Goal: Transaction & Acquisition: Purchase product/service

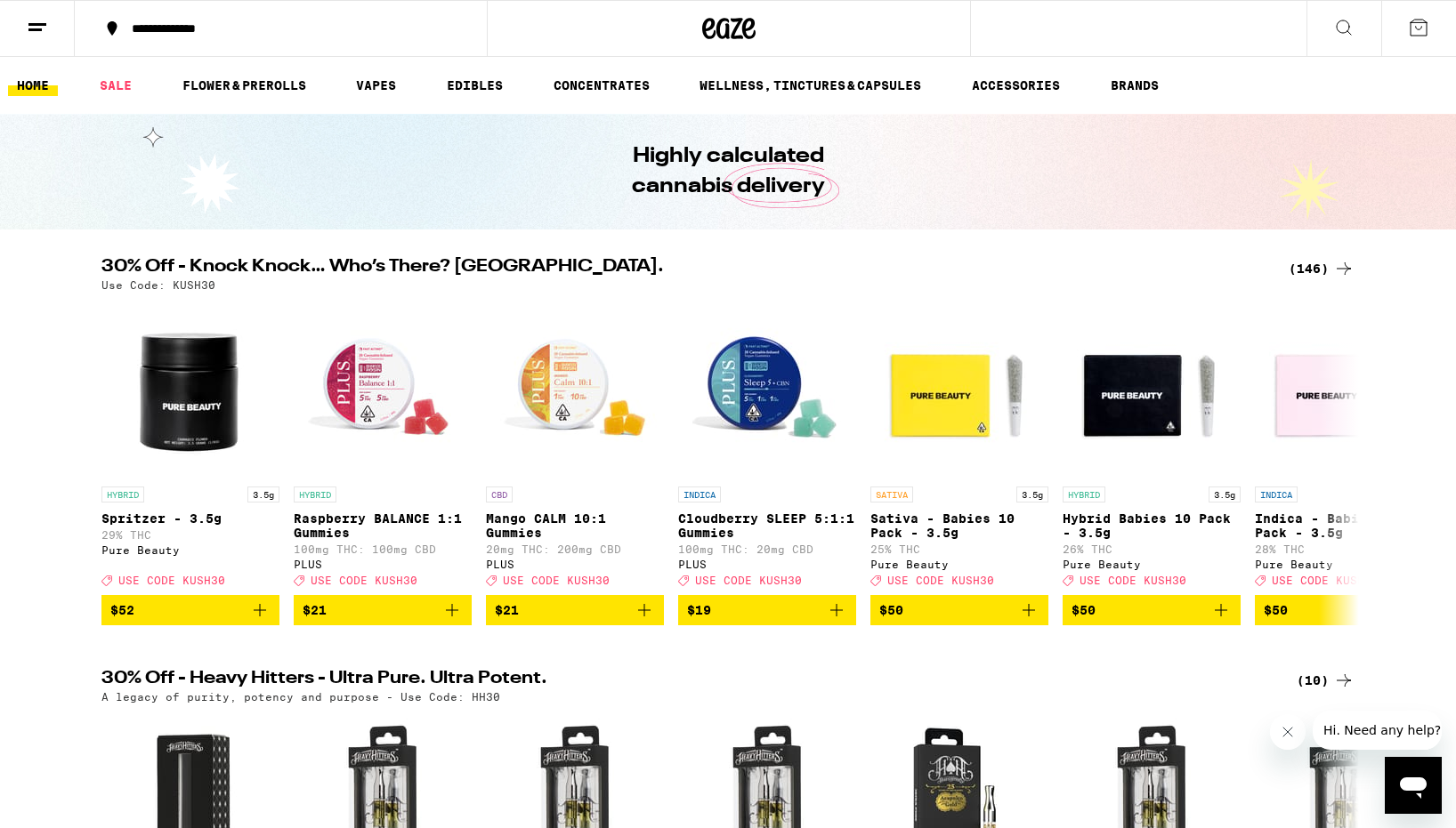
click at [1309, 262] on div "(146)" at bounding box center [1322, 269] width 66 height 21
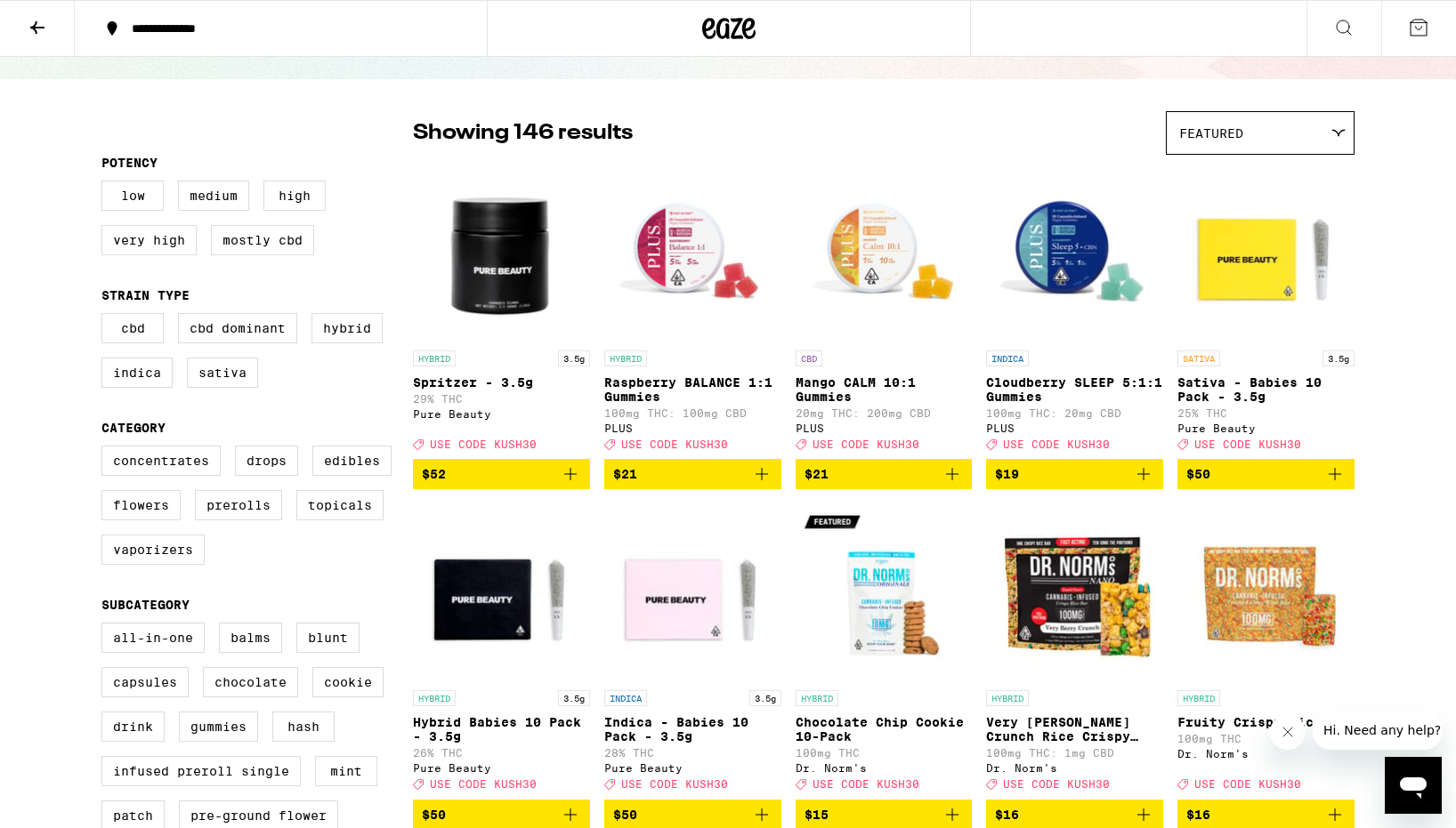
scroll to position [94, 0]
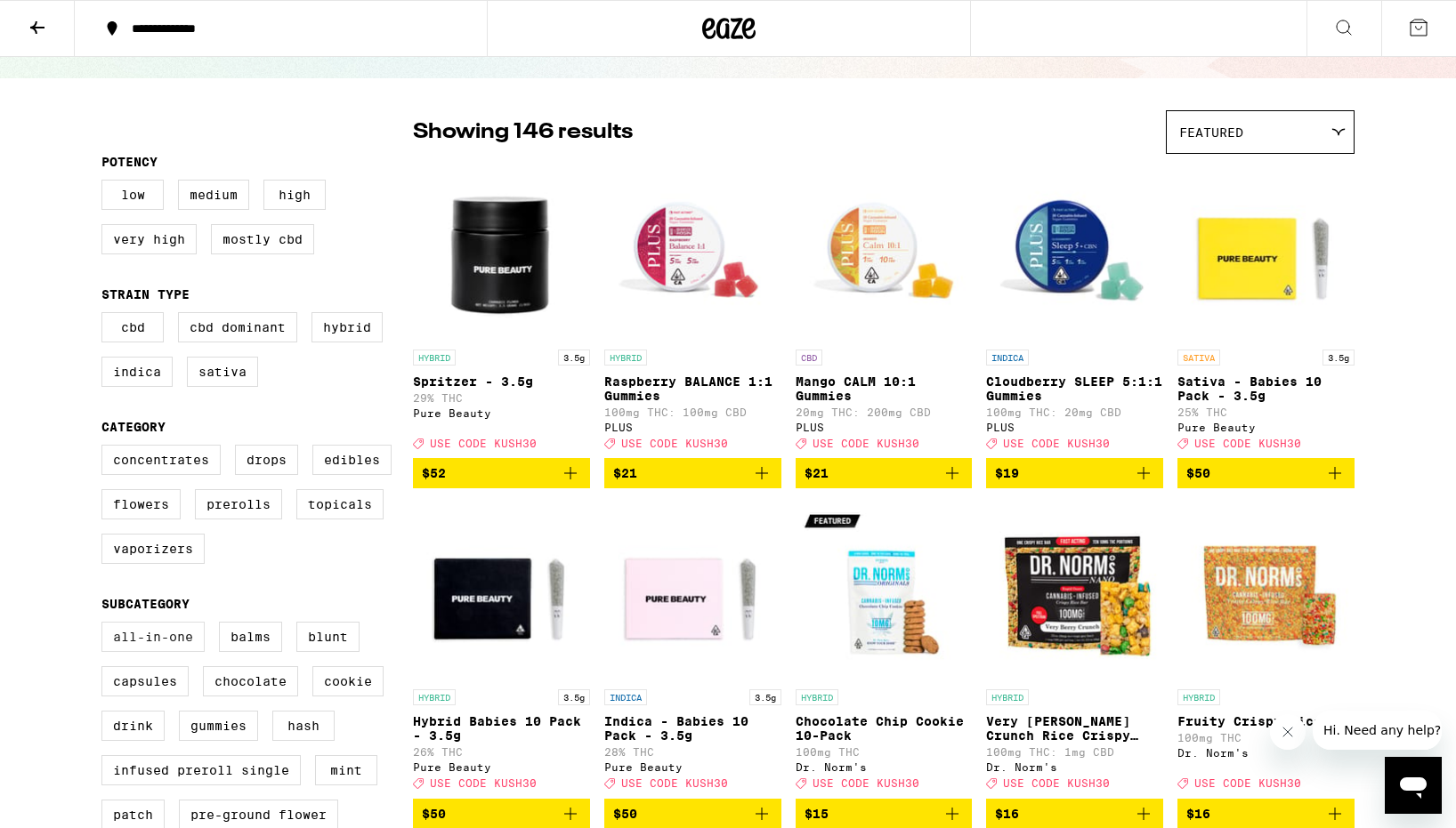
click at [160, 652] on label "All-In-One" at bounding box center [153, 636] width 104 height 30
click at [105, 626] on input "All-In-One" at bounding box center [105, 625] width 1 height 1
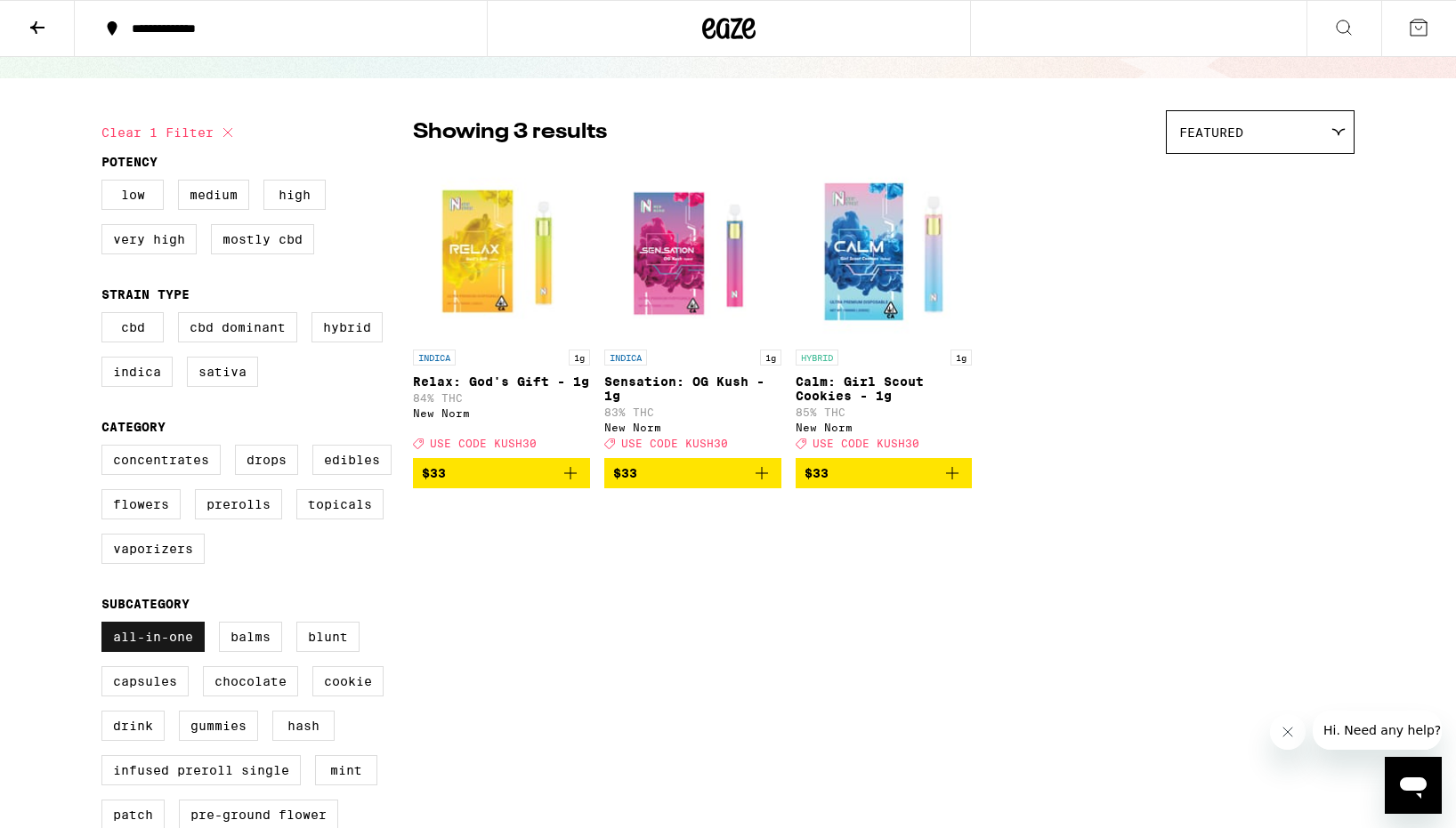
click at [167, 652] on label "All-In-One" at bounding box center [153, 636] width 104 height 30
click at [105, 626] on input "All-In-One" at bounding box center [105, 625] width 1 height 1
checkbox input "false"
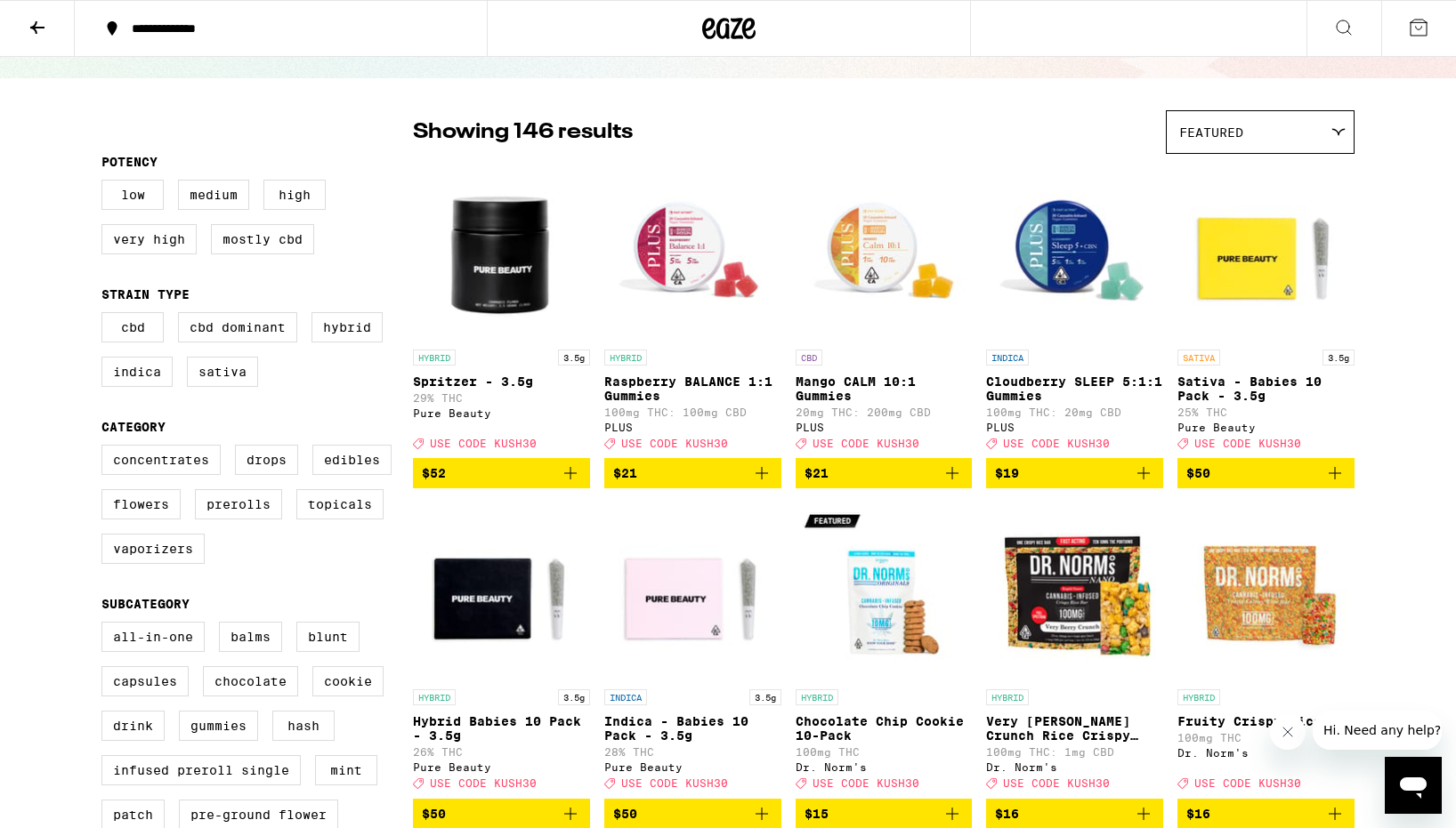
scroll to position [217, 0]
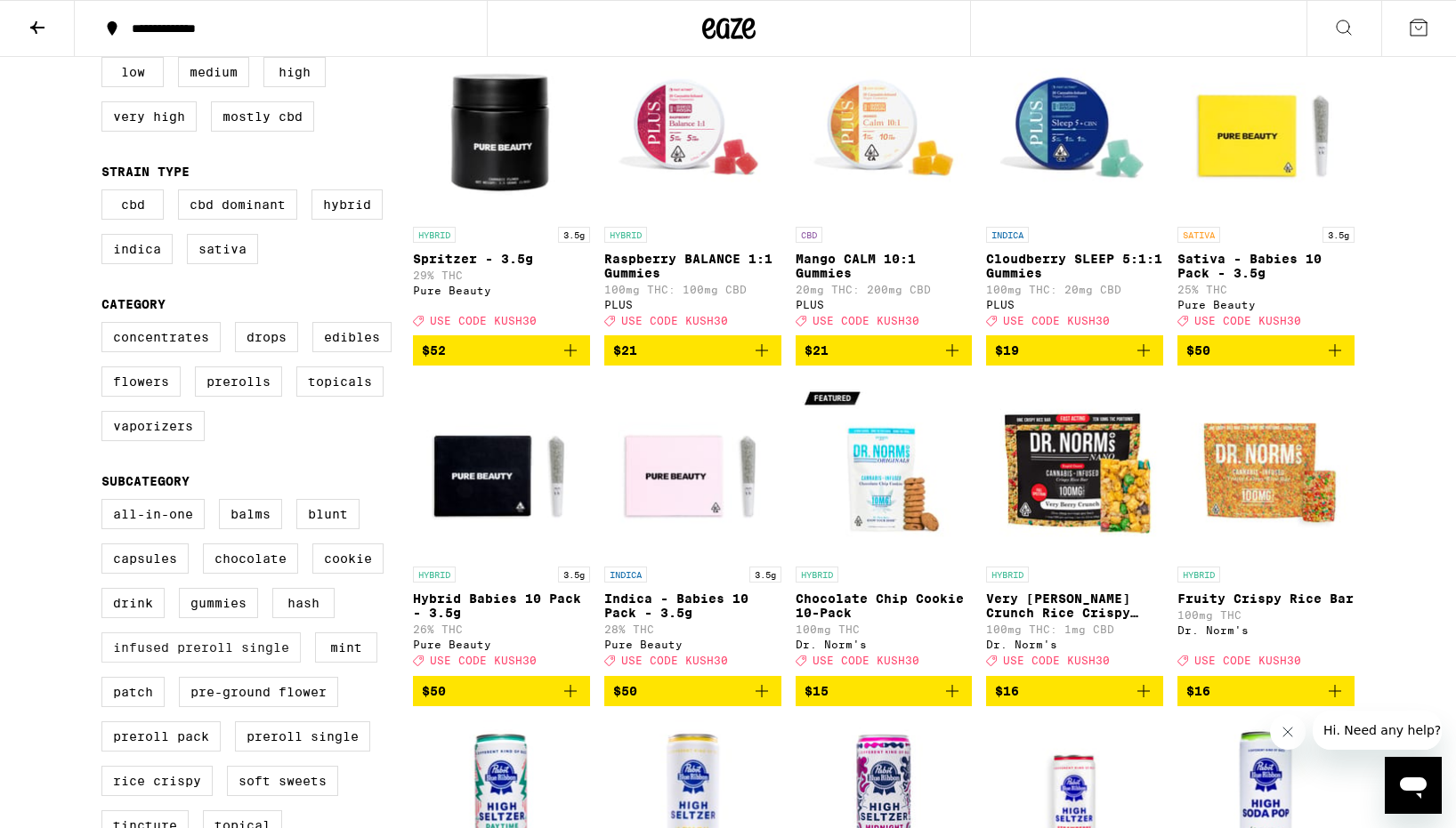
click at [258, 663] on label "Infused Preroll Single" at bounding box center [201, 647] width 199 height 30
click at [105, 503] on input "Infused Preroll Single" at bounding box center [105, 502] width 1 height 1
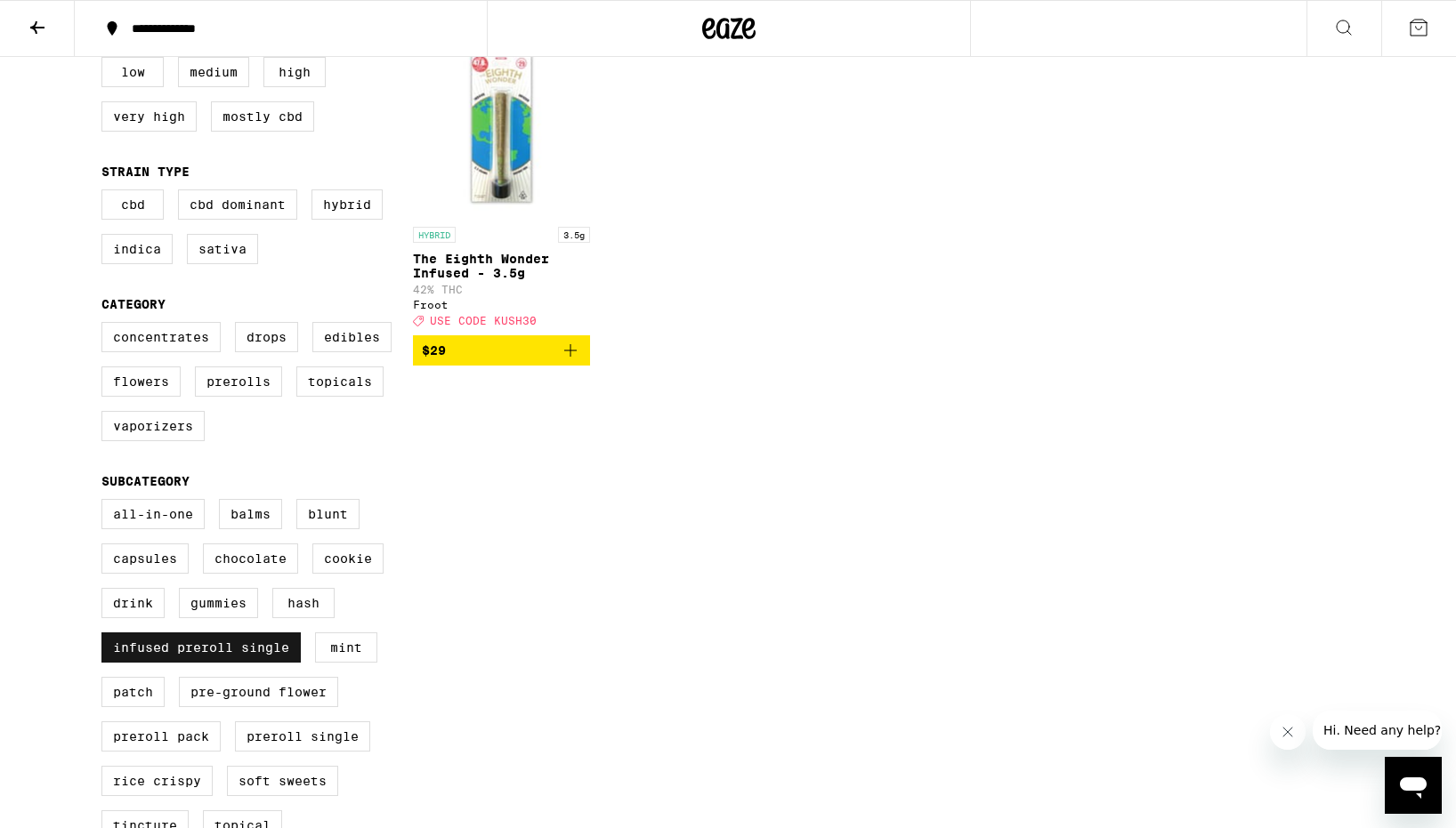
click at [258, 663] on label "Infused Preroll Single" at bounding box center [201, 647] width 199 height 30
click at [105, 503] on input "Infused Preroll Single" at bounding box center [105, 502] width 1 height 1
checkbox input "false"
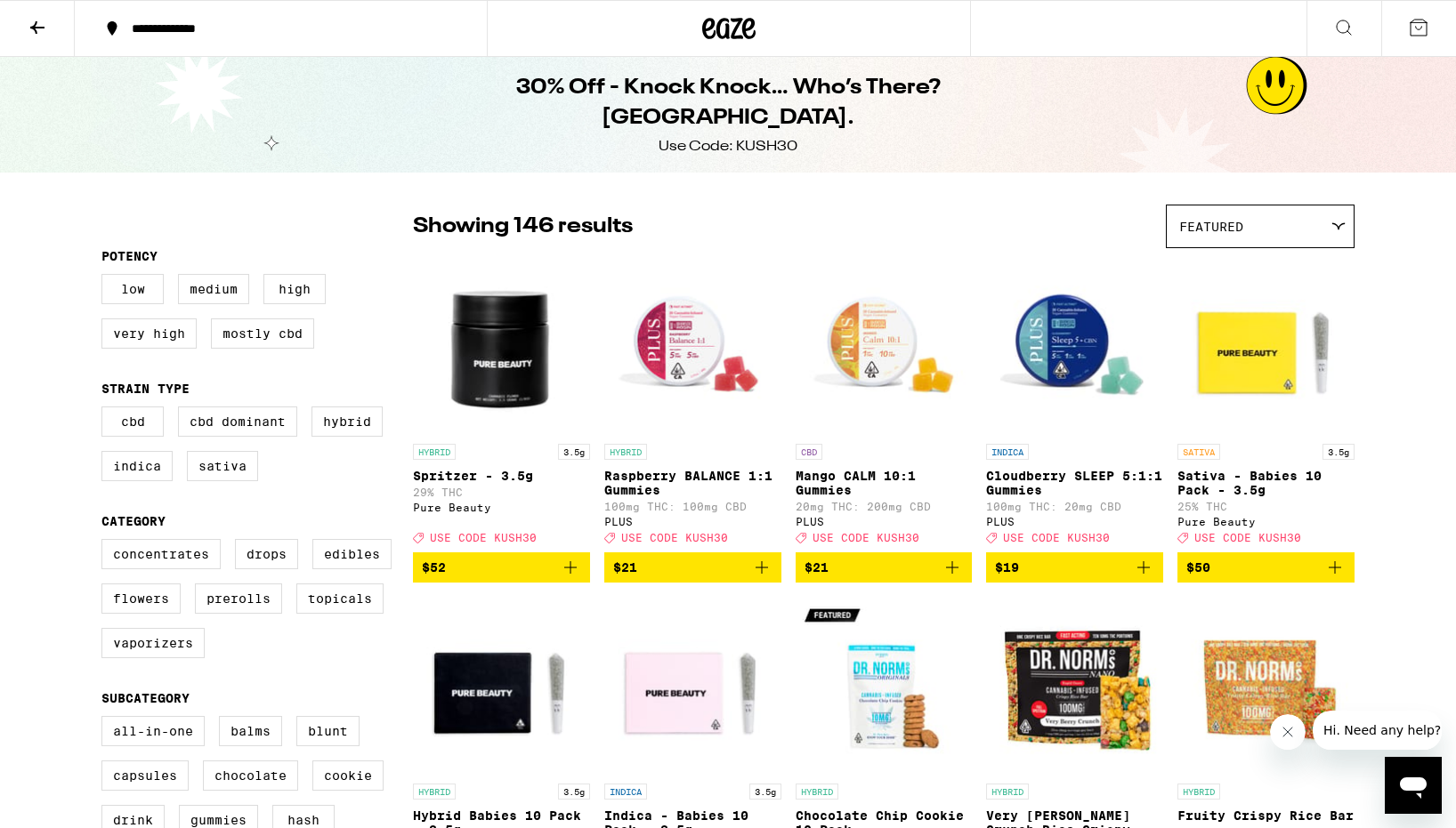
click at [150, 310] on div "Low Medium High Very High Mostly CBD" at bounding box center [257, 318] width 312 height 89
click at [140, 291] on label "Low" at bounding box center [133, 288] width 62 height 30
click at [105, 278] on input "Low" at bounding box center [105, 277] width 1 height 1
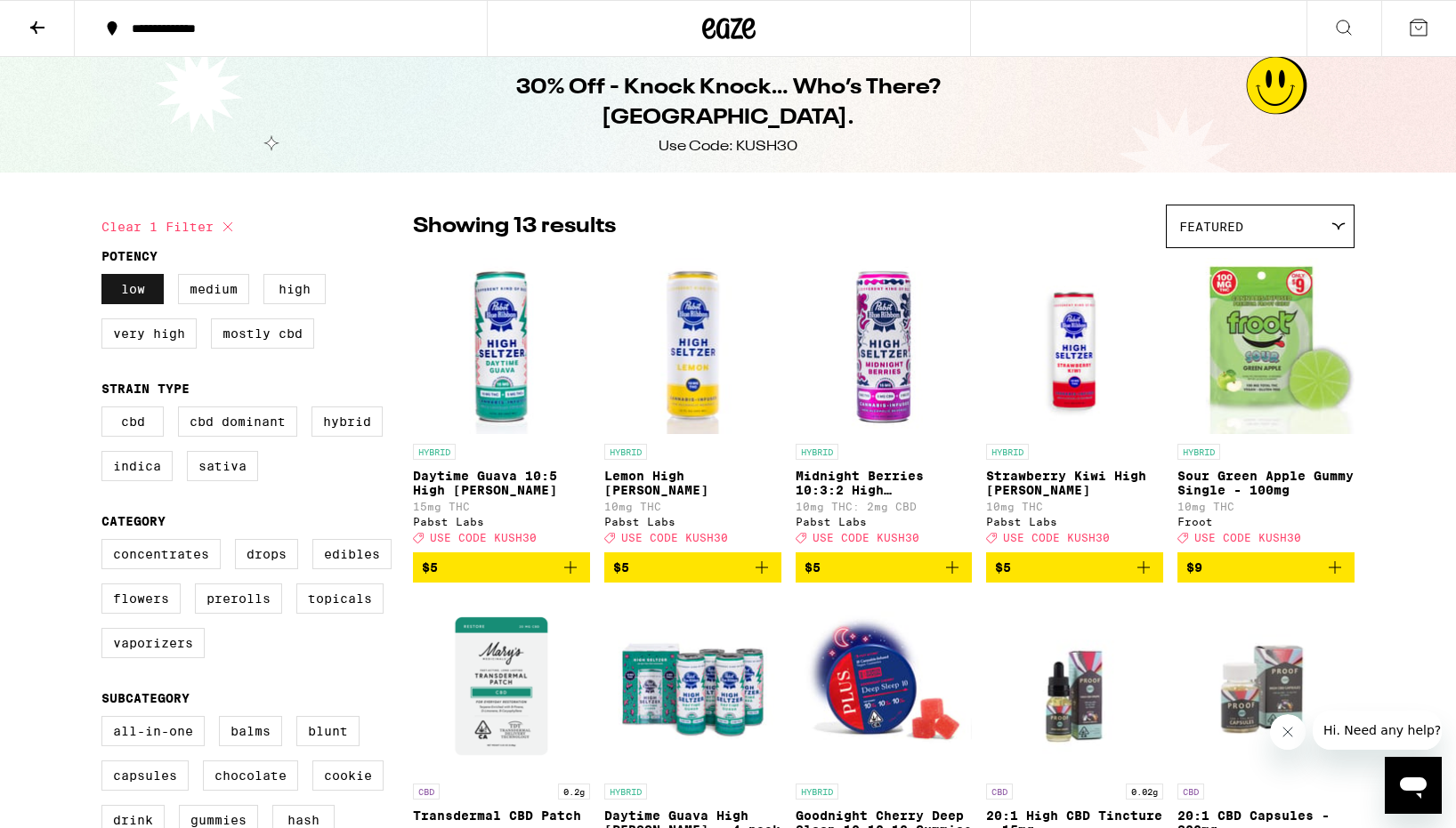
click at [140, 291] on label "Low" at bounding box center [133, 288] width 62 height 30
click at [105, 278] on input "Low" at bounding box center [105, 277] width 1 height 1
checkbox input "false"
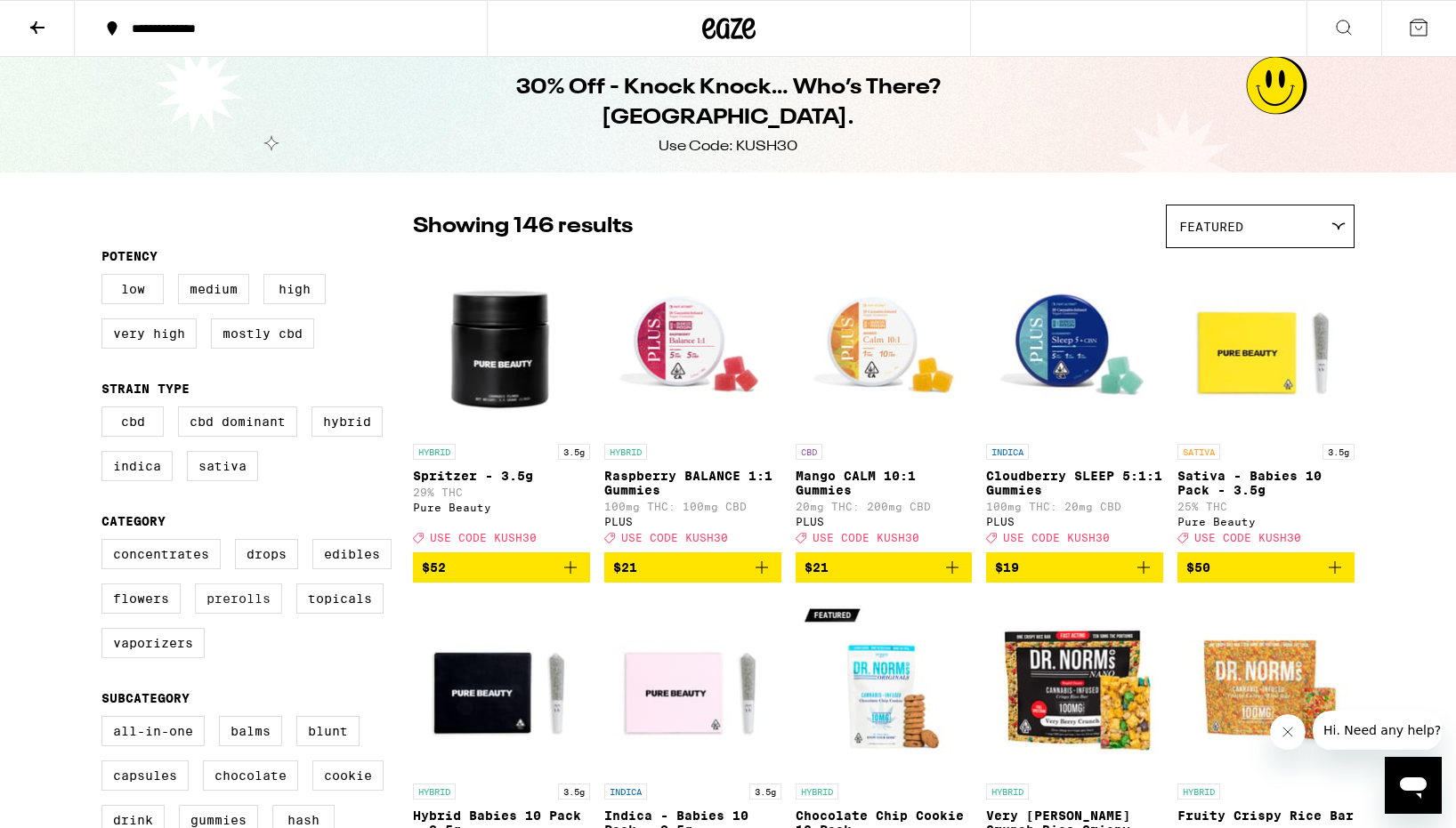
click at [250, 614] on label "Prerolls" at bounding box center [238, 598] width 87 height 30
click at [105, 543] on input "Prerolls" at bounding box center [105, 542] width 1 height 1
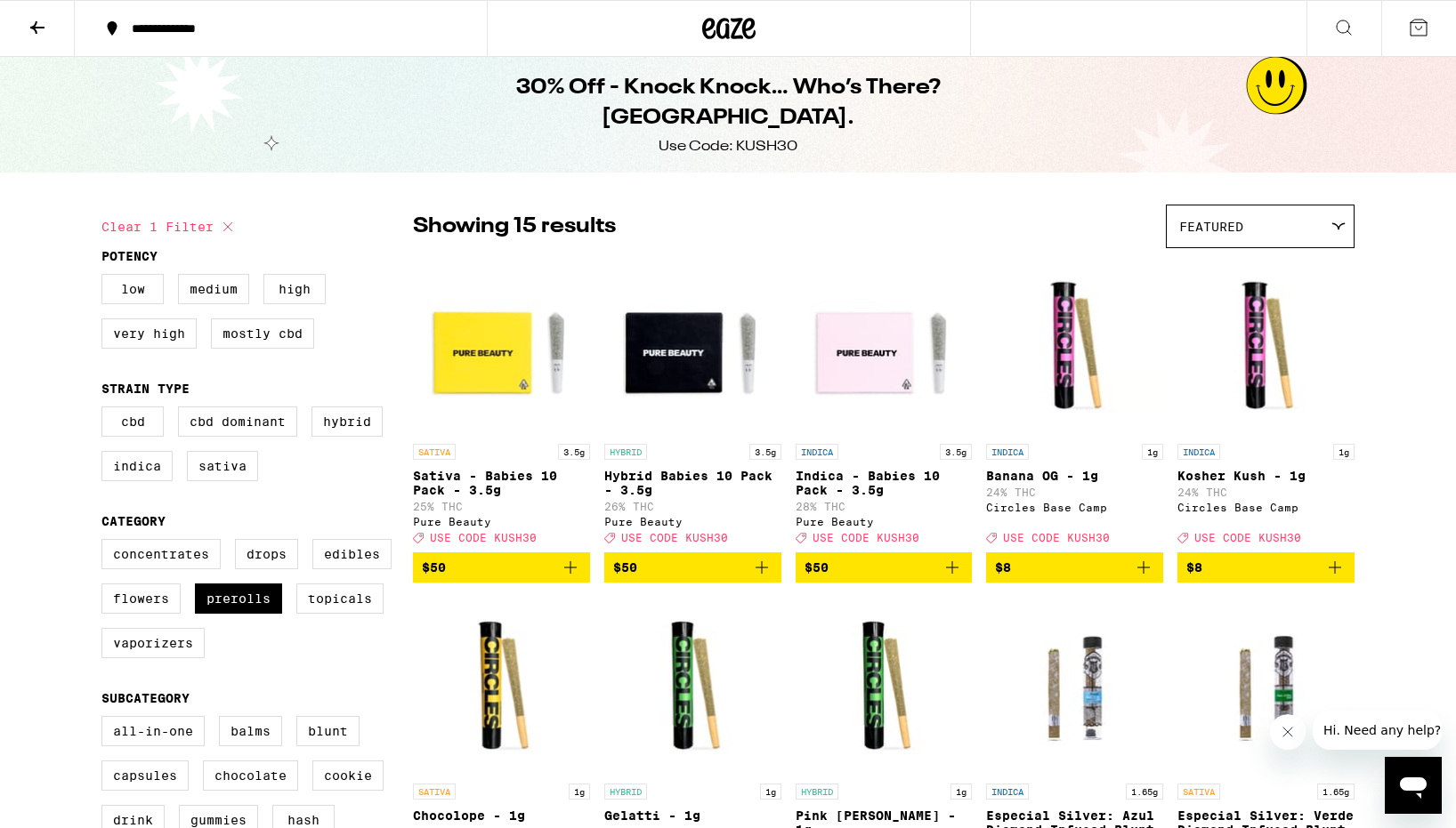
click at [223, 220] on icon at bounding box center [227, 226] width 21 height 21
checkbox input "false"
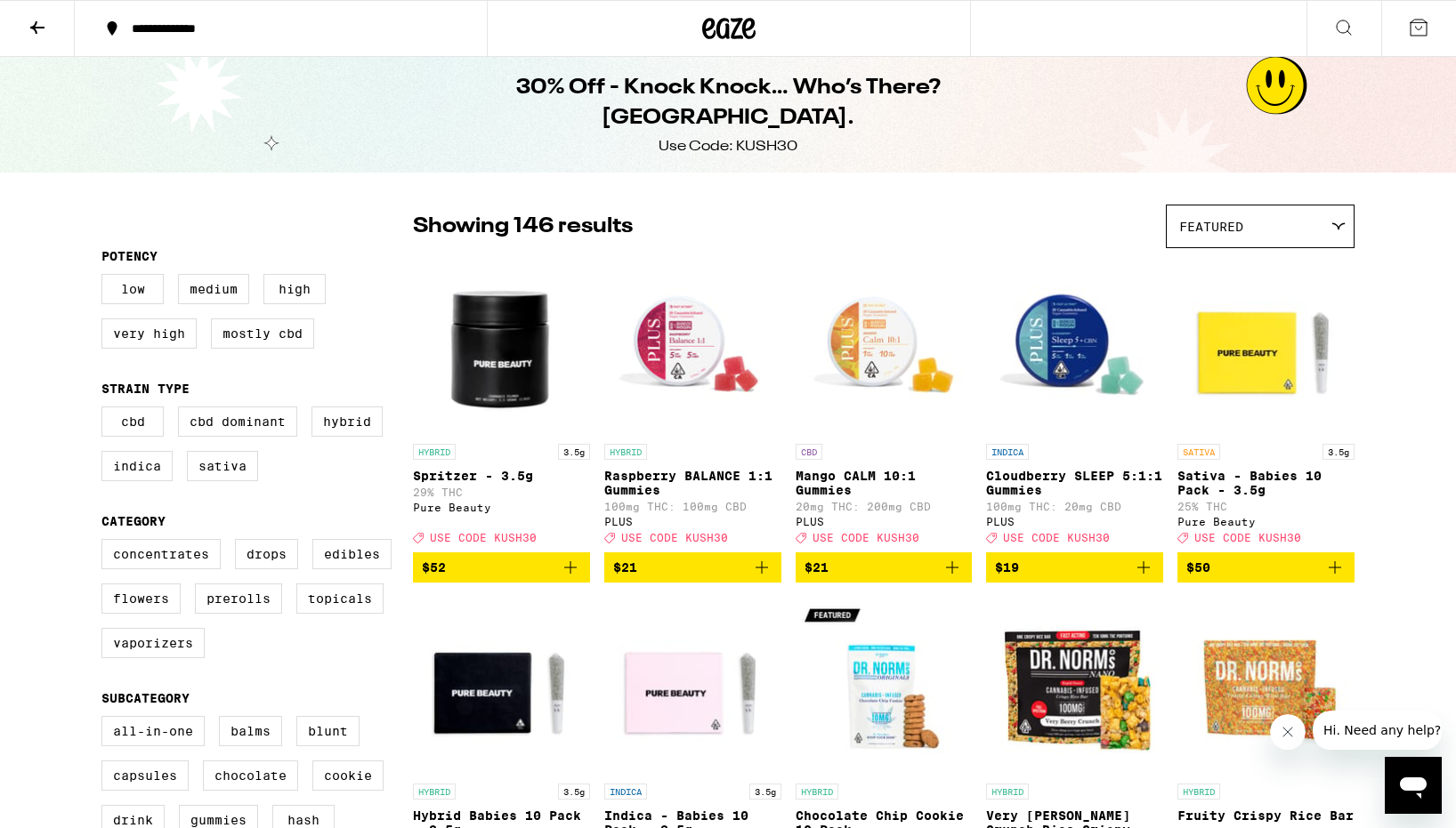
click at [47, 33] on icon at bounding box center [38, 27] width 21 height 21
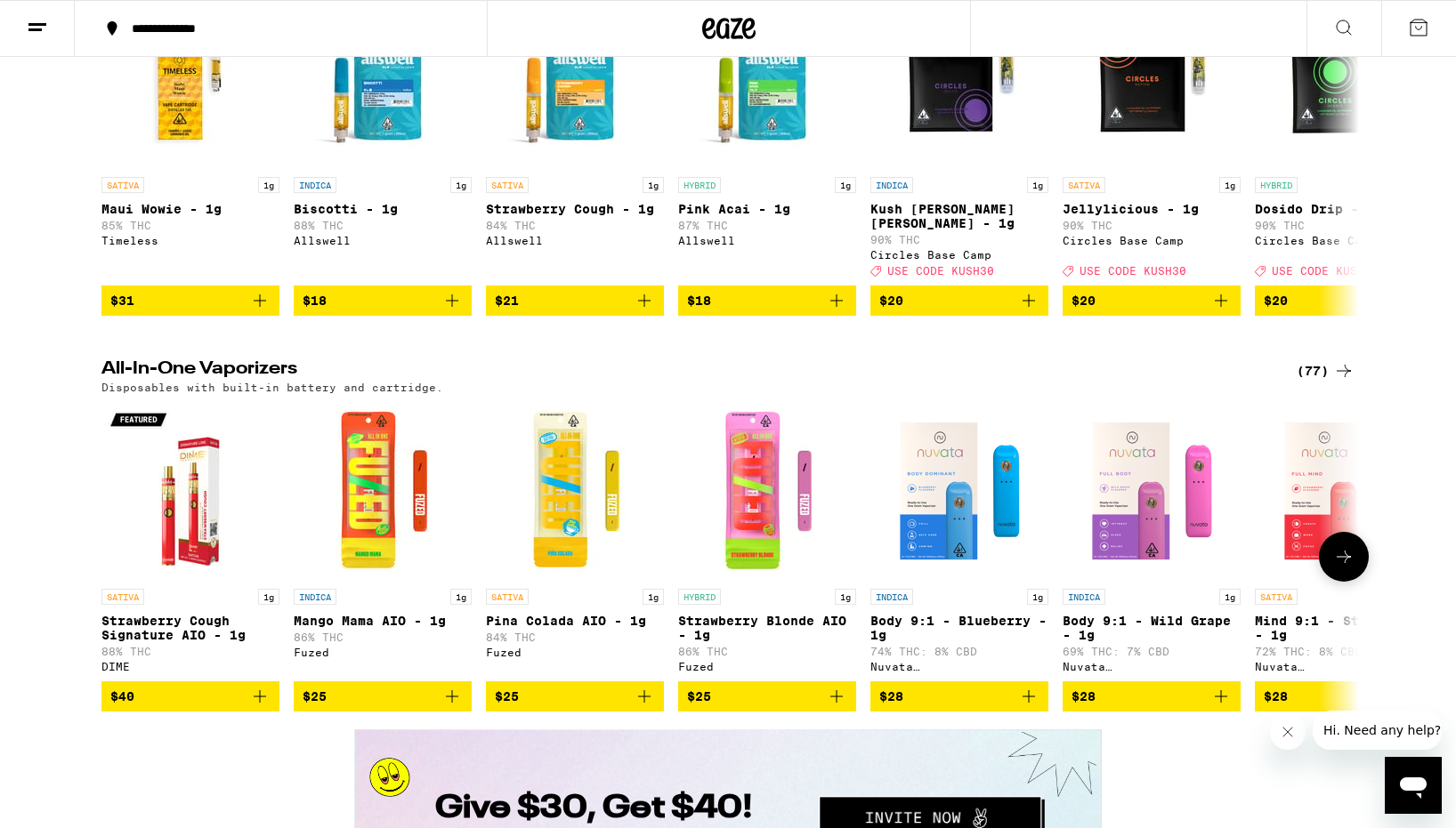
scroll to position [2763, 0]
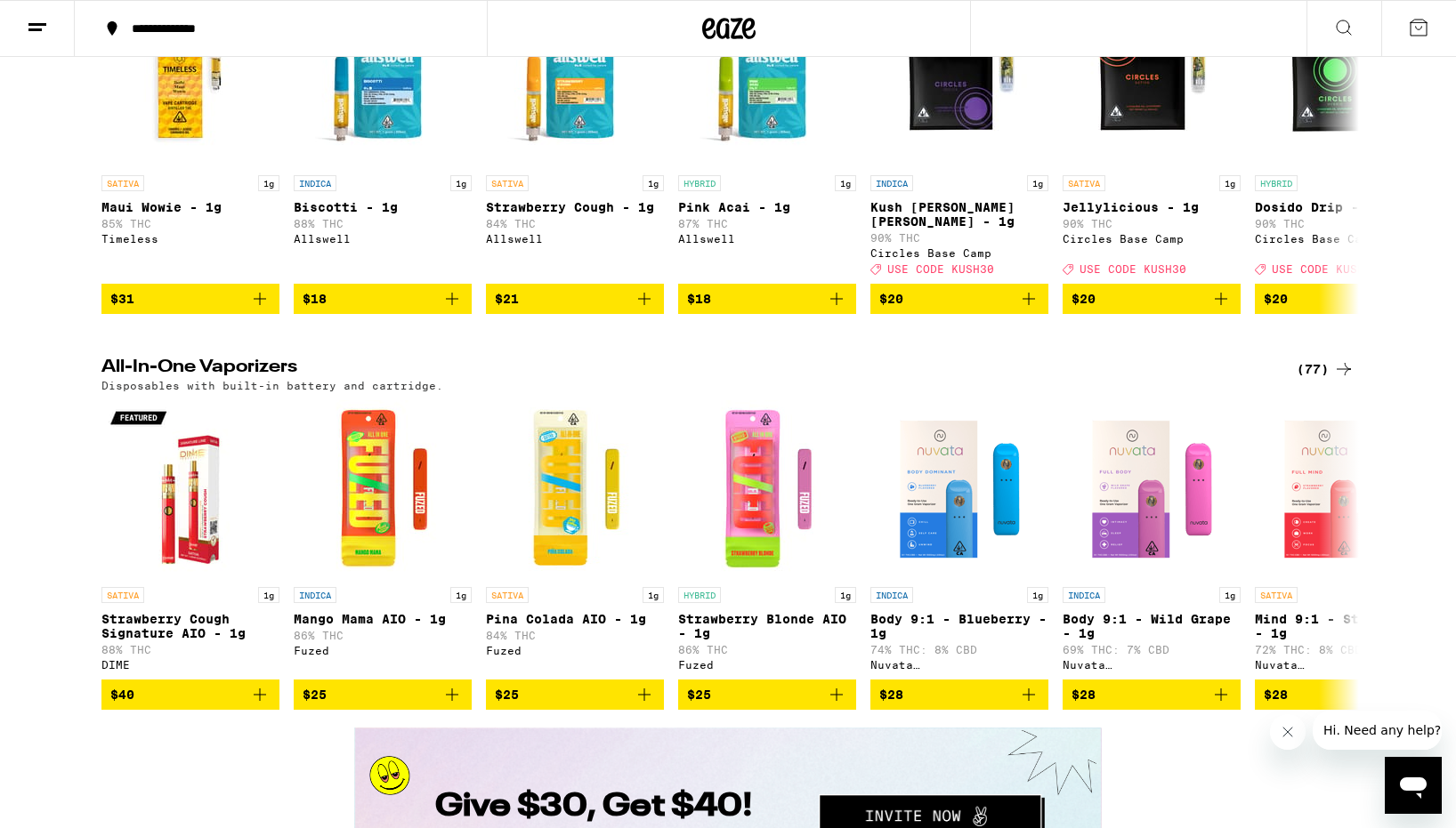
click at [1307, 380] on div "(77)" at bounding box center [1325, 370] width 58 height 21
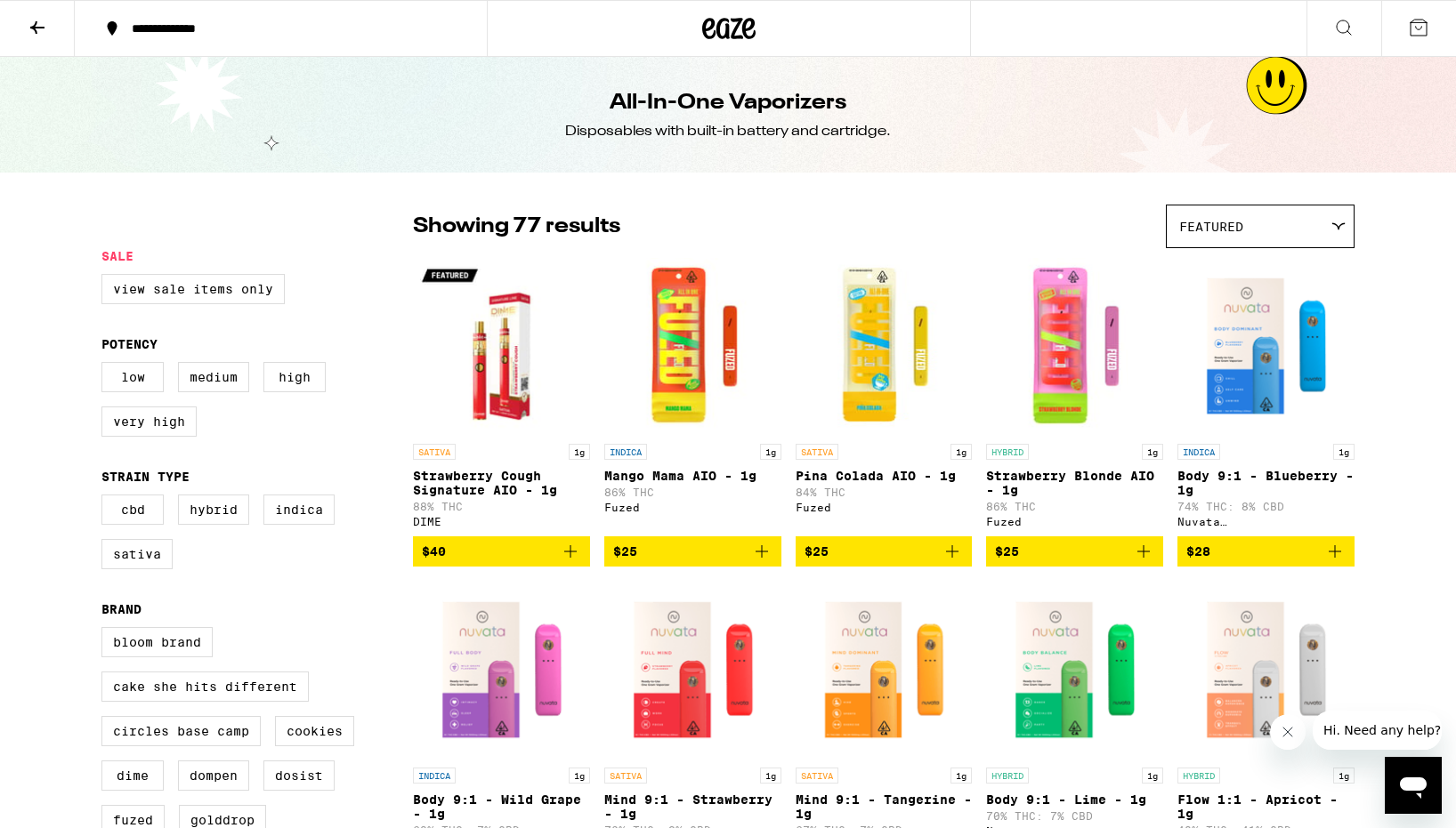
click at [568, 558] on icon "Add to bag" at bounding box center [570, 551] width 13 height 13
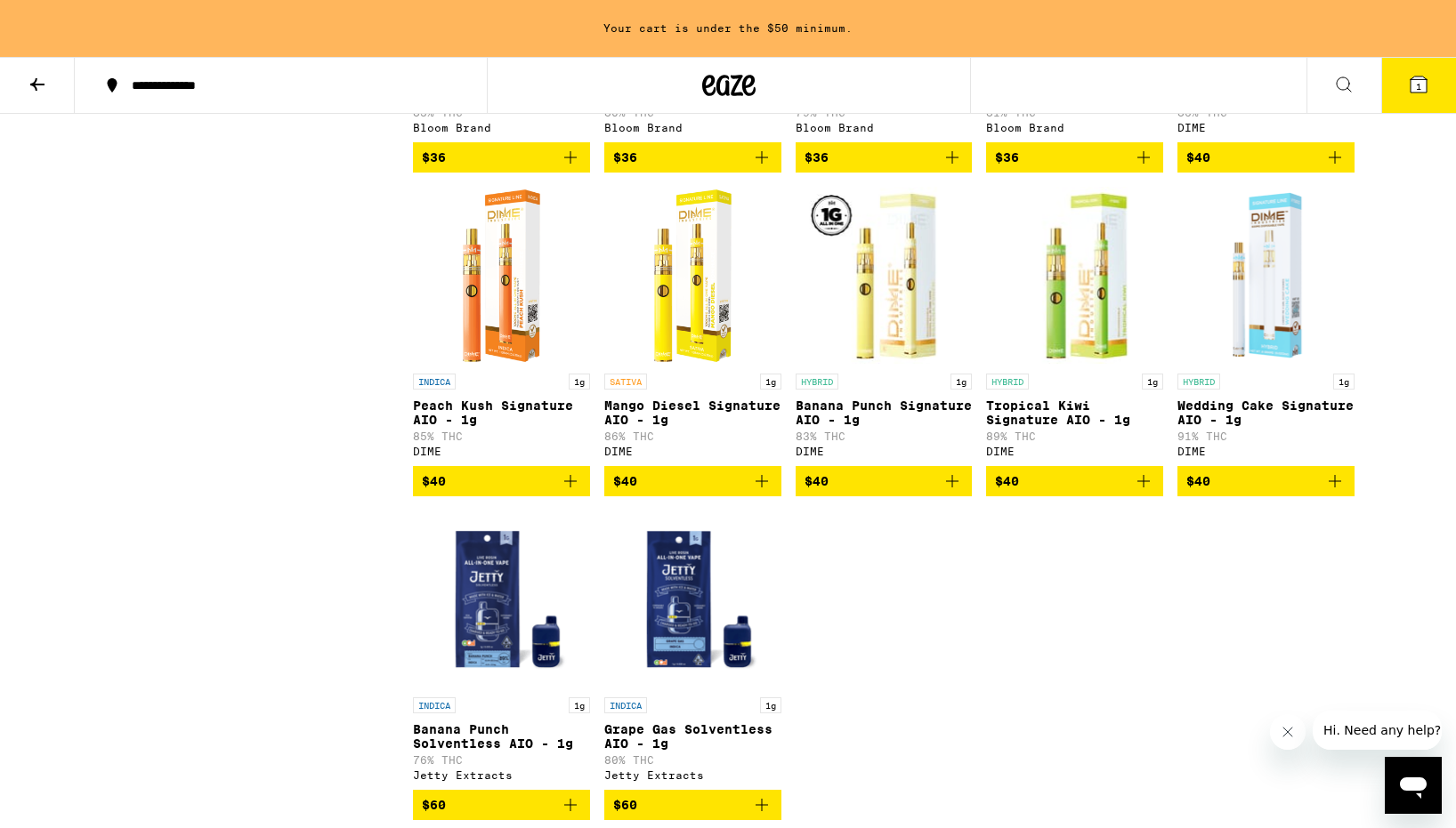
scroll to position [4825, 0]
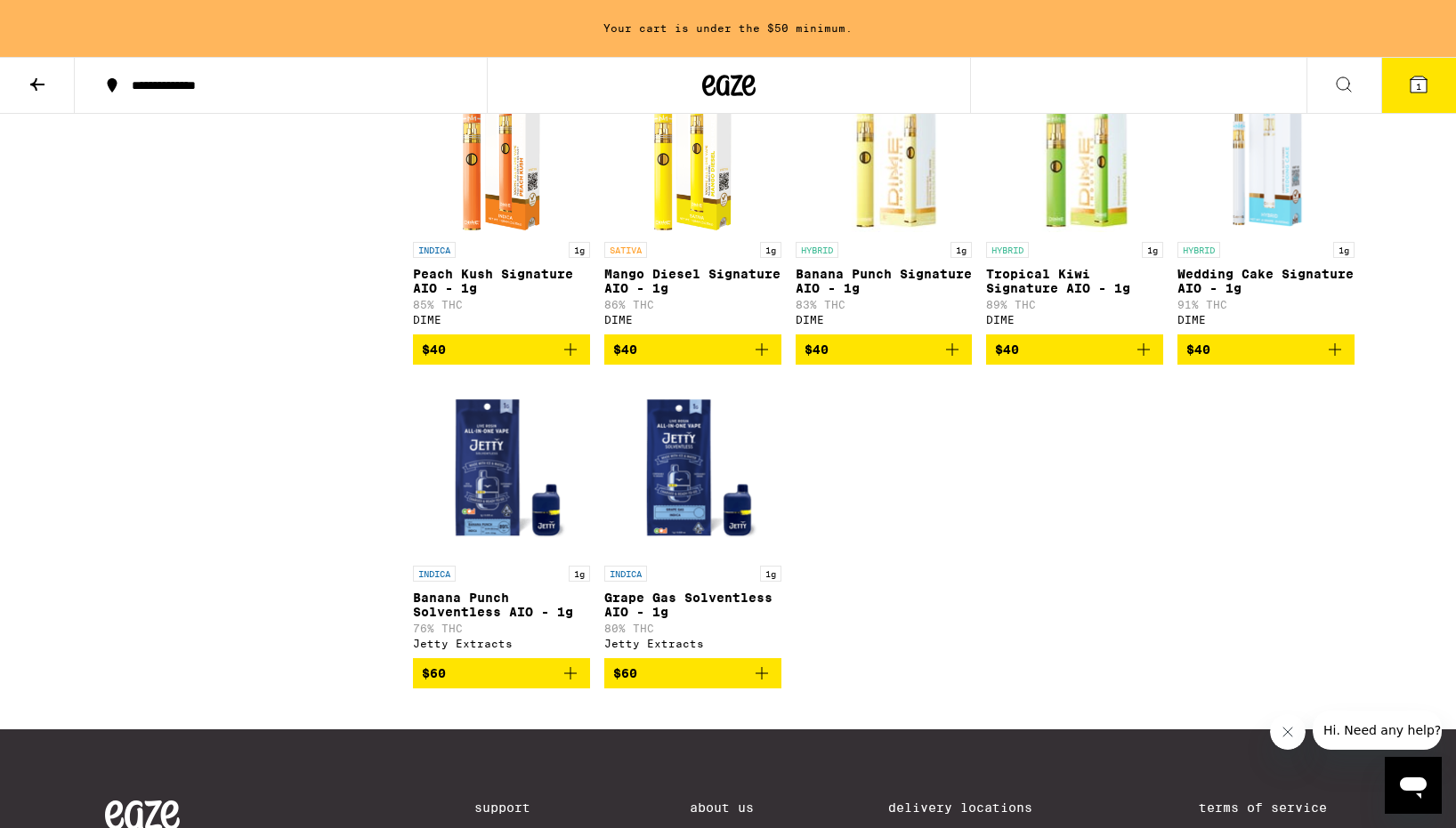
click at [1271, 233] on img "Open page for Wedding Cake Signature AIO - 1g from DIME" at bounding box center [1265, 144] width 177 height 178
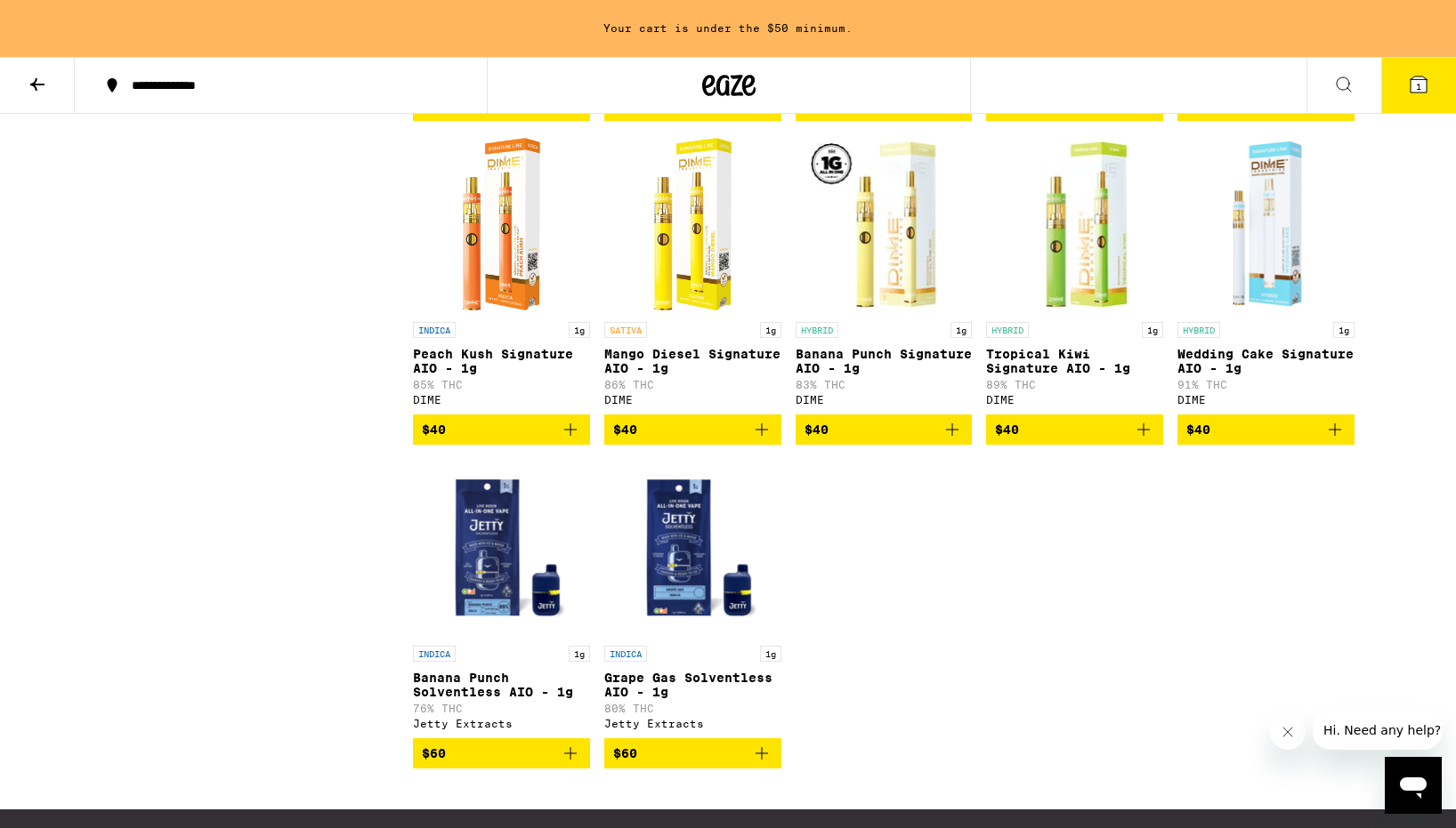
scroll to position [4651, 0]
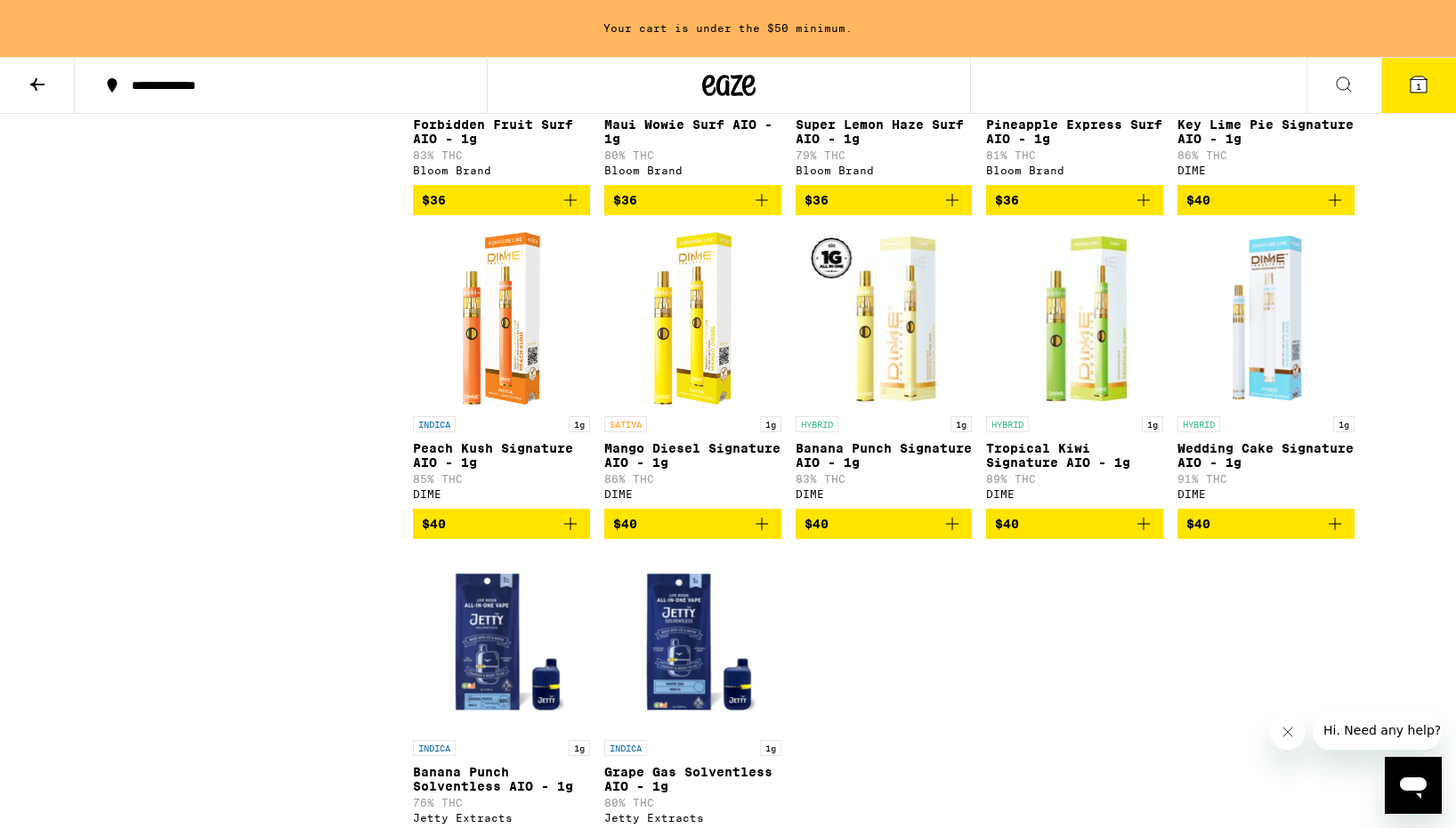
click at [865, 470] on p "Banana Punch Signature AIO - 1g" at bounding box center [883, 455] width 177 height 28
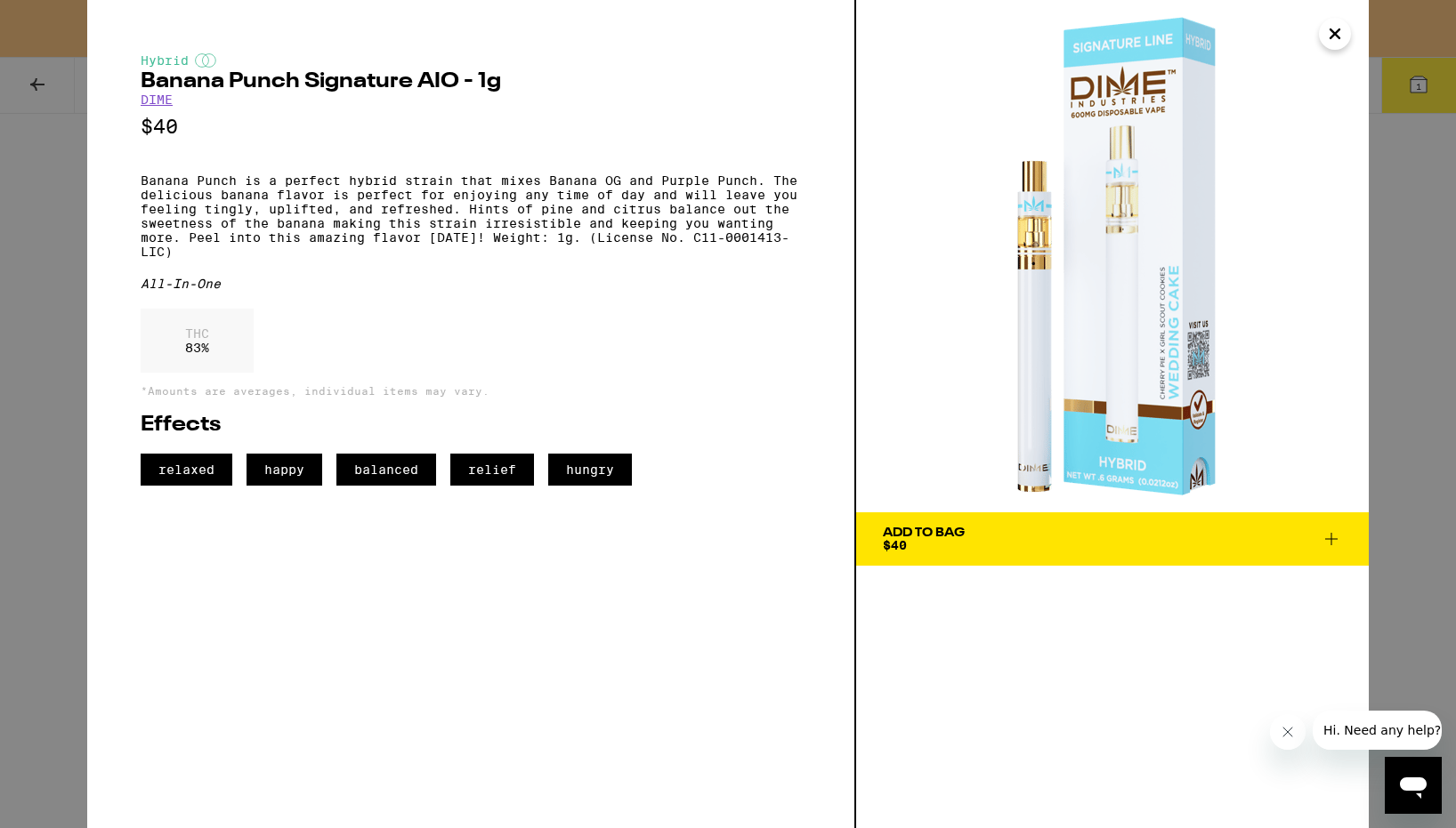
click at [1324, 30] on icon "Close" at bounding box center [1334, 34] width 21 height 27
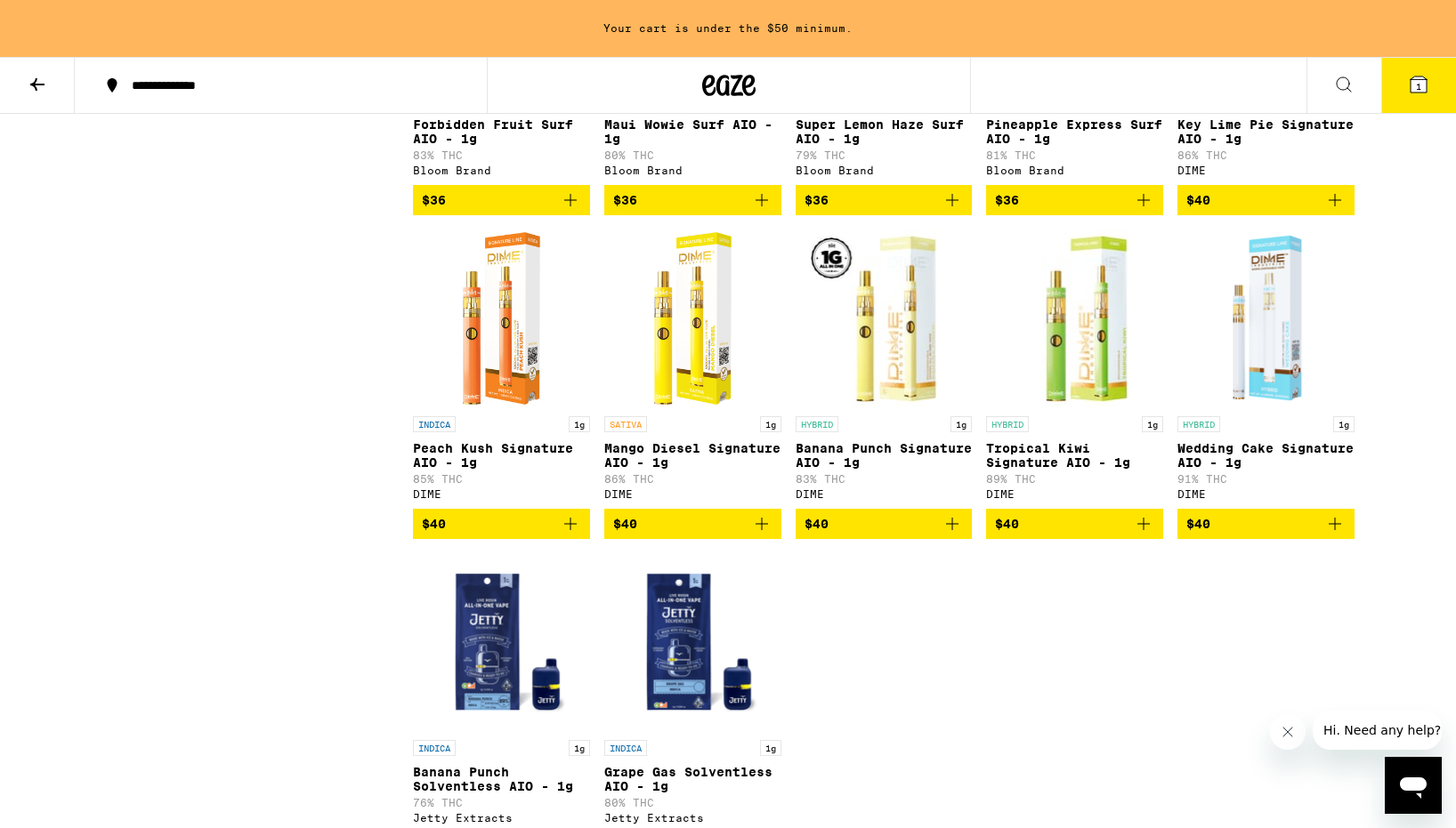
click at [668, 407] on img "Open page for Mango Diesel Signature AIO - 1g from DIME" at bounding box center [693, 318] width 101 height 178
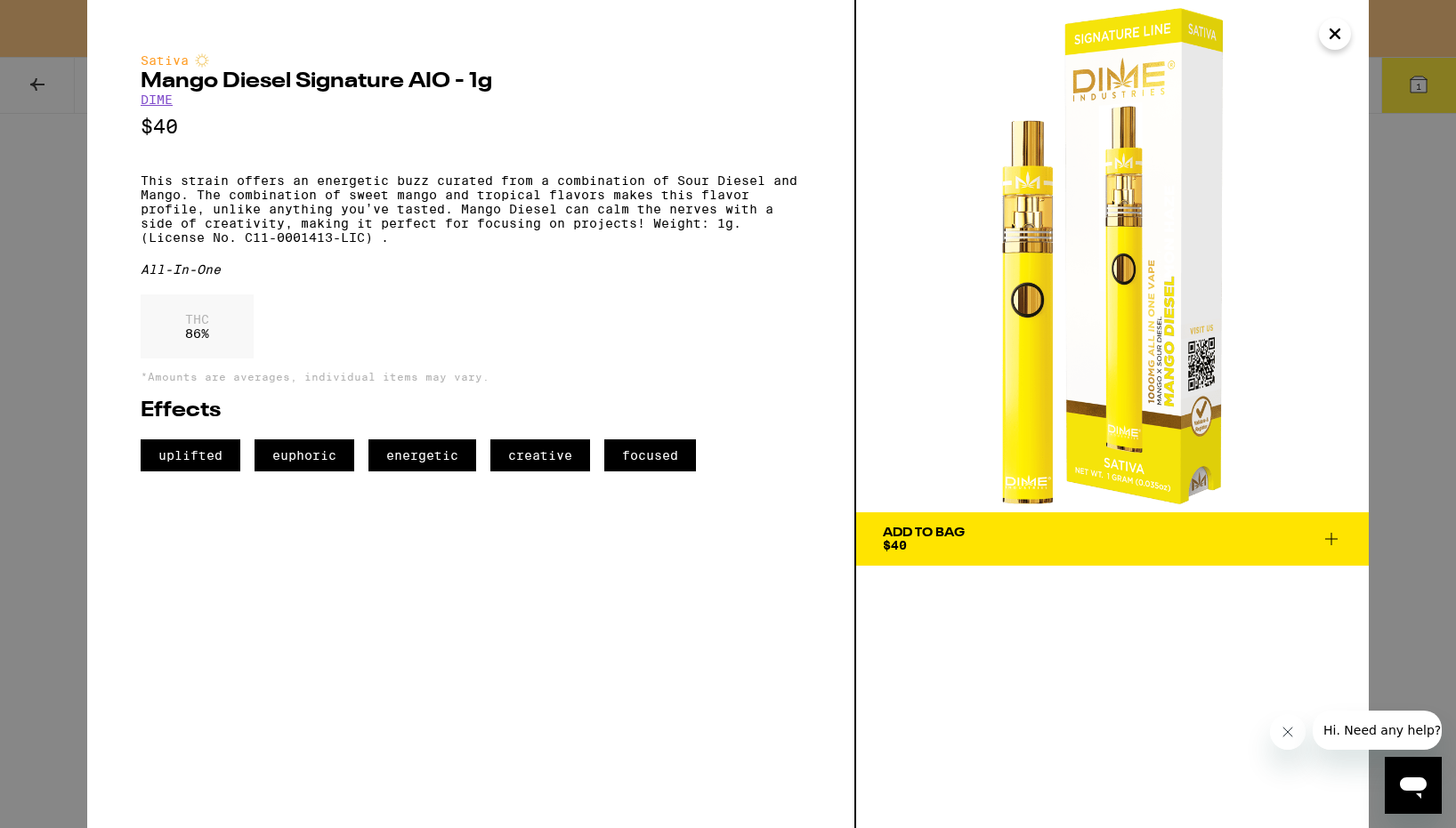
click at [1342, 33] on icon "Close" at bounding box center [1334, 34] width 21 height 27
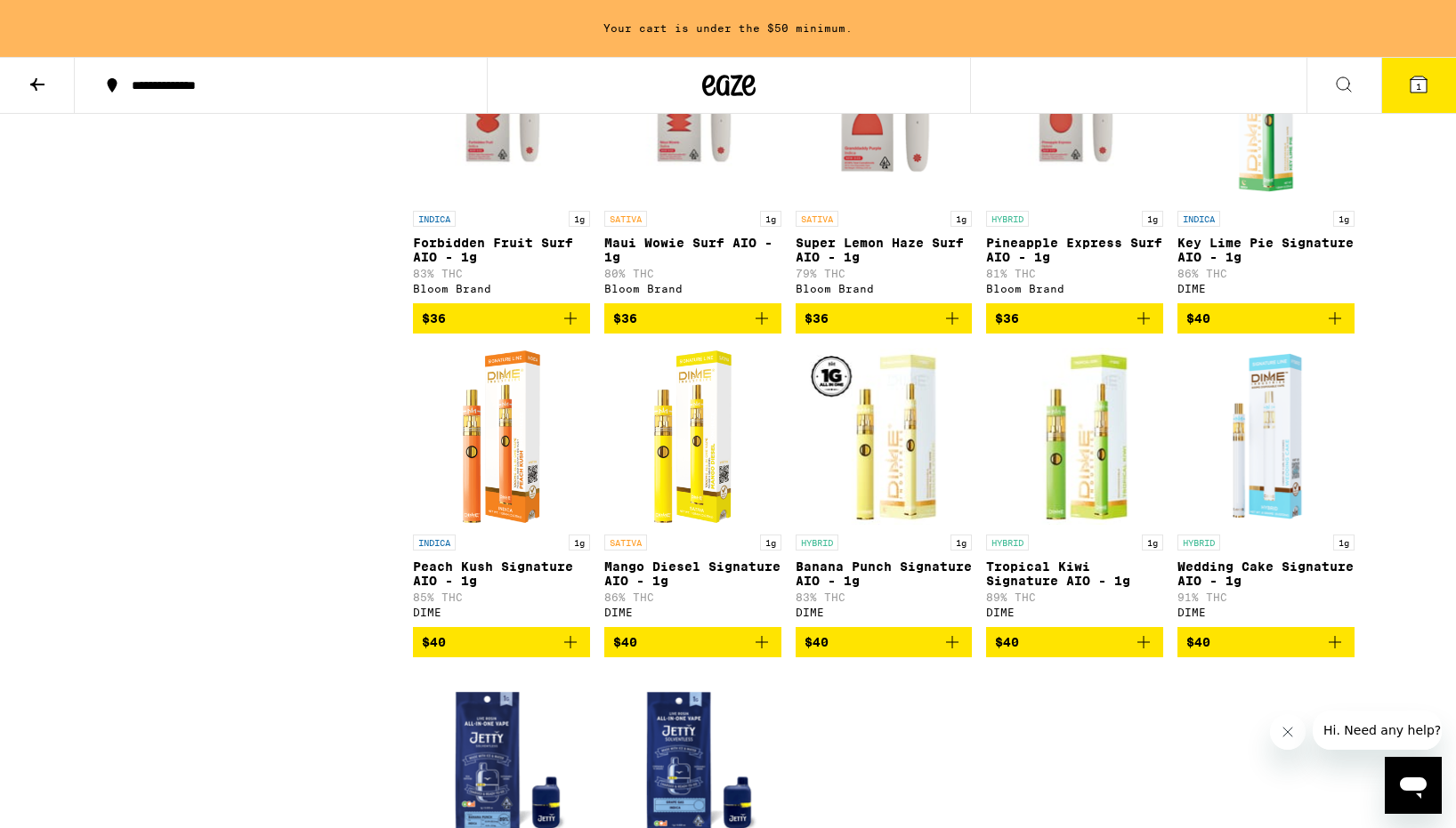
scroll to position [4595, 0]
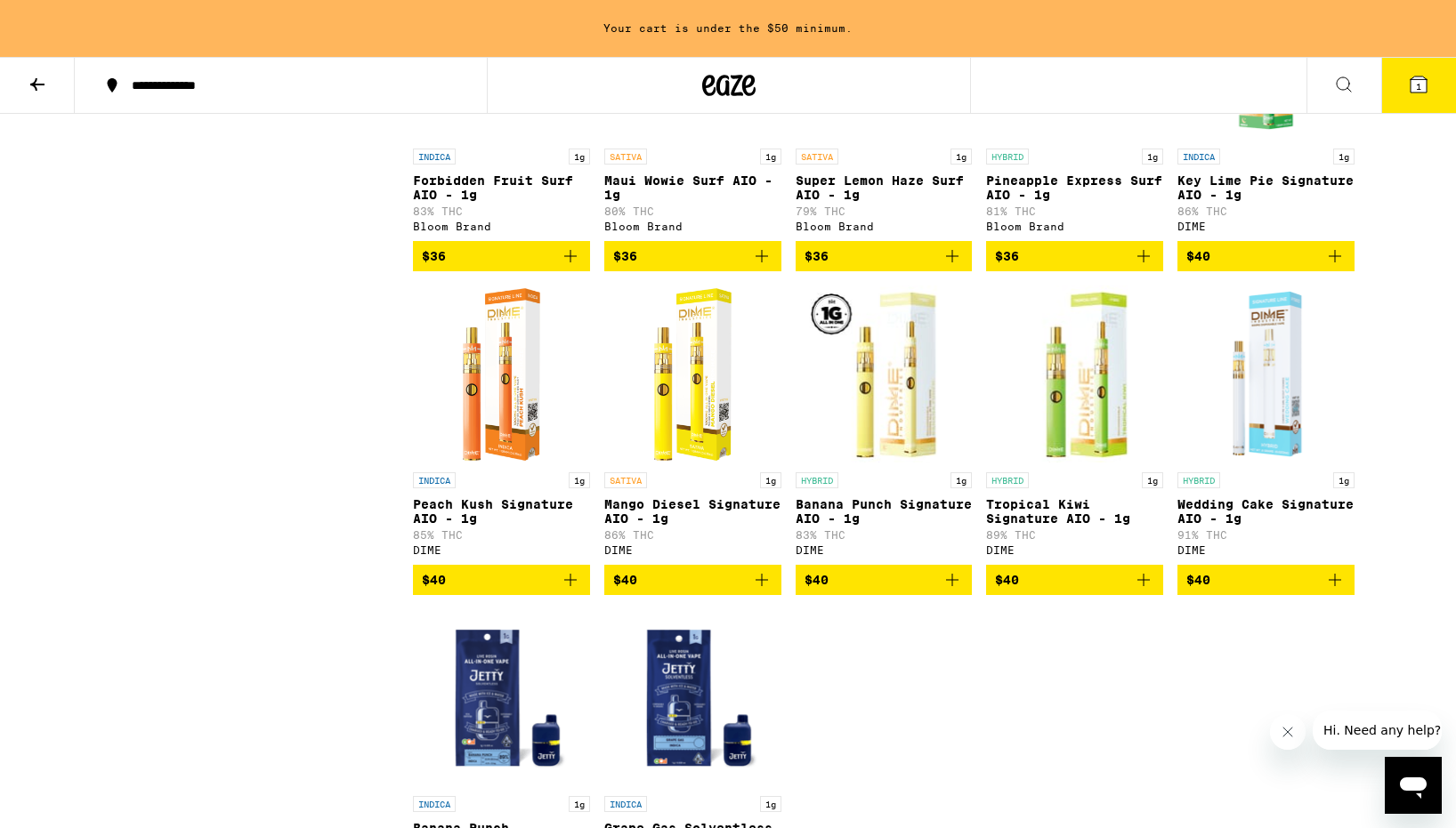
click at [428, 542] on link "INDICA 1g Peach Kush Signature AIO - 1g 85% THC DIME" at bounding box center [501, 425] width 177 height 280
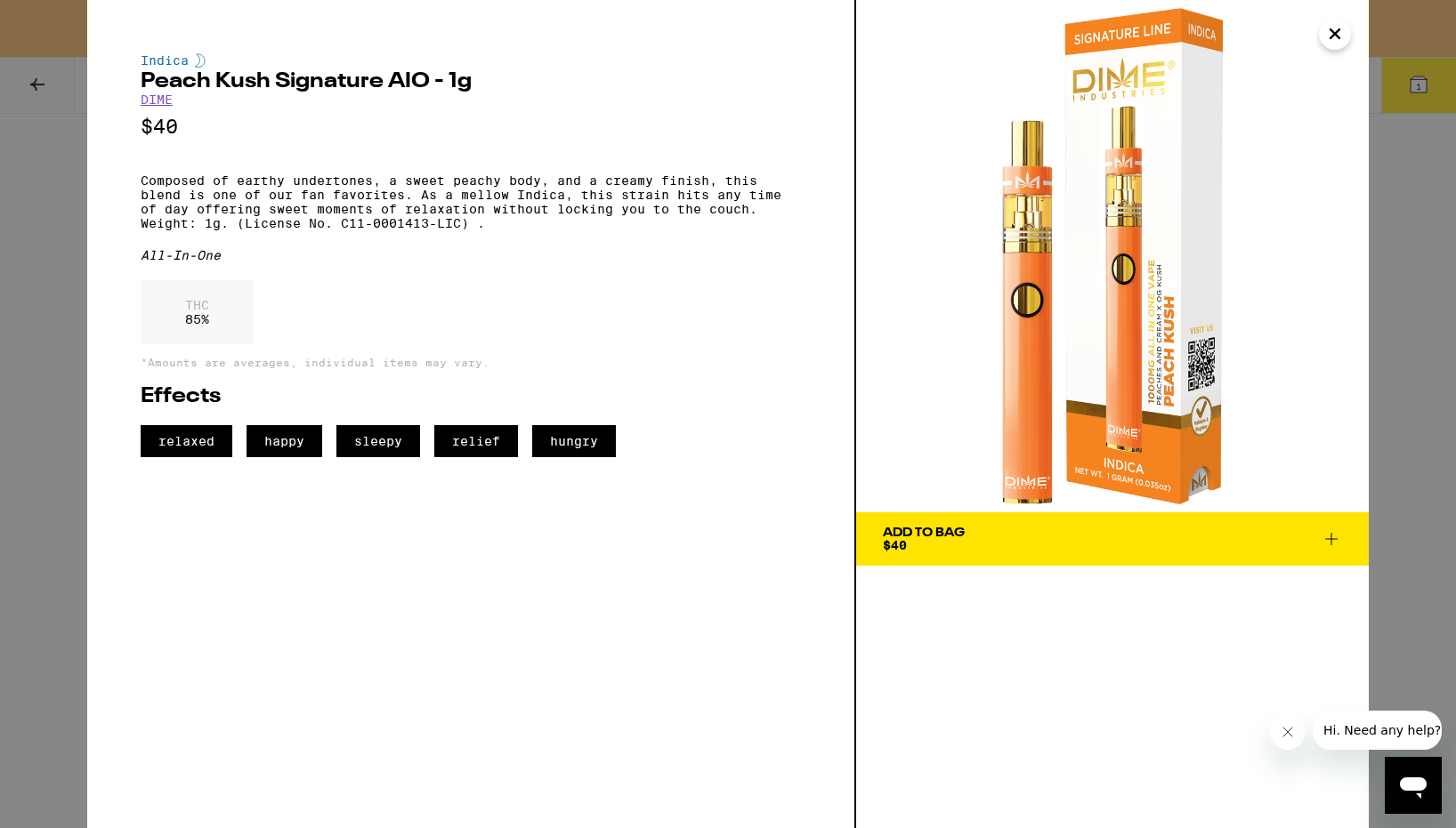
click at [1329, 39] on icon "Close" at bounding box center [1334, 34] width 21 height 27
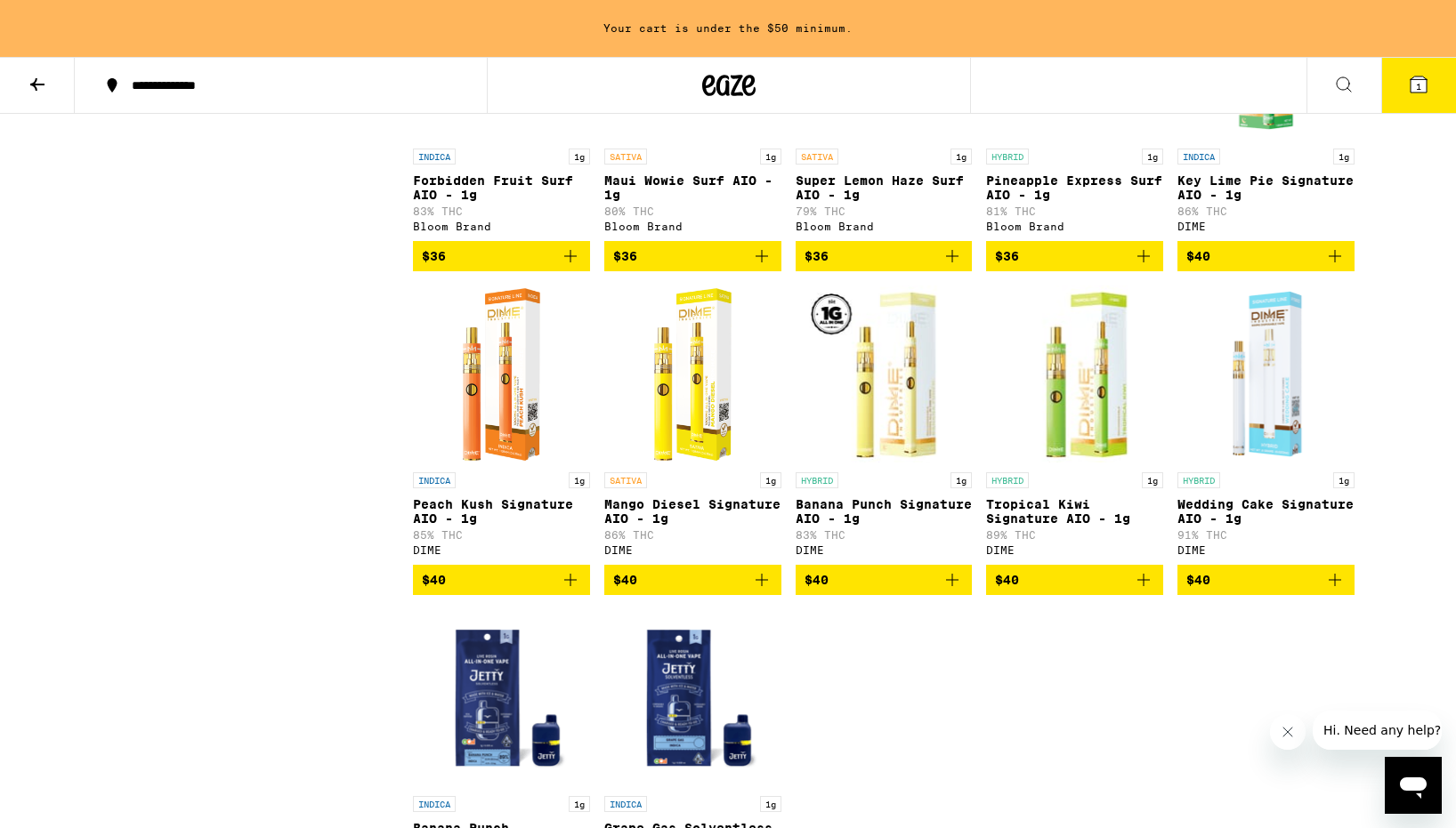
click at [1243, 202] on p "Key Lime Pie Signature AIO - 1g" at bounding box center [1265, 187] width 177 height 28
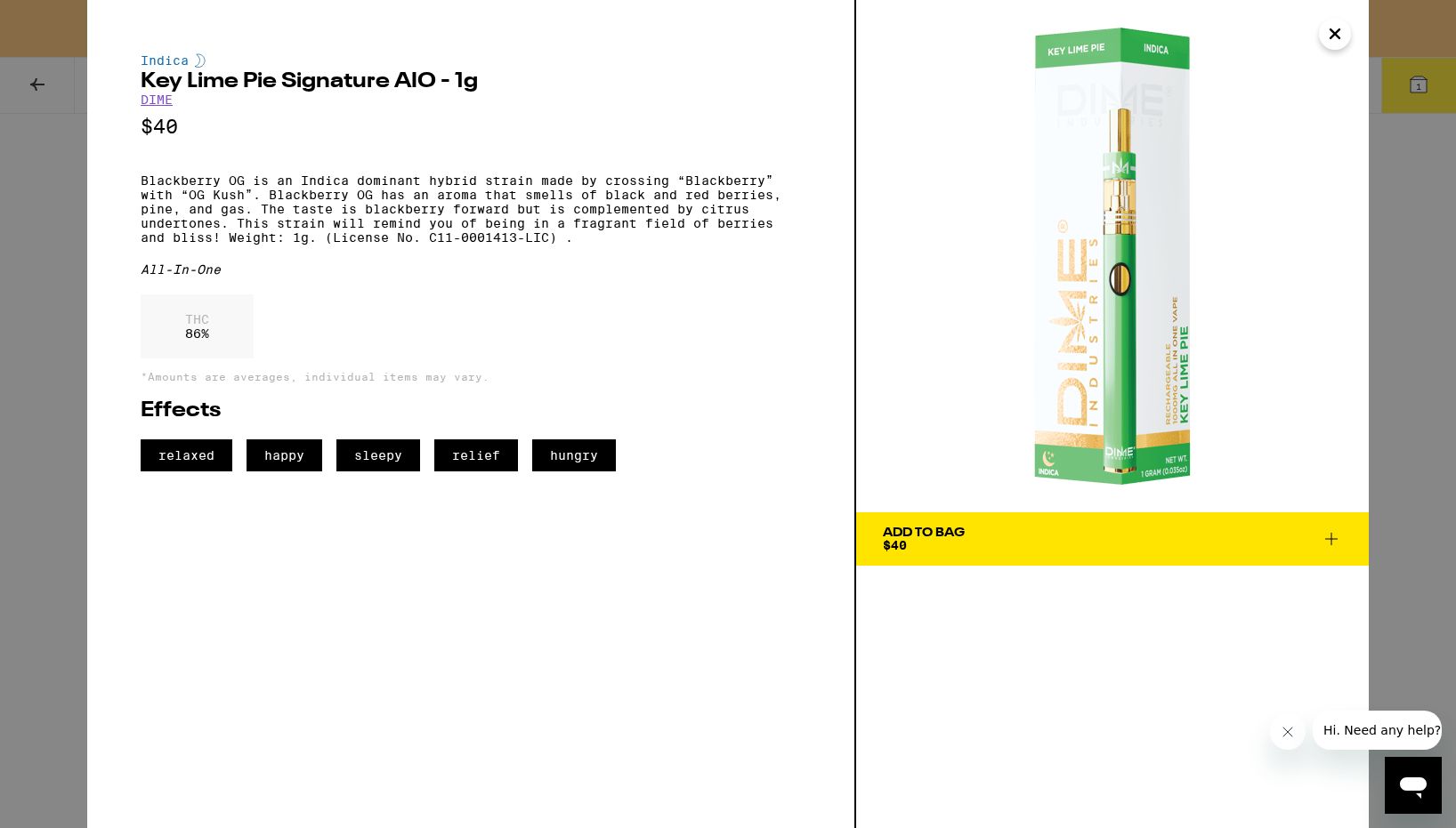
click at [1334, 37] on icon "Close" at bounding box center [1334, 34] width 21 height 27
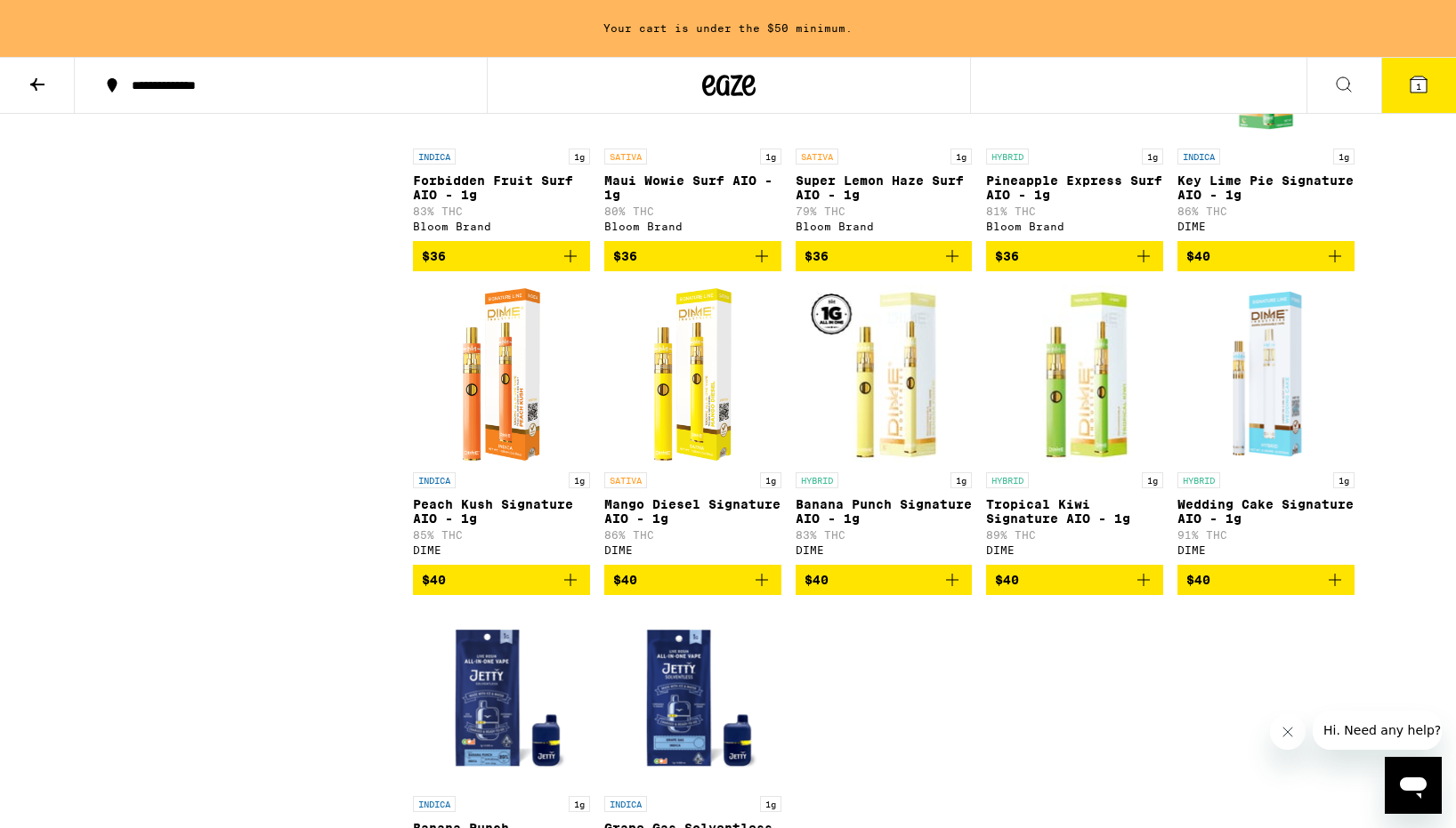
click at [568, 591] on icon "Add to bag" at bounding box center [570, 580] width 21 height 21
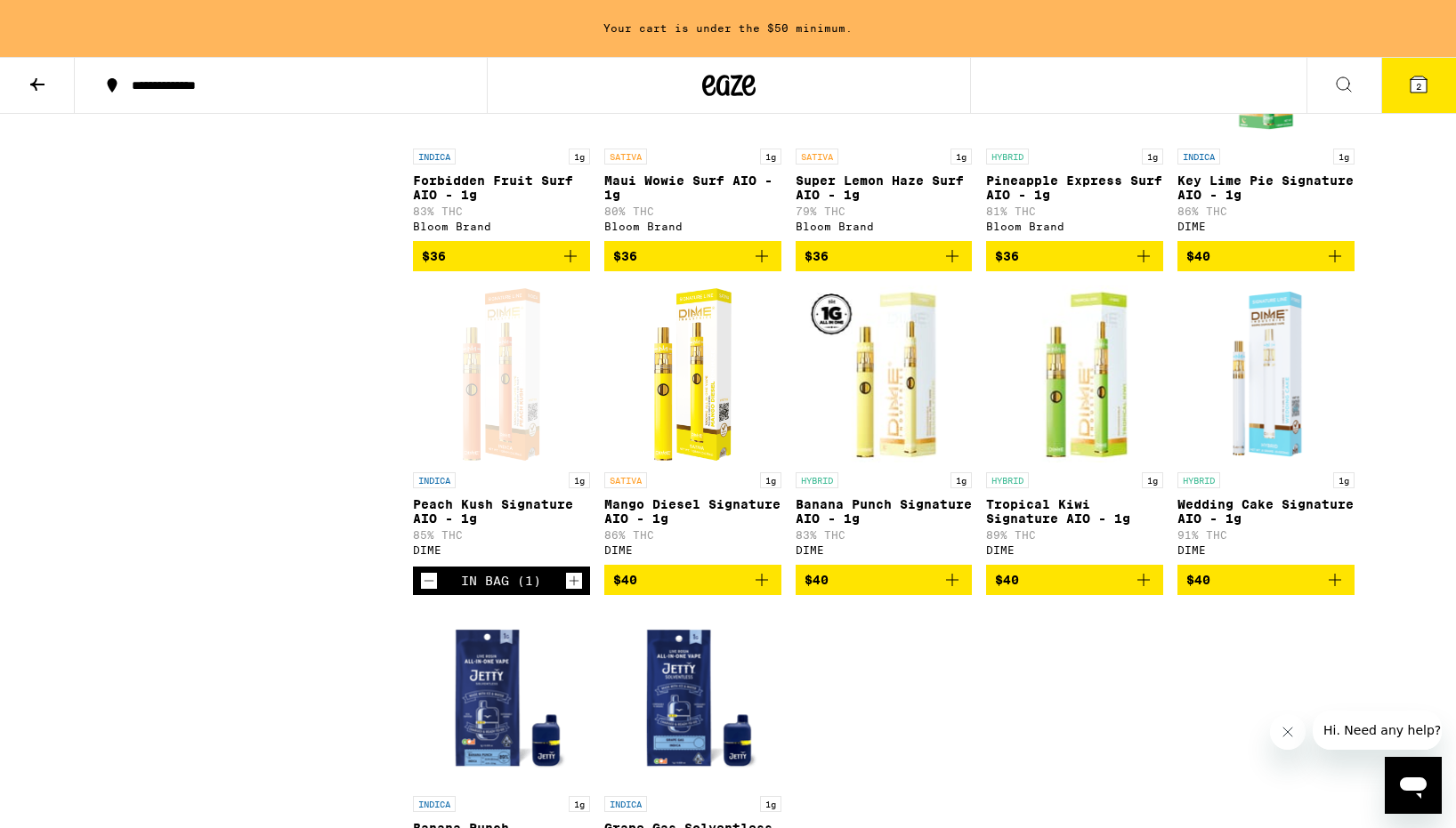
scroll to position [4538, 0]
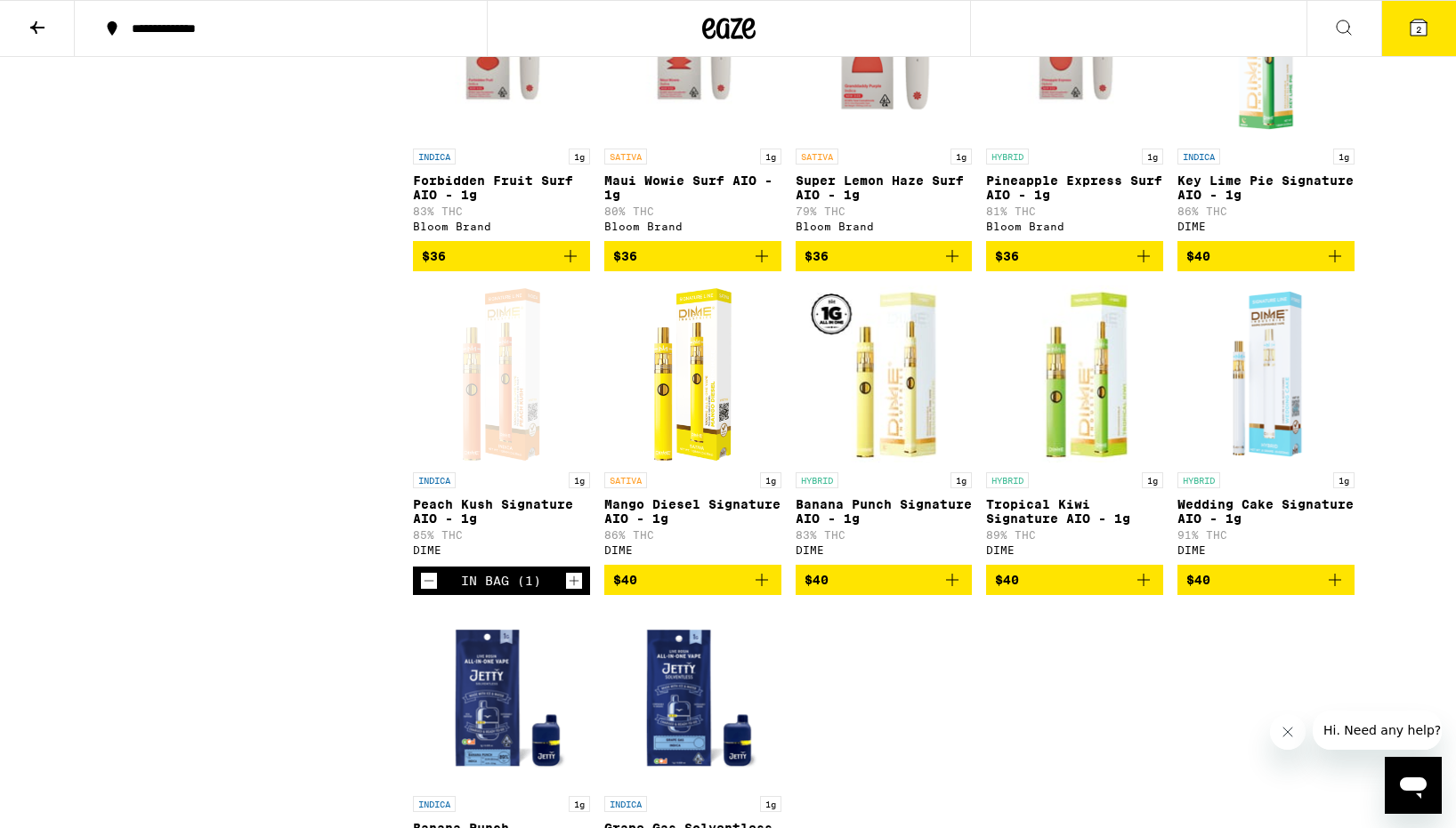
click at [1420, 25] on span "2" at bounding box center [1418, 29] width 6 height 11
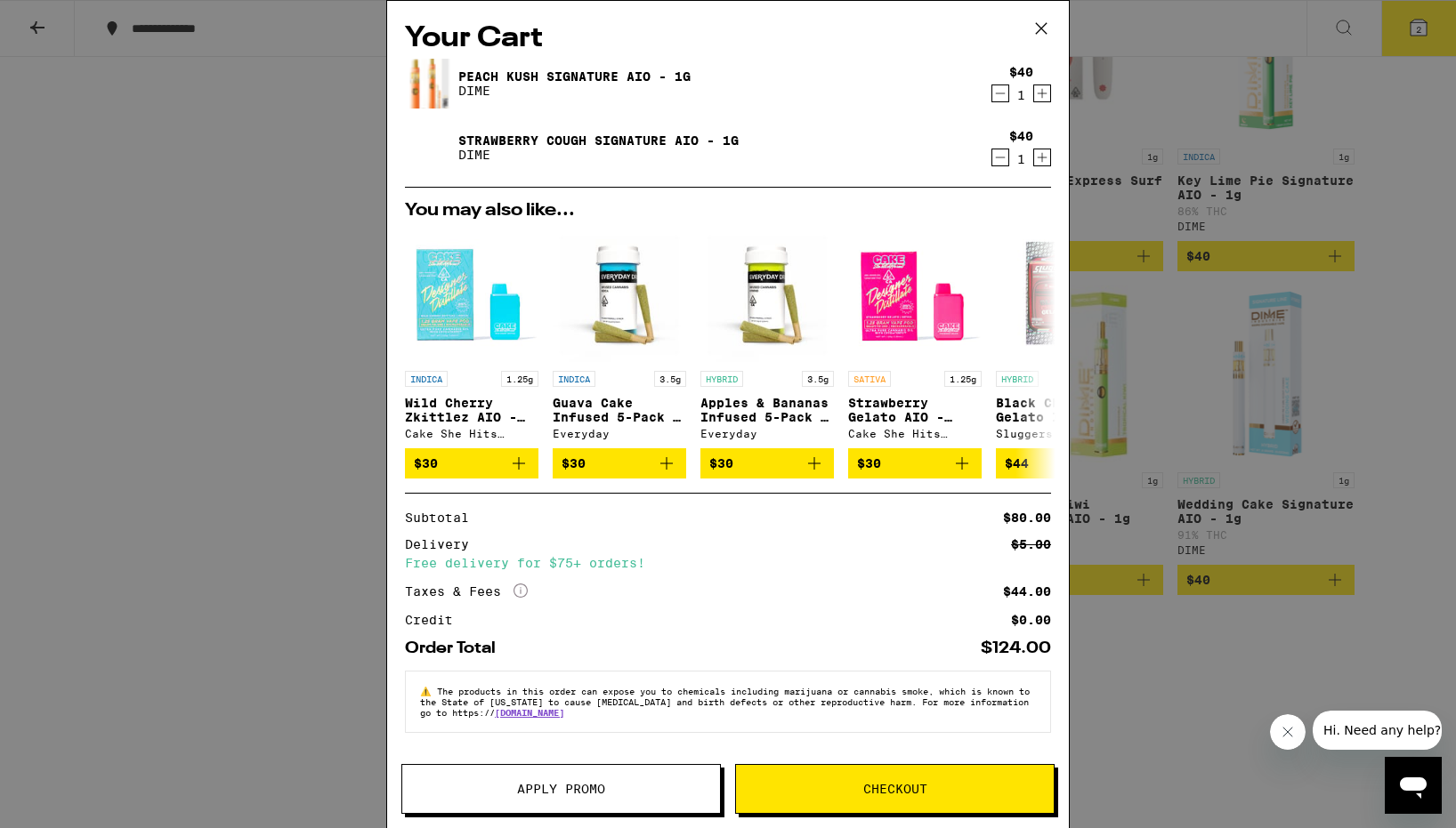
click at [1049, 30] on icon at bounding box center [1041, 29] width 27 height 27
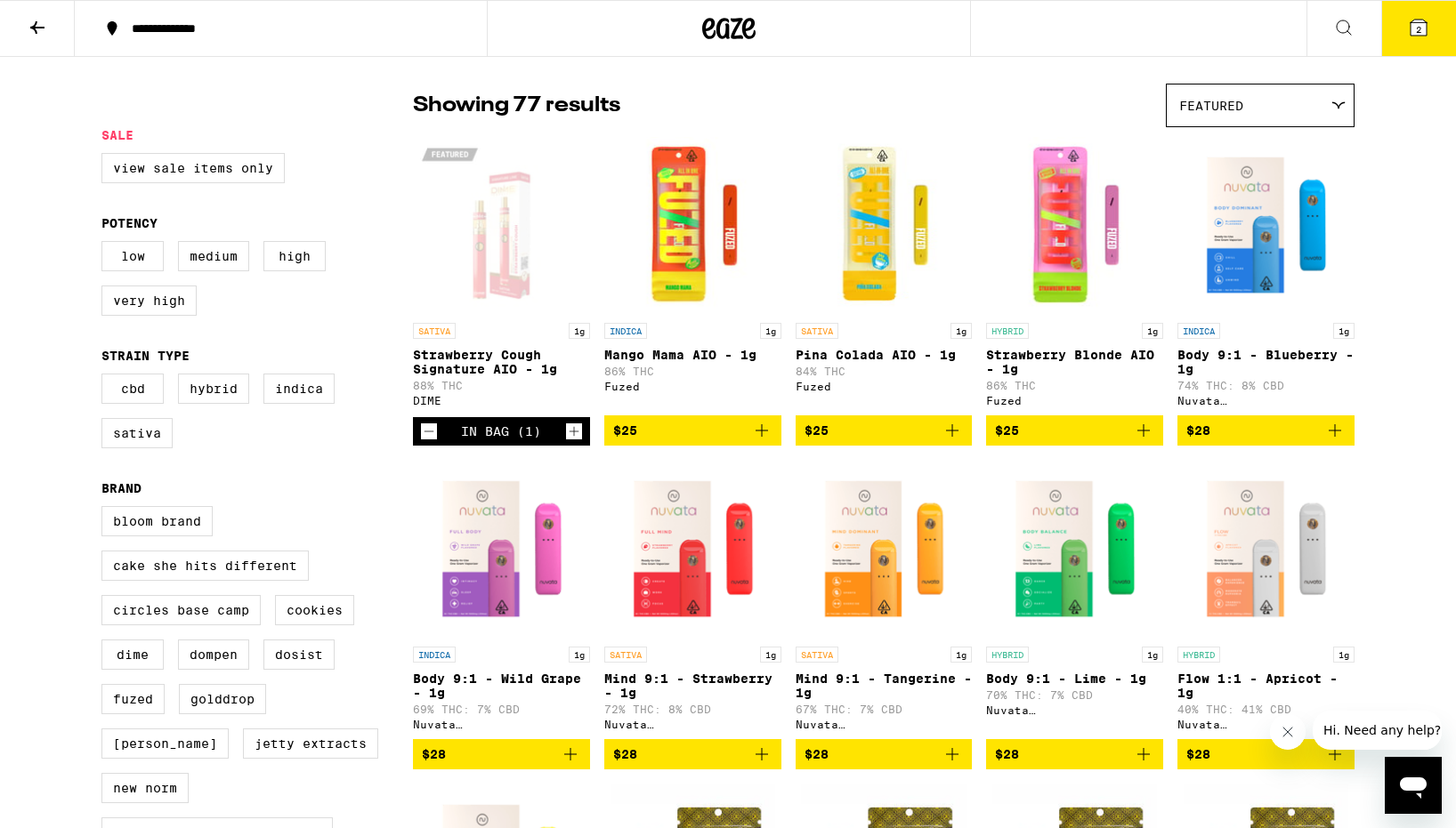
scroll to position [129, 0]
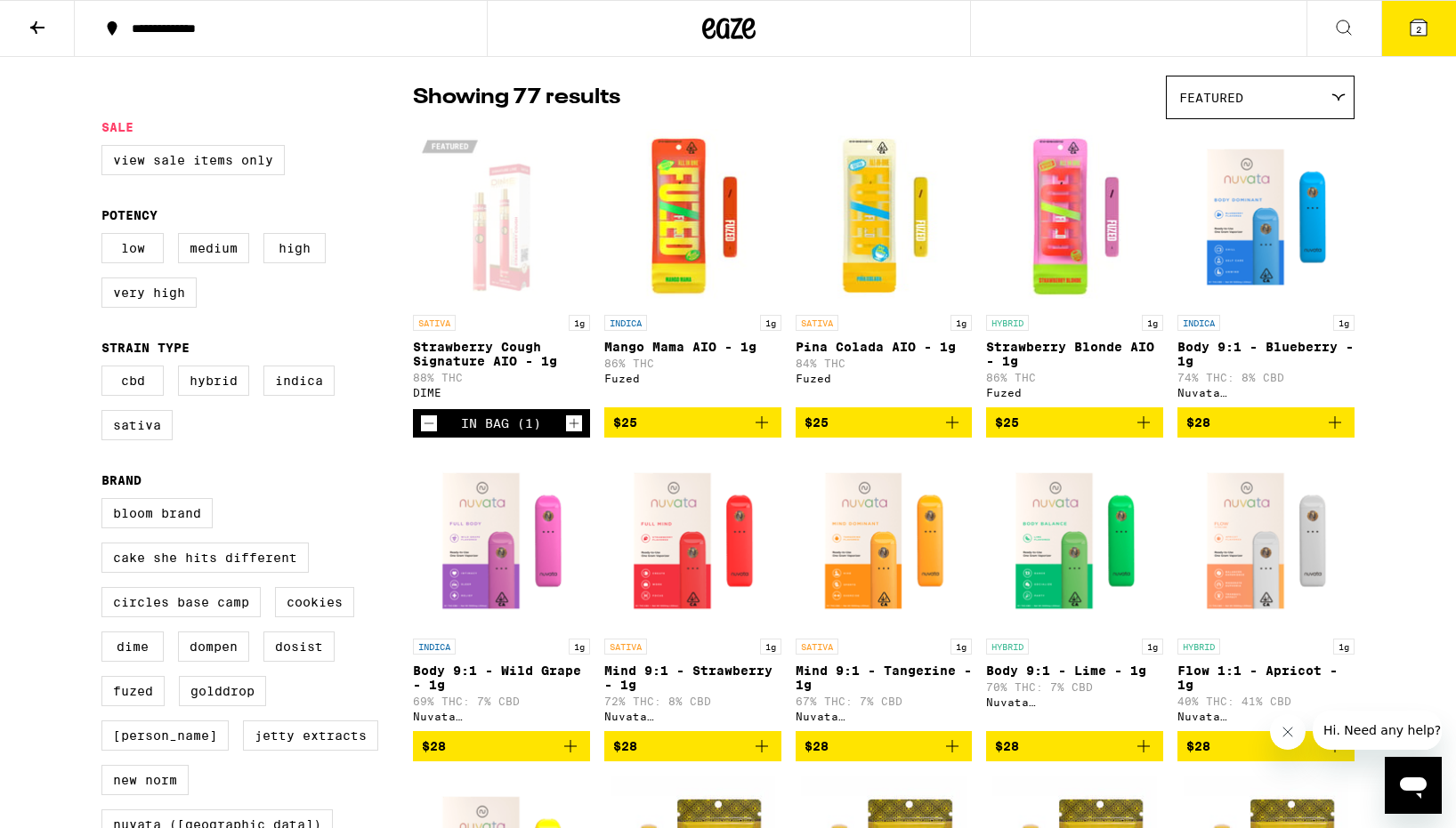
click at [1428, 31] on icon at bounding box center [1418, 27] width 21 height 21
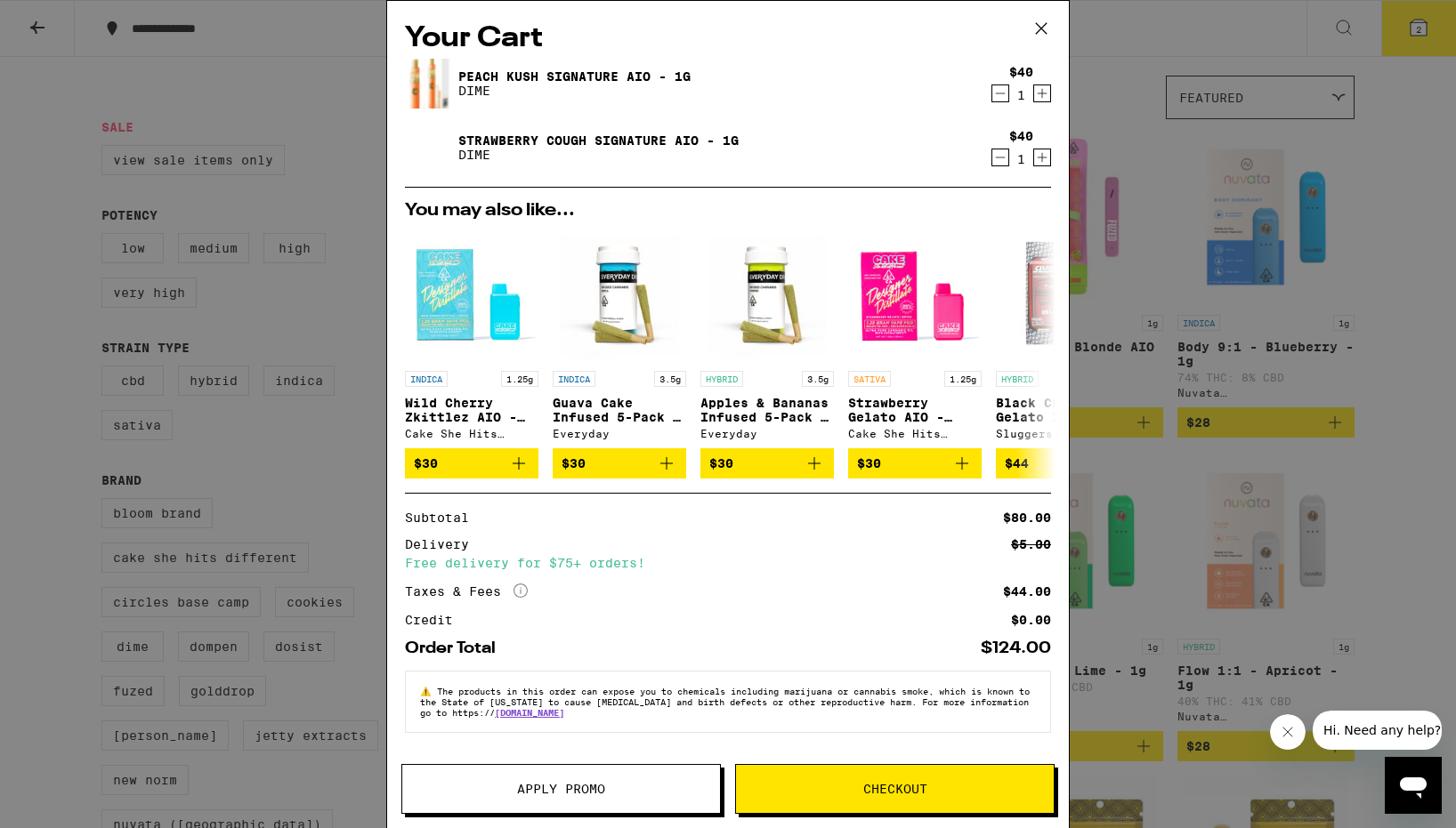
click at [998, 94] on icon "Decrement" at bounding box center [1000, 94] width 10 height 0
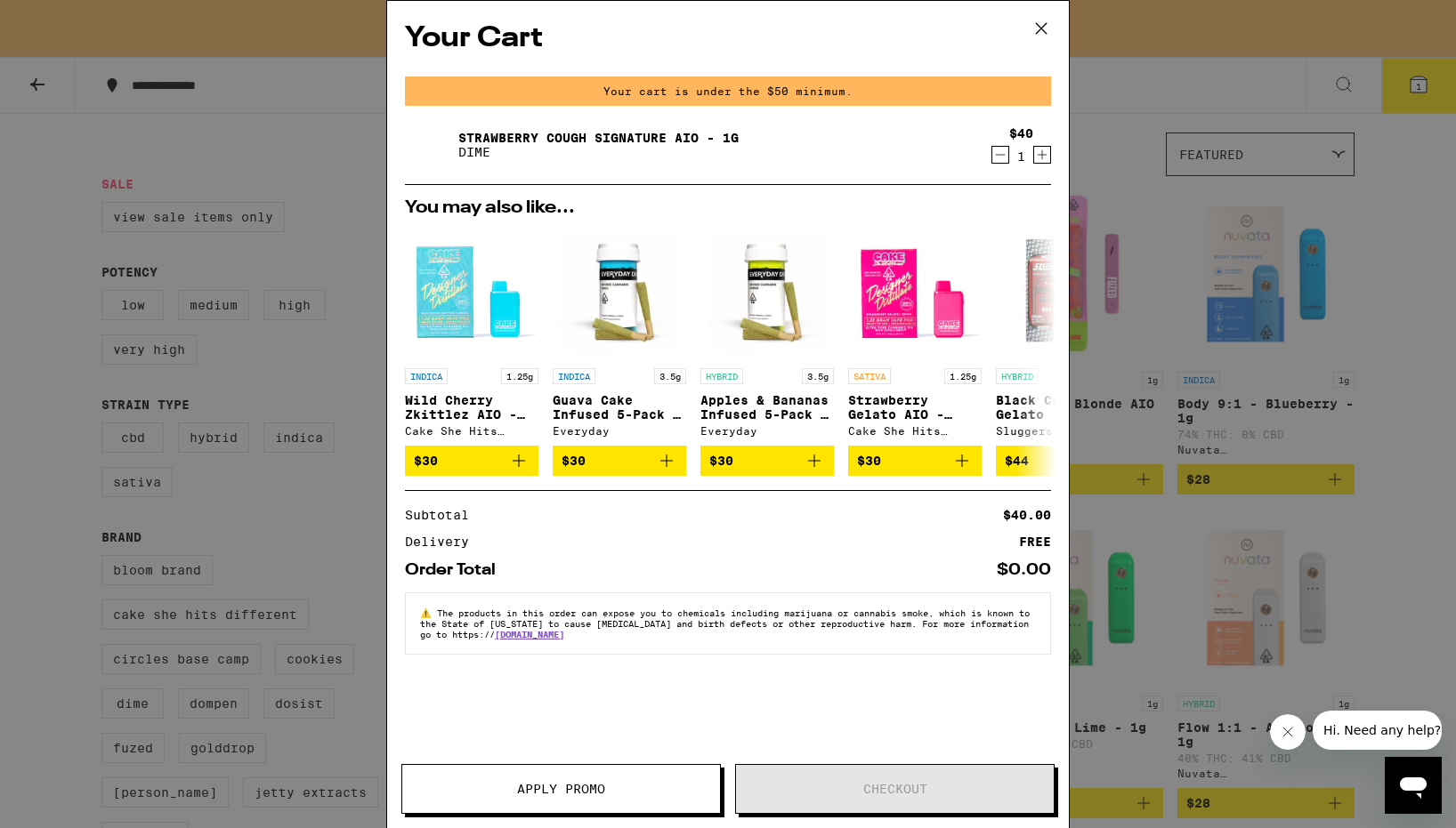
scroll to position [186, 0]
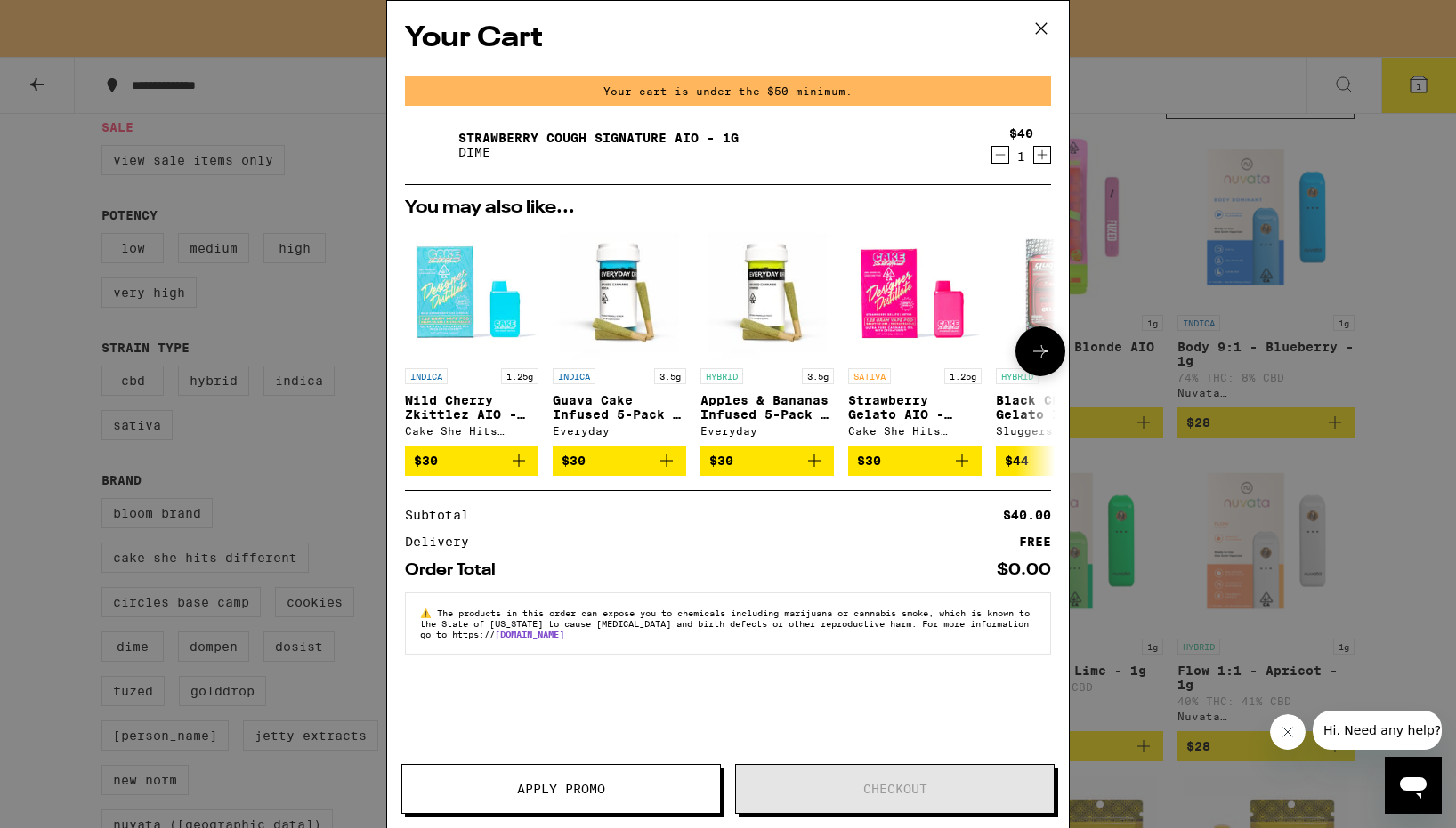
click at [1046, 358] on icon at bounding box center [1040, 351] width 21 height 21
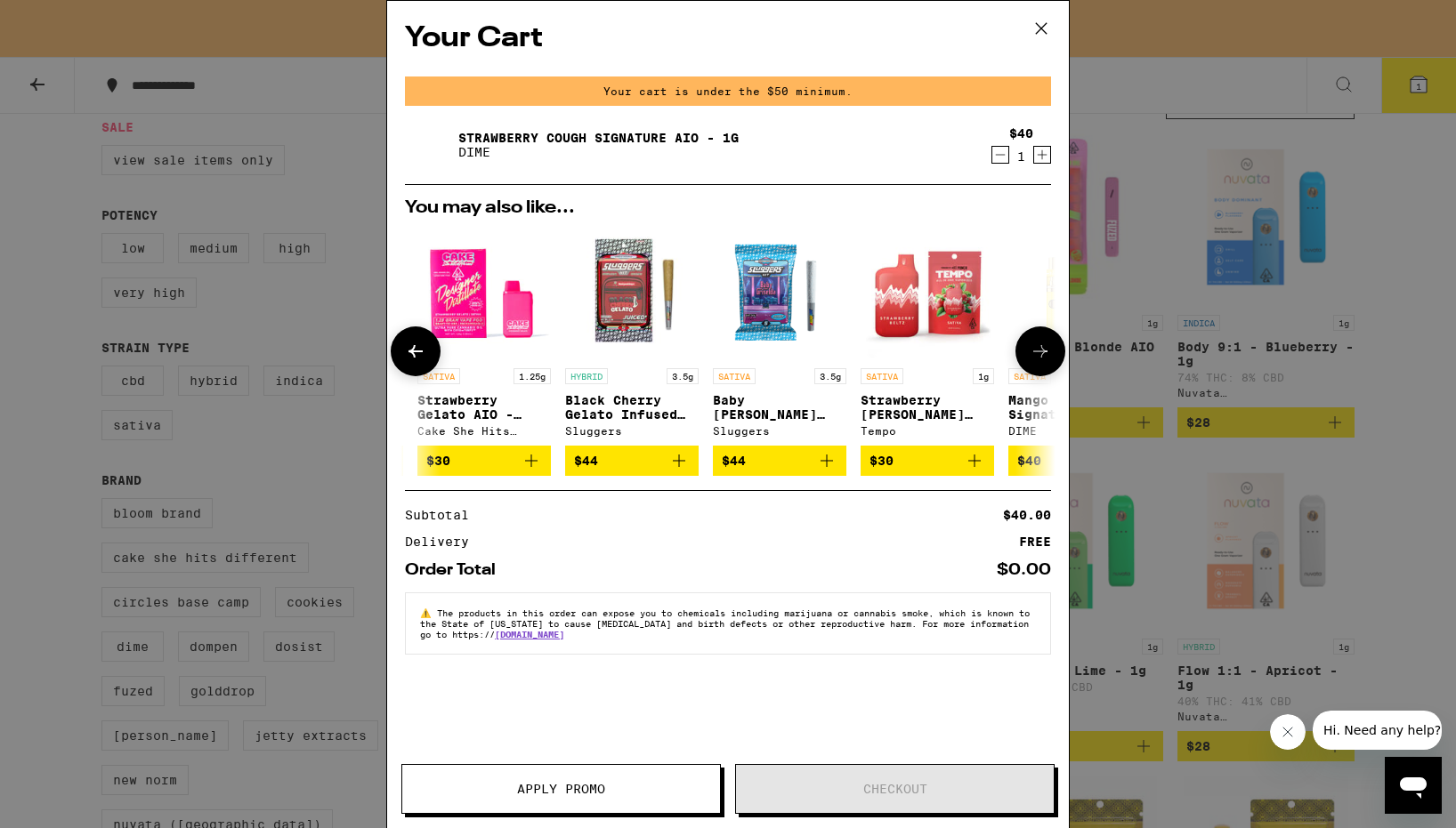
scroll to position [0, 452]
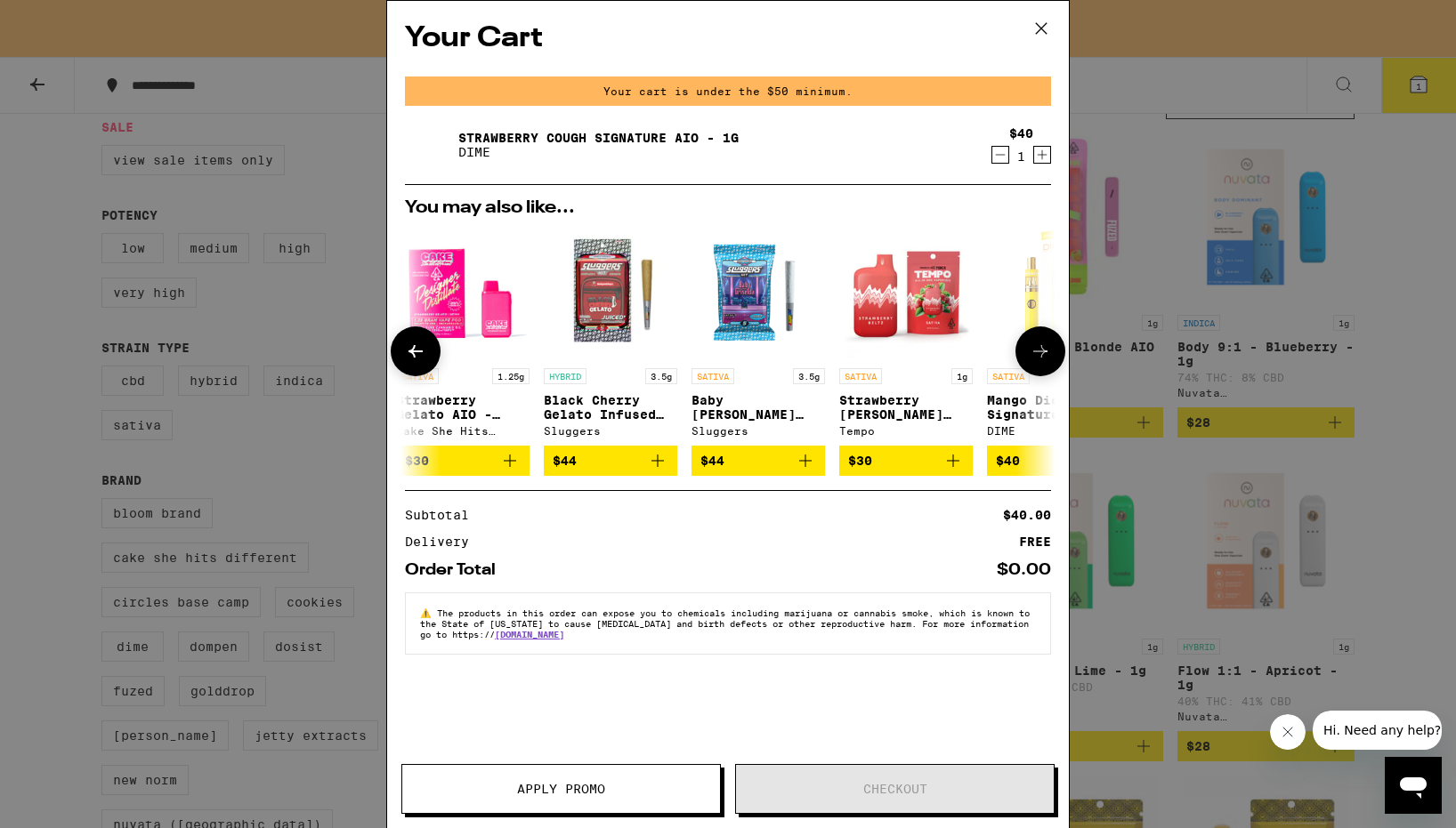
click at [1046, 358] on icon at bounding box center [1040, 351] width 21 height 21
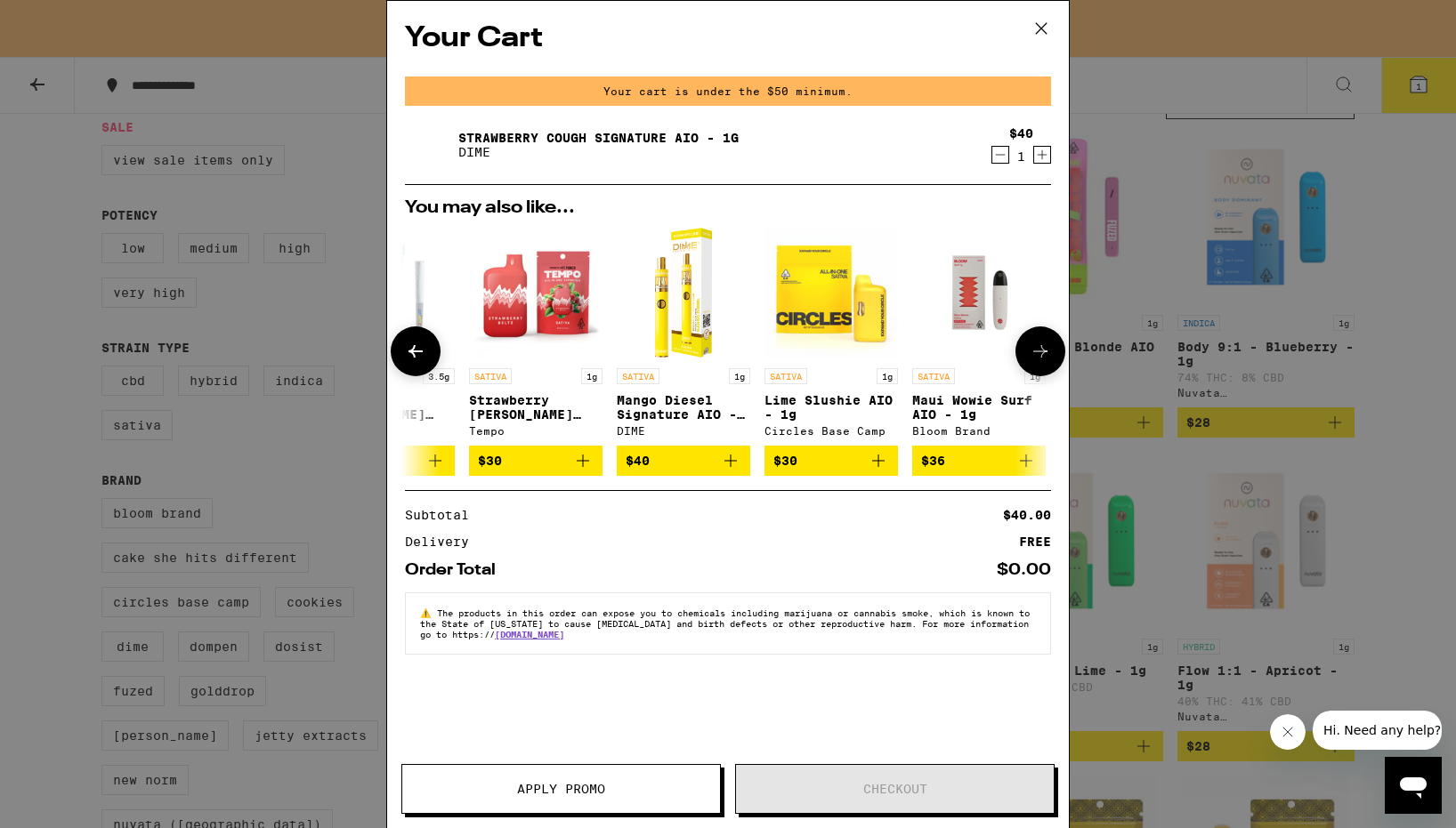
scroll to position [0, 831]
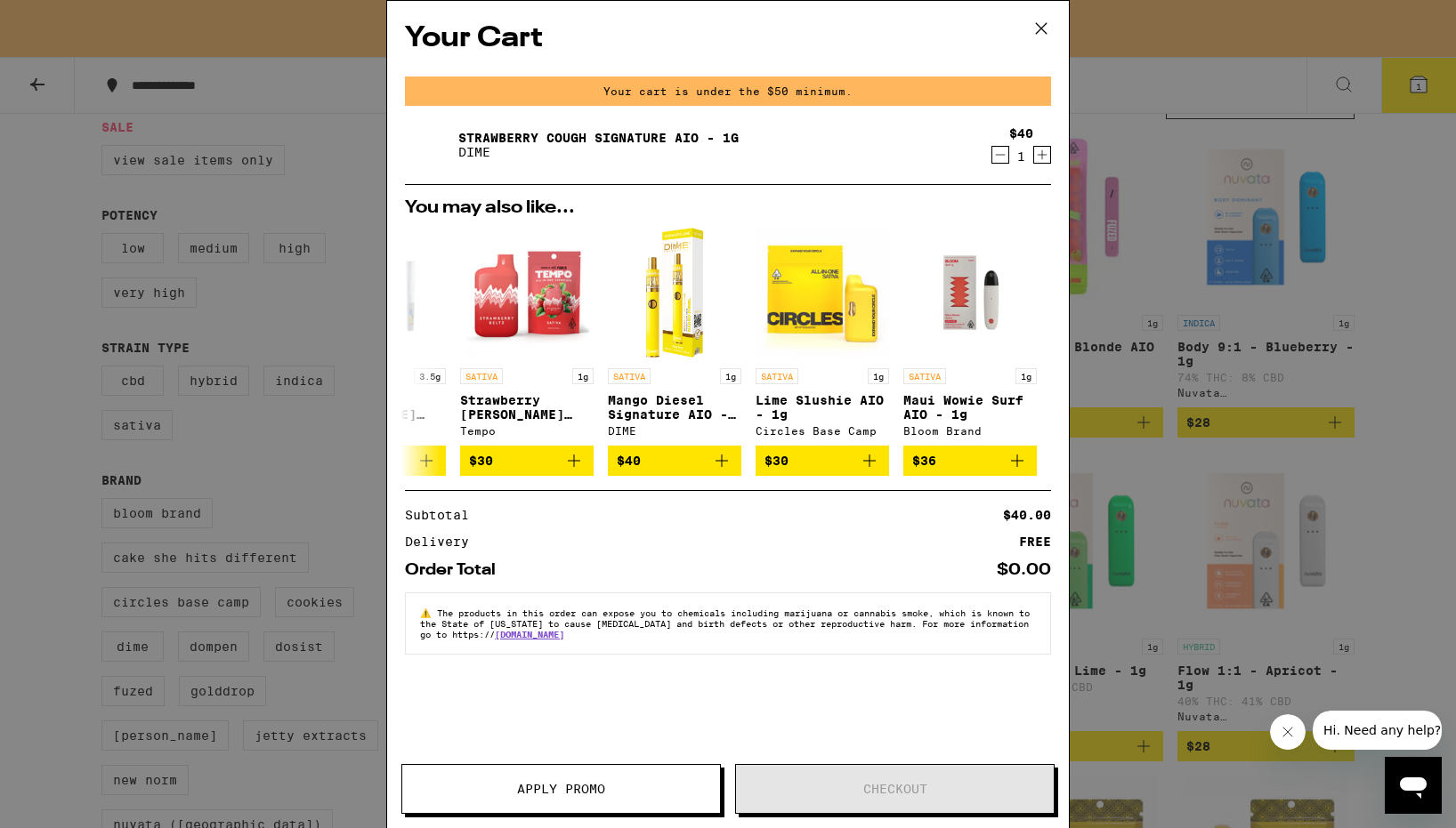
click at [1045, 32] on icon at bounding box center [1040, 28] width 11 height 11
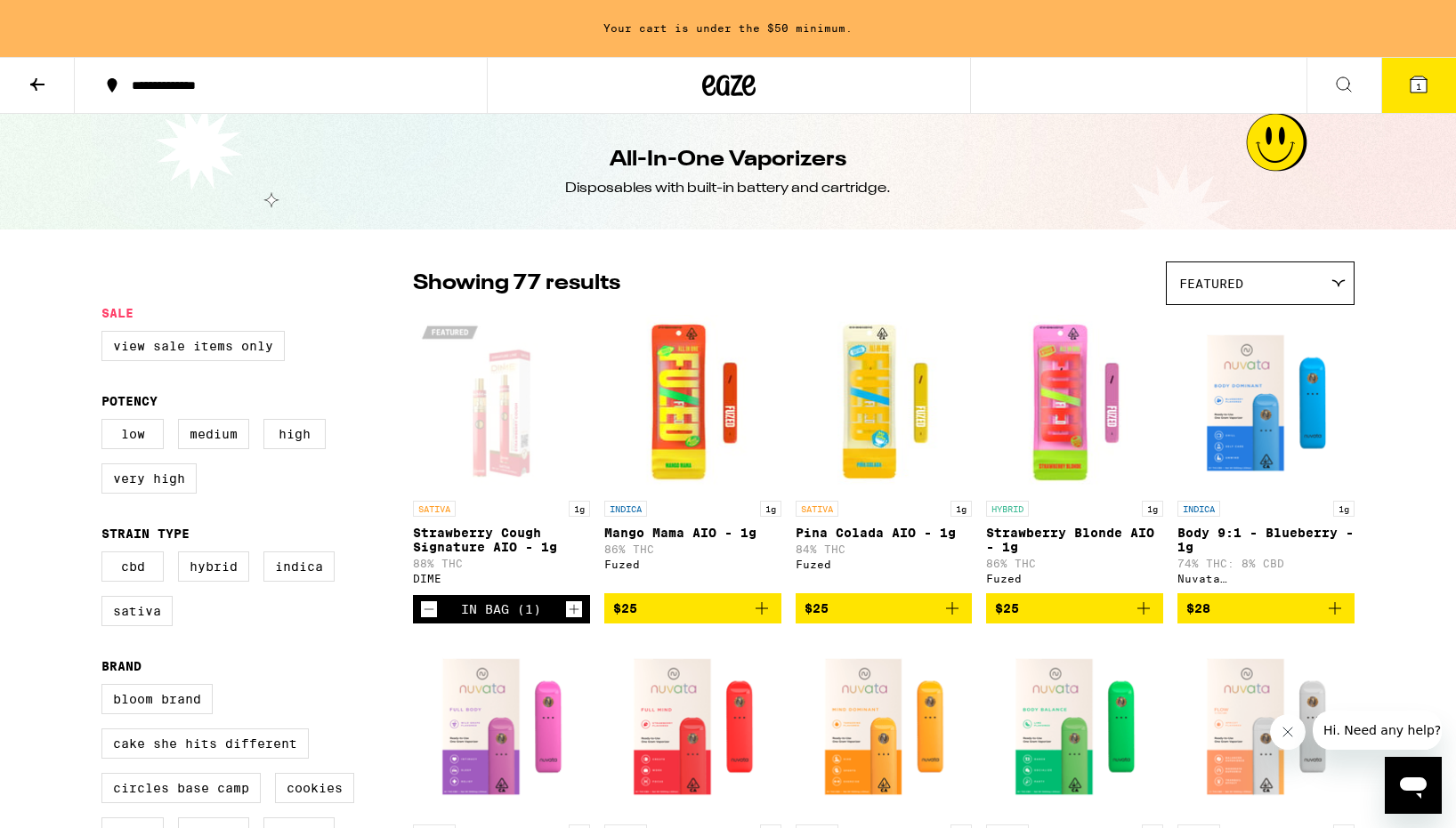
click at [911, 532] on p "Pina Colada AIO - 1g" at bounding box center [883, 533] width 177 height 15
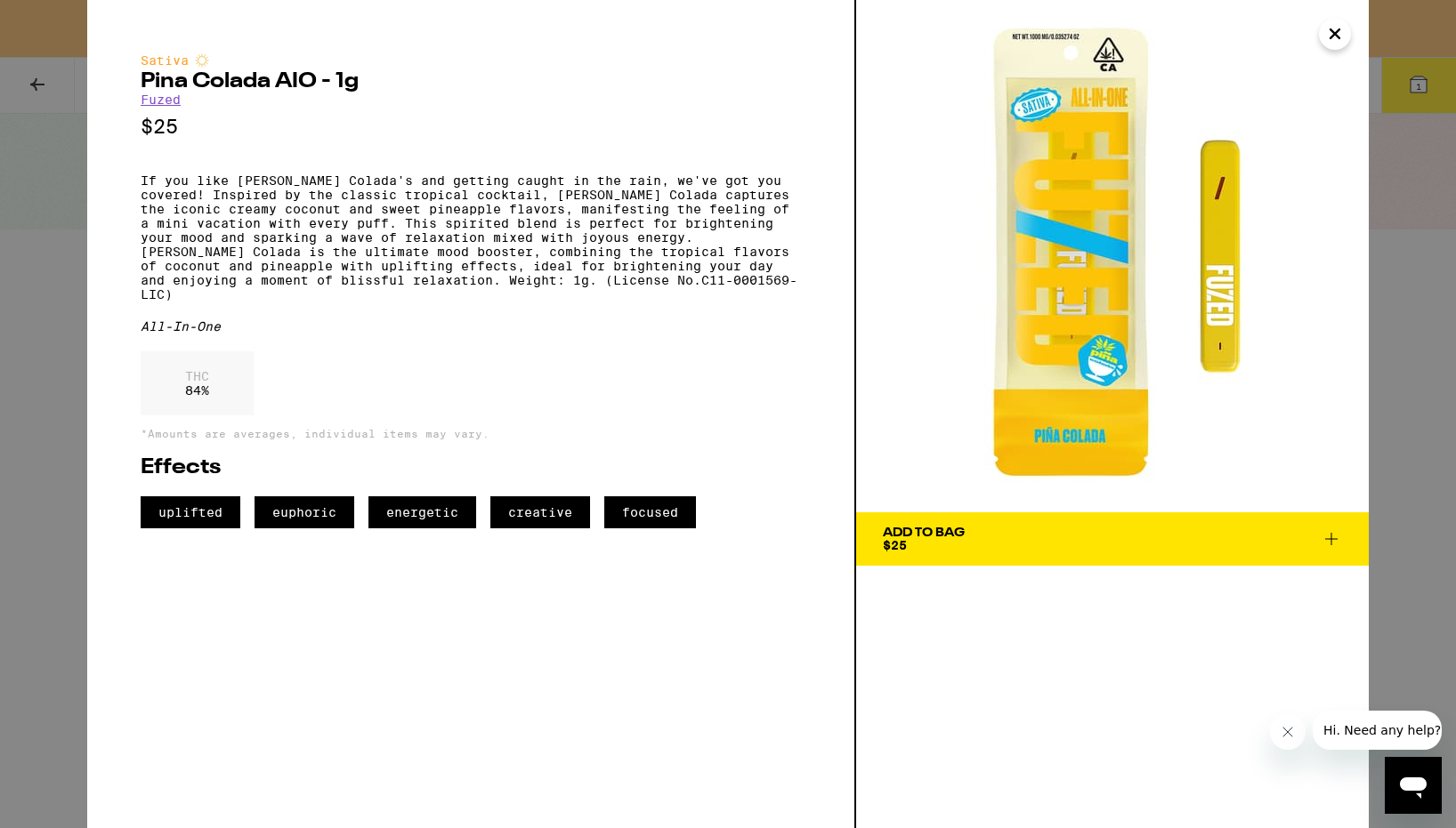
click at [1343, 44] on icon "Close" at bounding box center [1334, 34] width 21 height 27
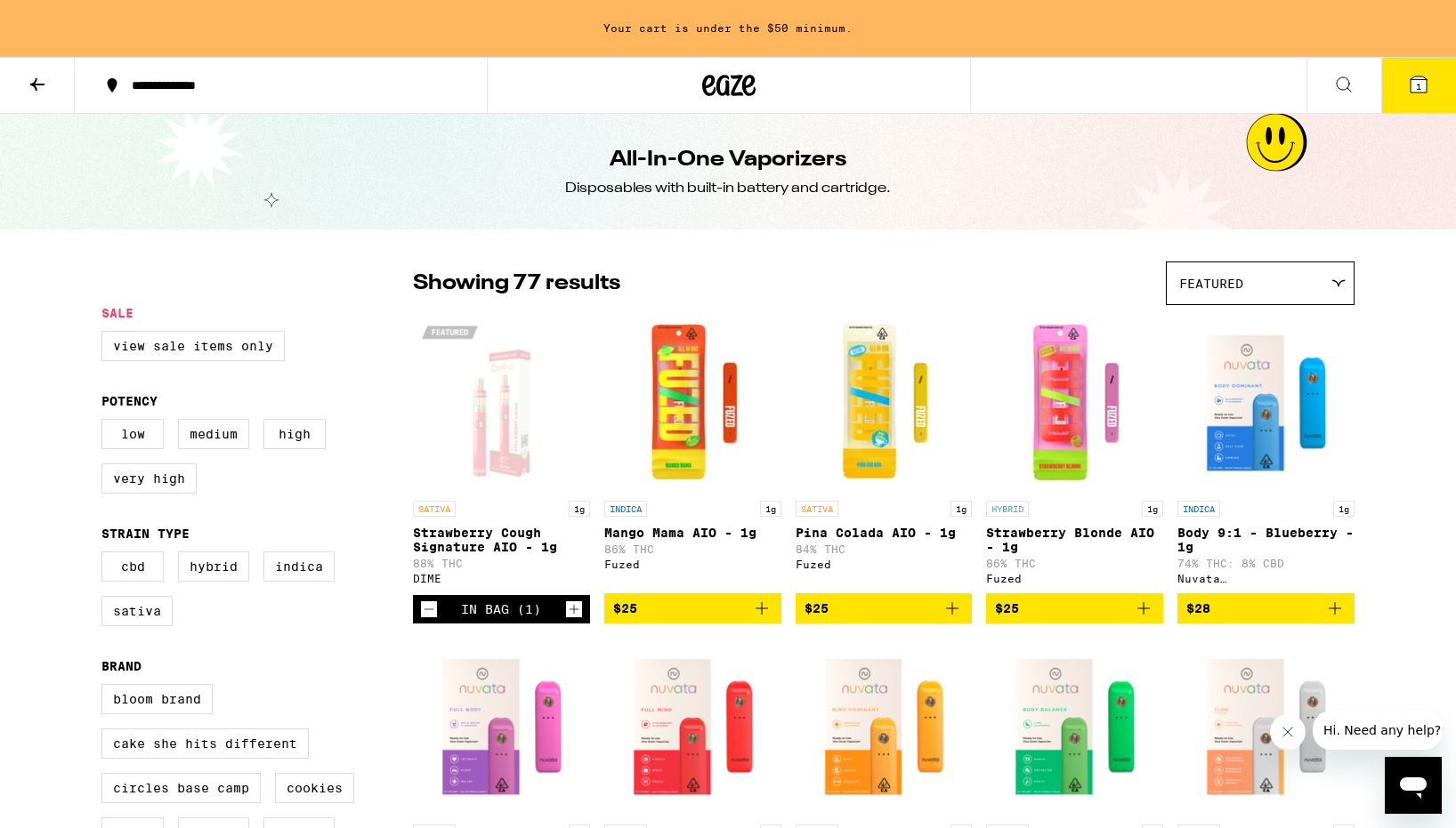
click at [956, 619] on icon "Add to bag" at bounding box center [952, 608] width 21 height 21
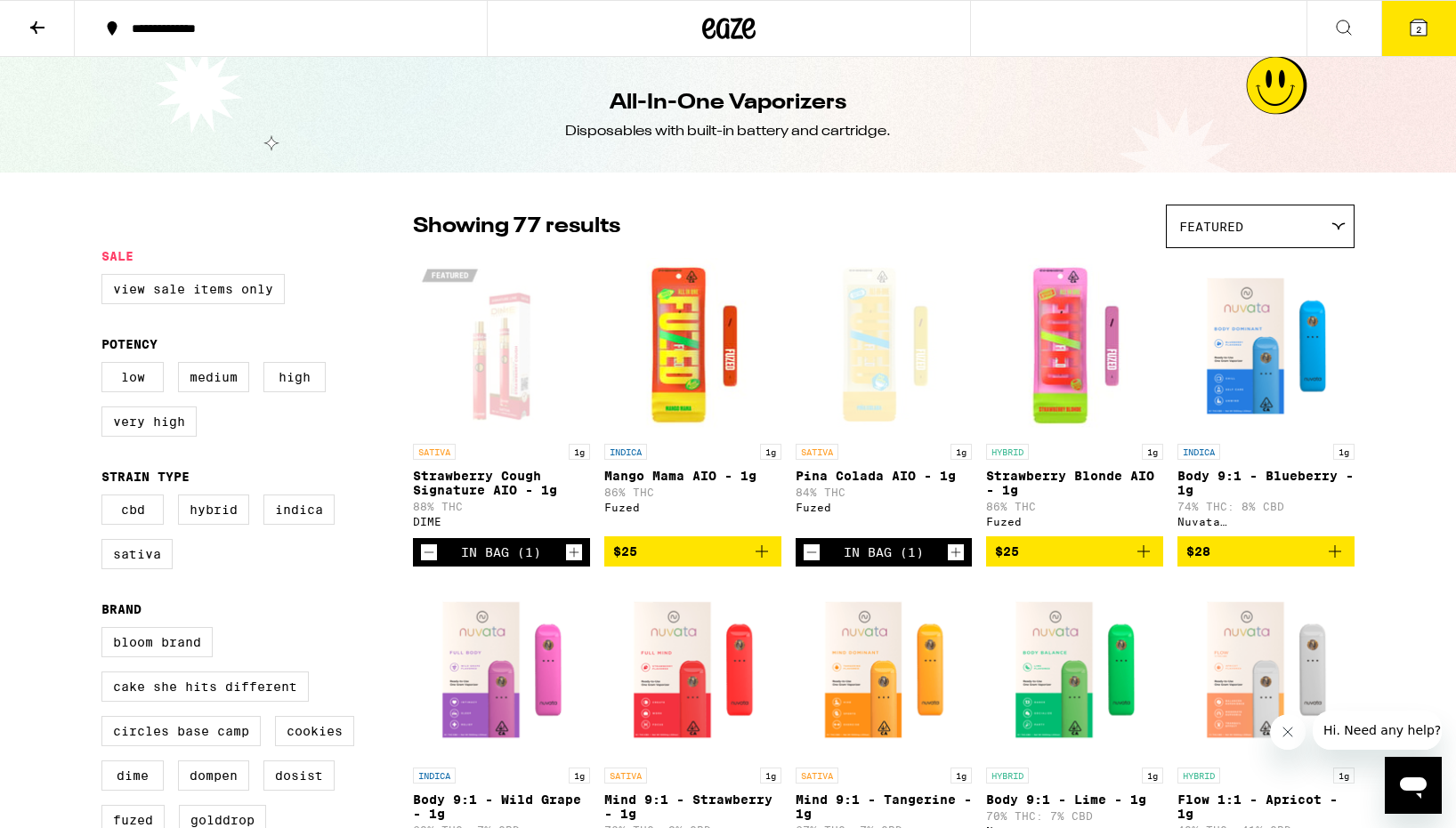
click at [1417, 35] on span "2" at bounding box center [1418, 29] width 6 height 11
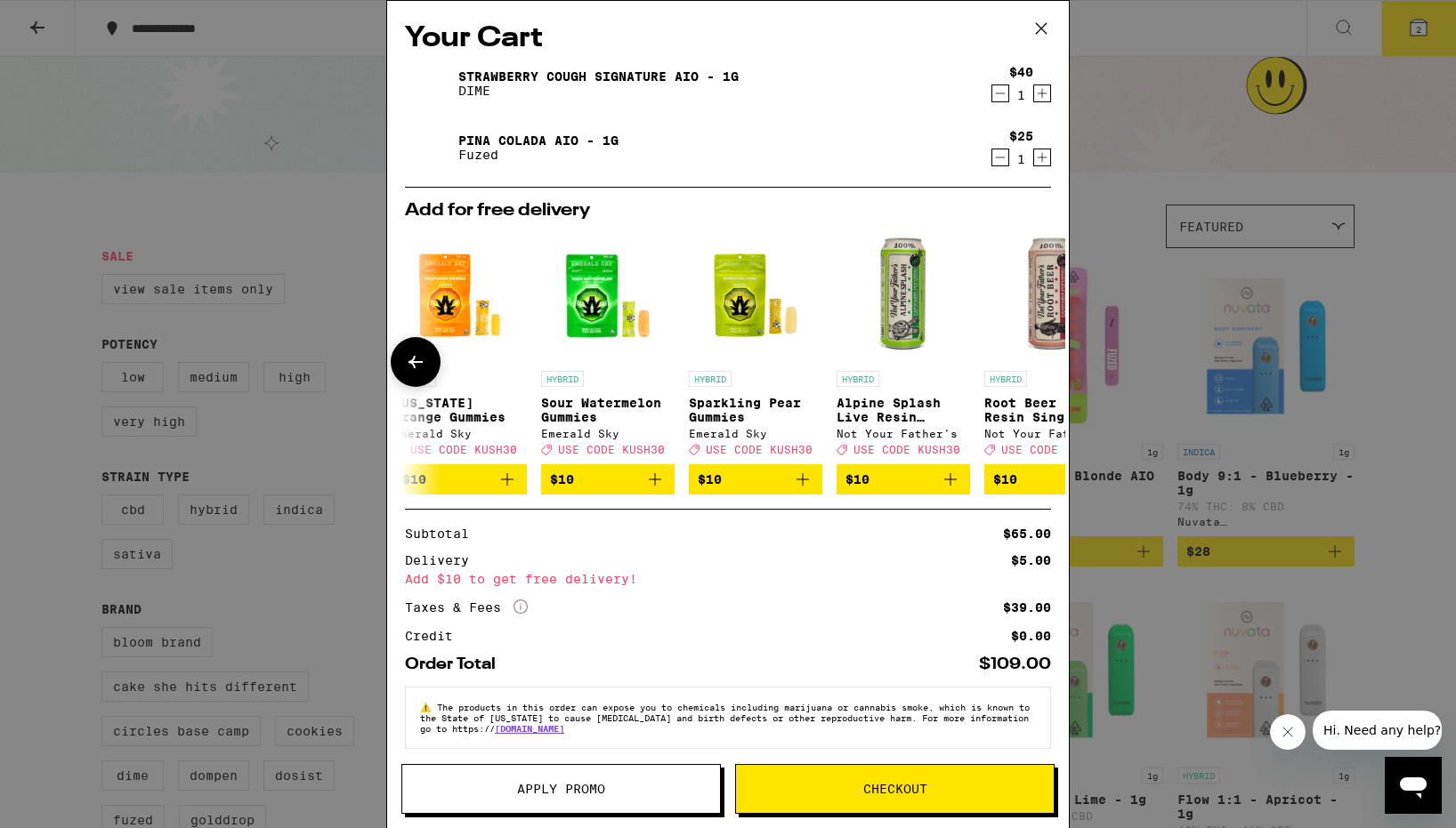
scroll to position [0, 831]
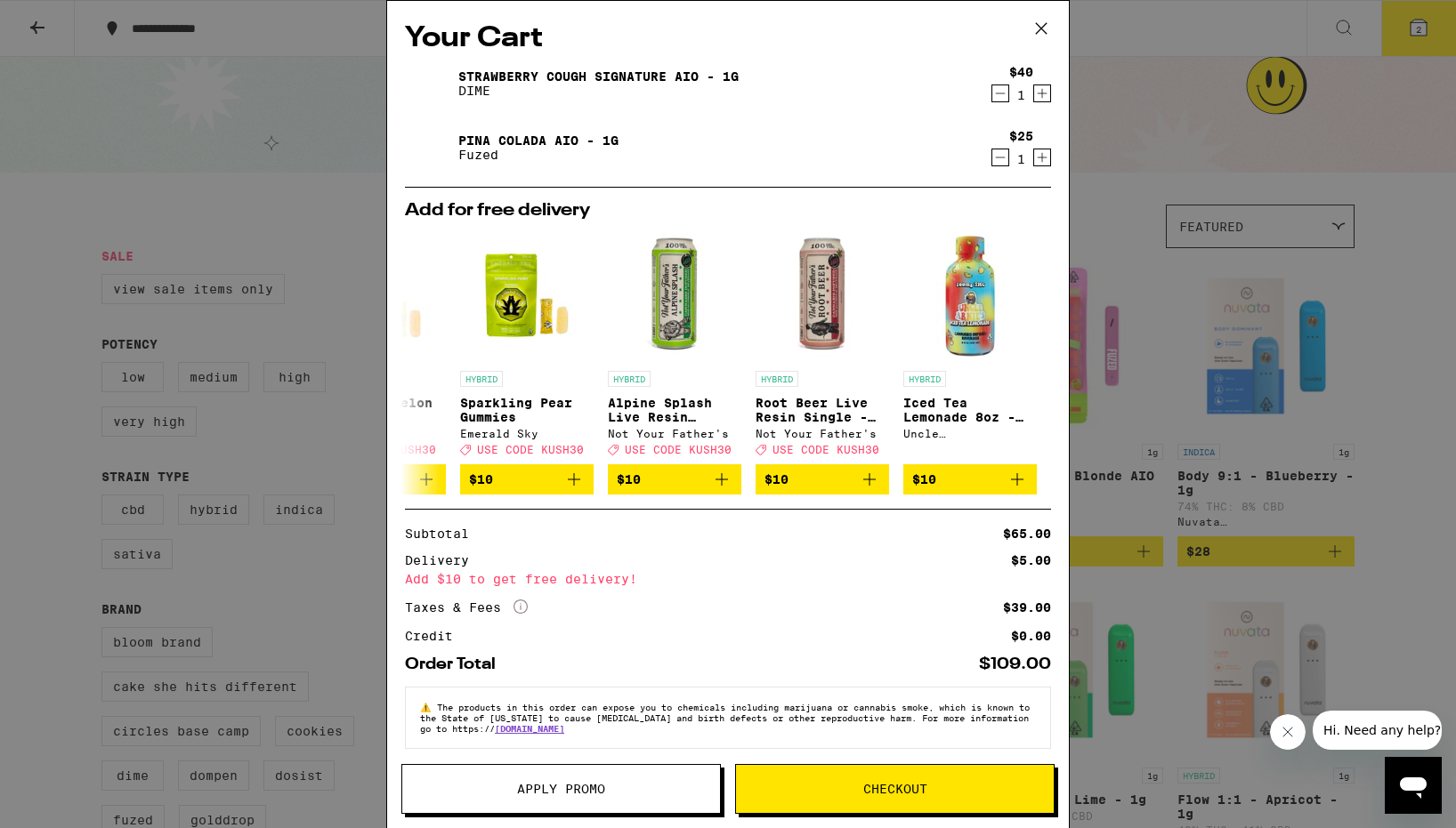
click at [1042, 31] on icon at bounding box center [1041, 29] width 27 height 27
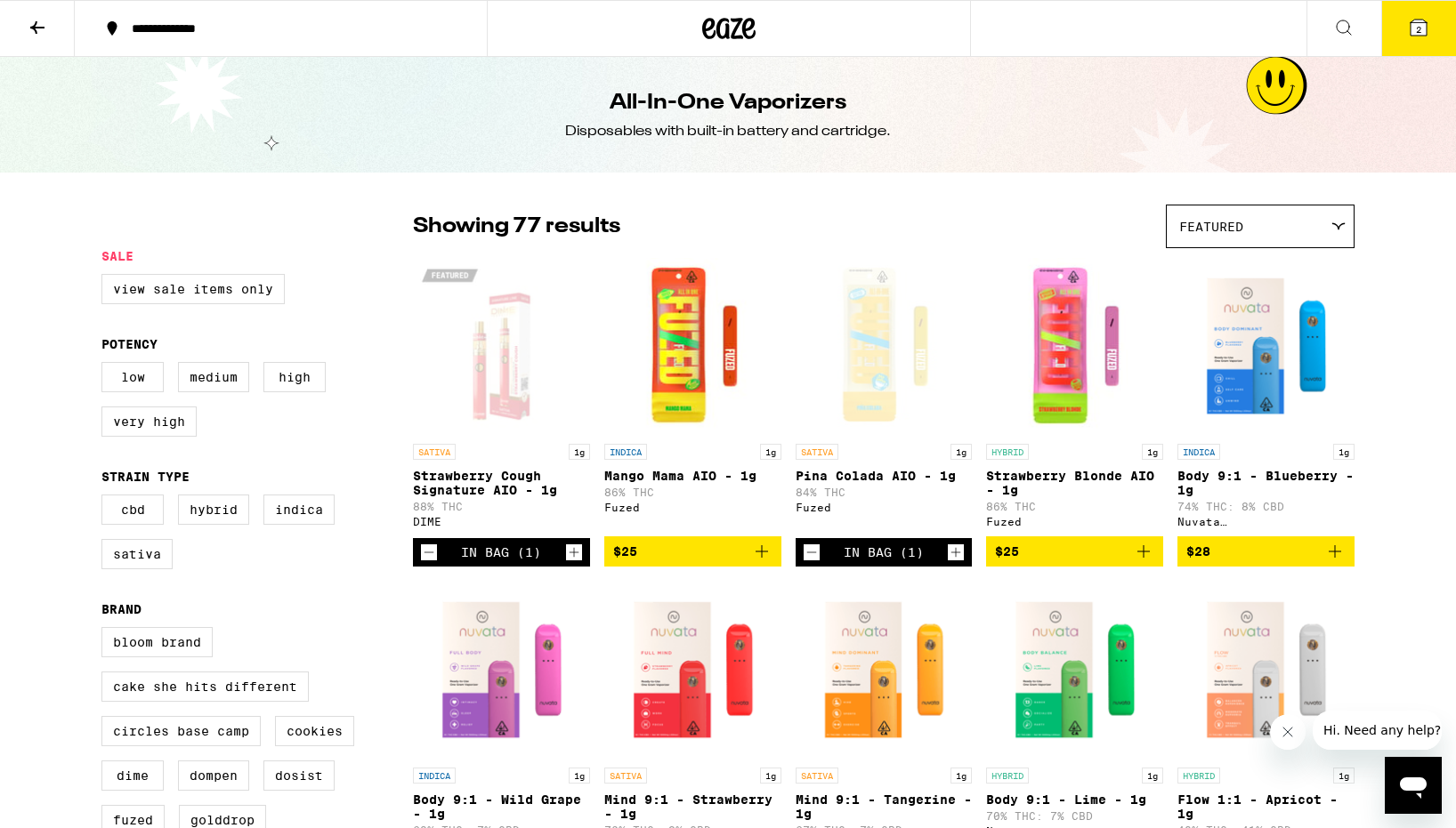
click at [1146, 561] on icon "Add to bag" at bounding box center [1144, 551] width 21 height 21
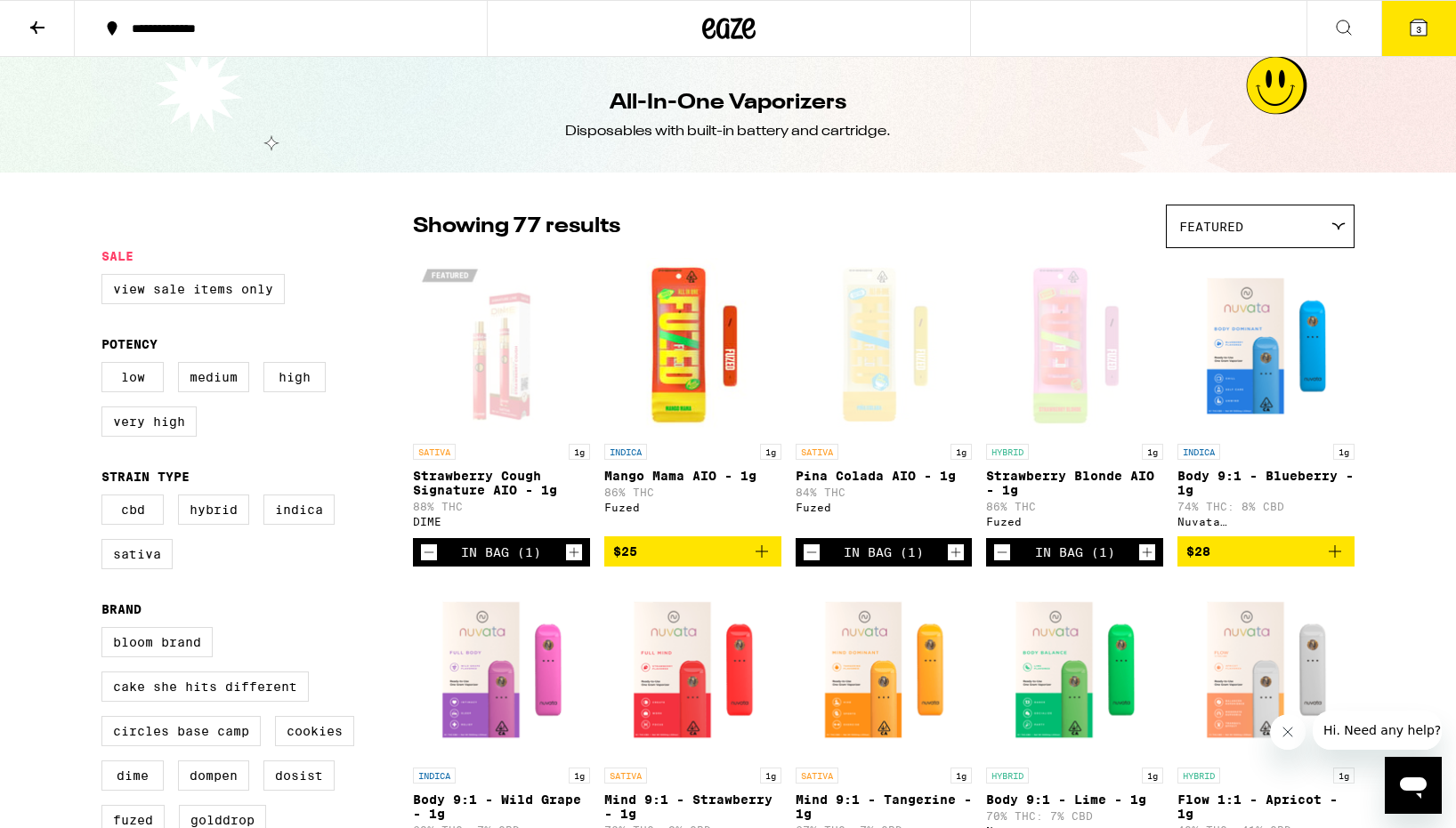
click at [1426, 35] on icon at bounding box center [1418, 27] width 21 height 21
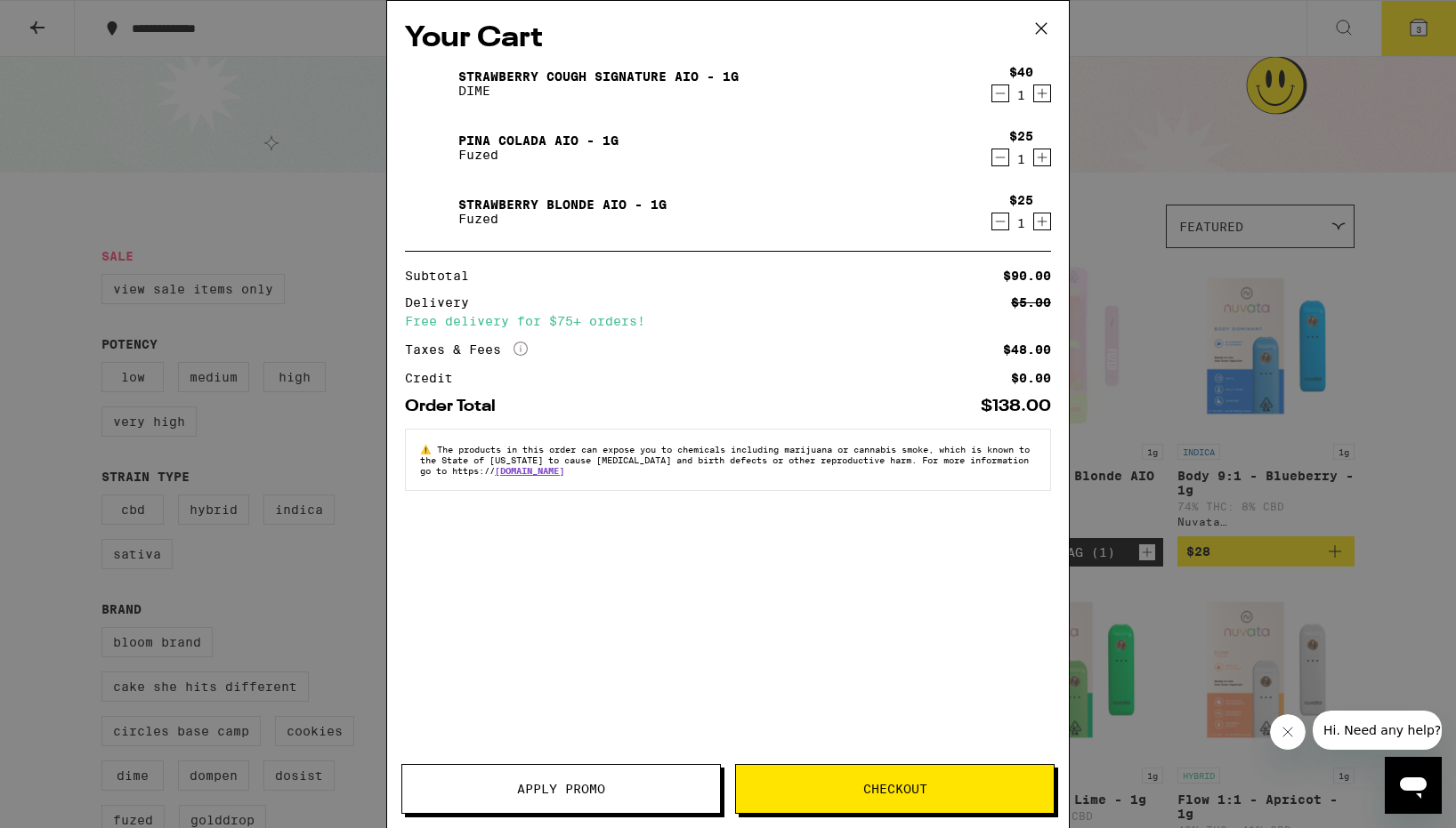
click at [1002, 96] on icon "Decrement" at bounding box center [999, 94] width 16 height 21
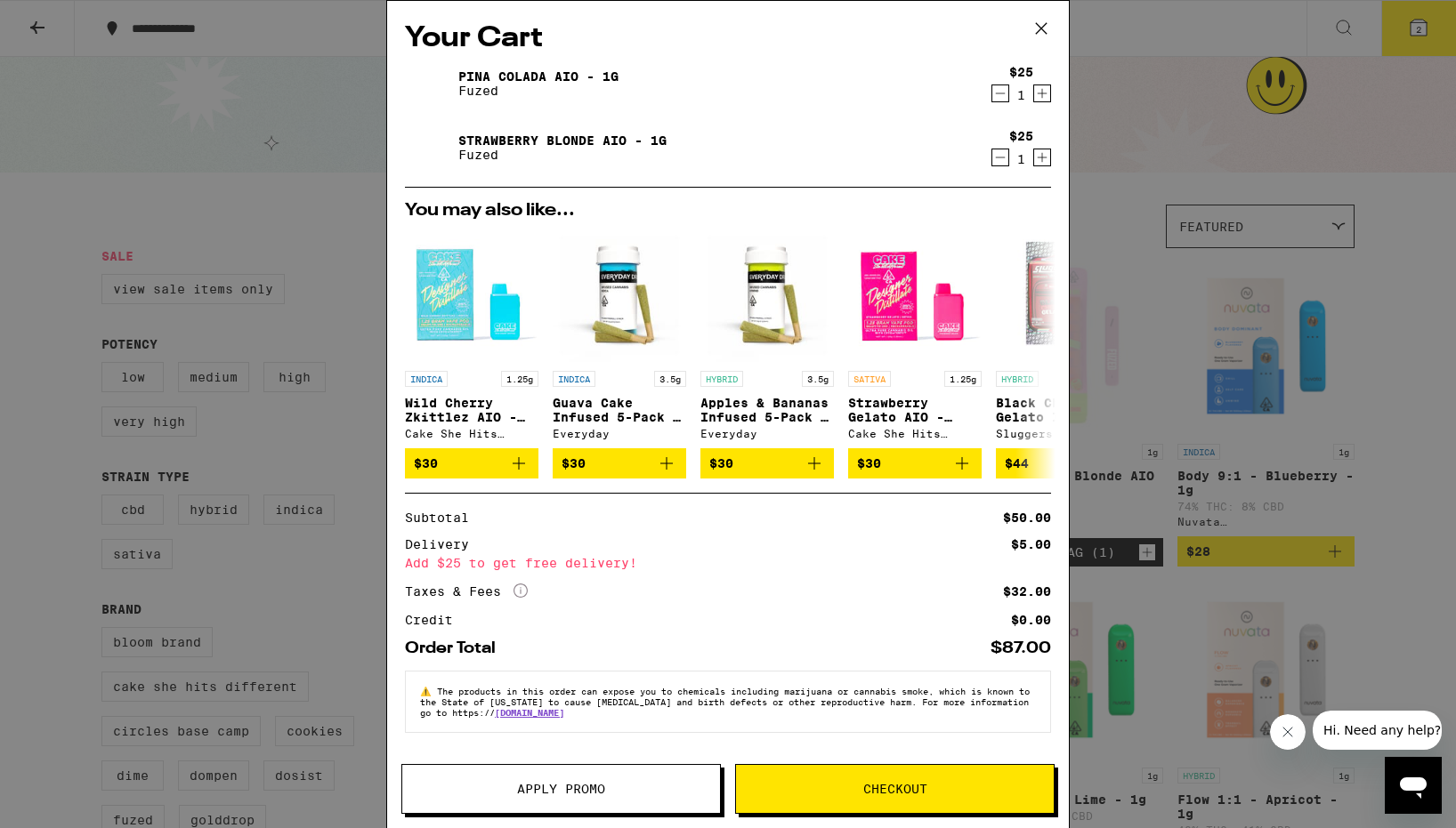
click at [897, 788] on span "Checkout" at bounding box center [895, 788] width 64 height 13
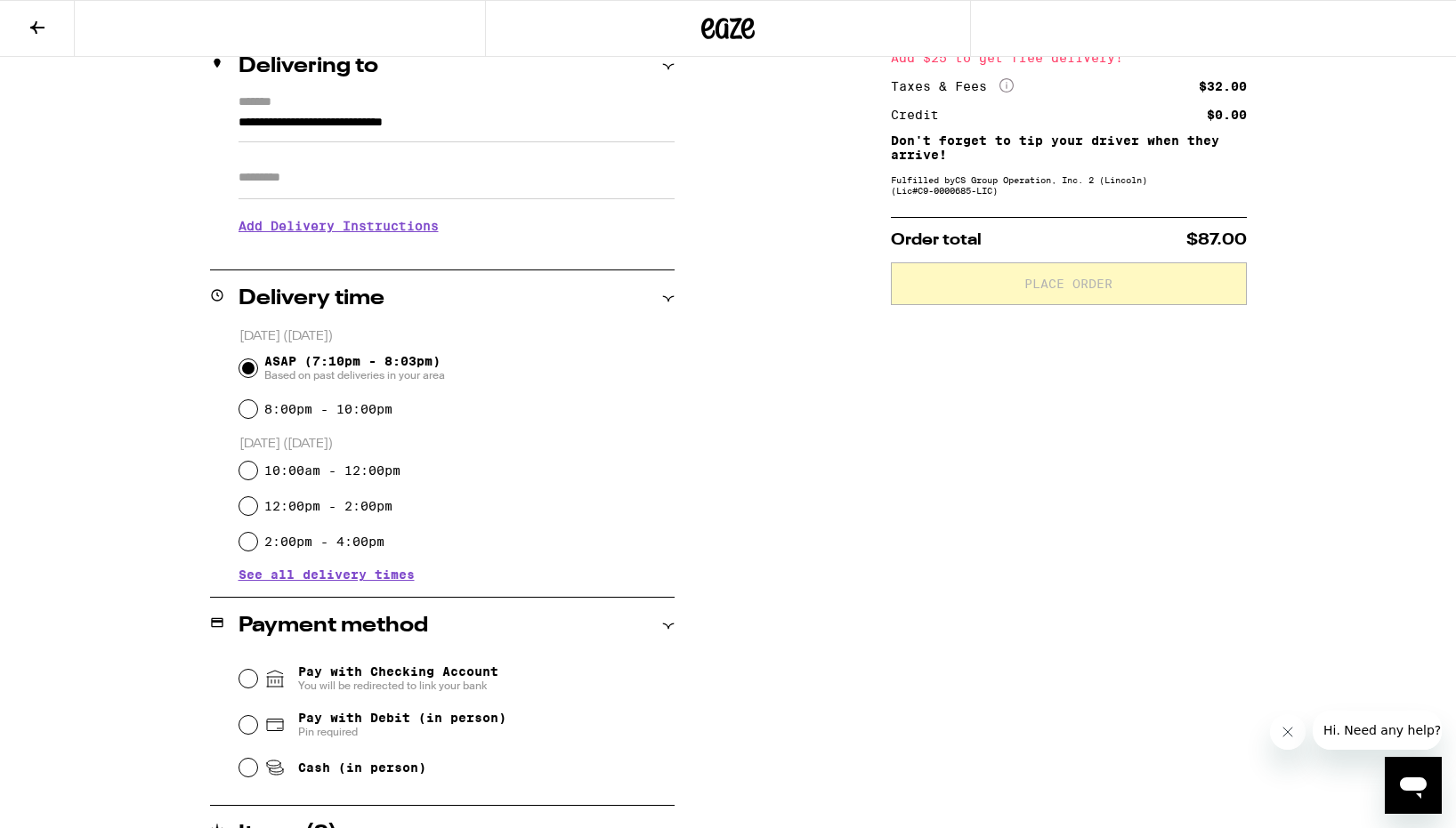
scroll to position [302, 0]
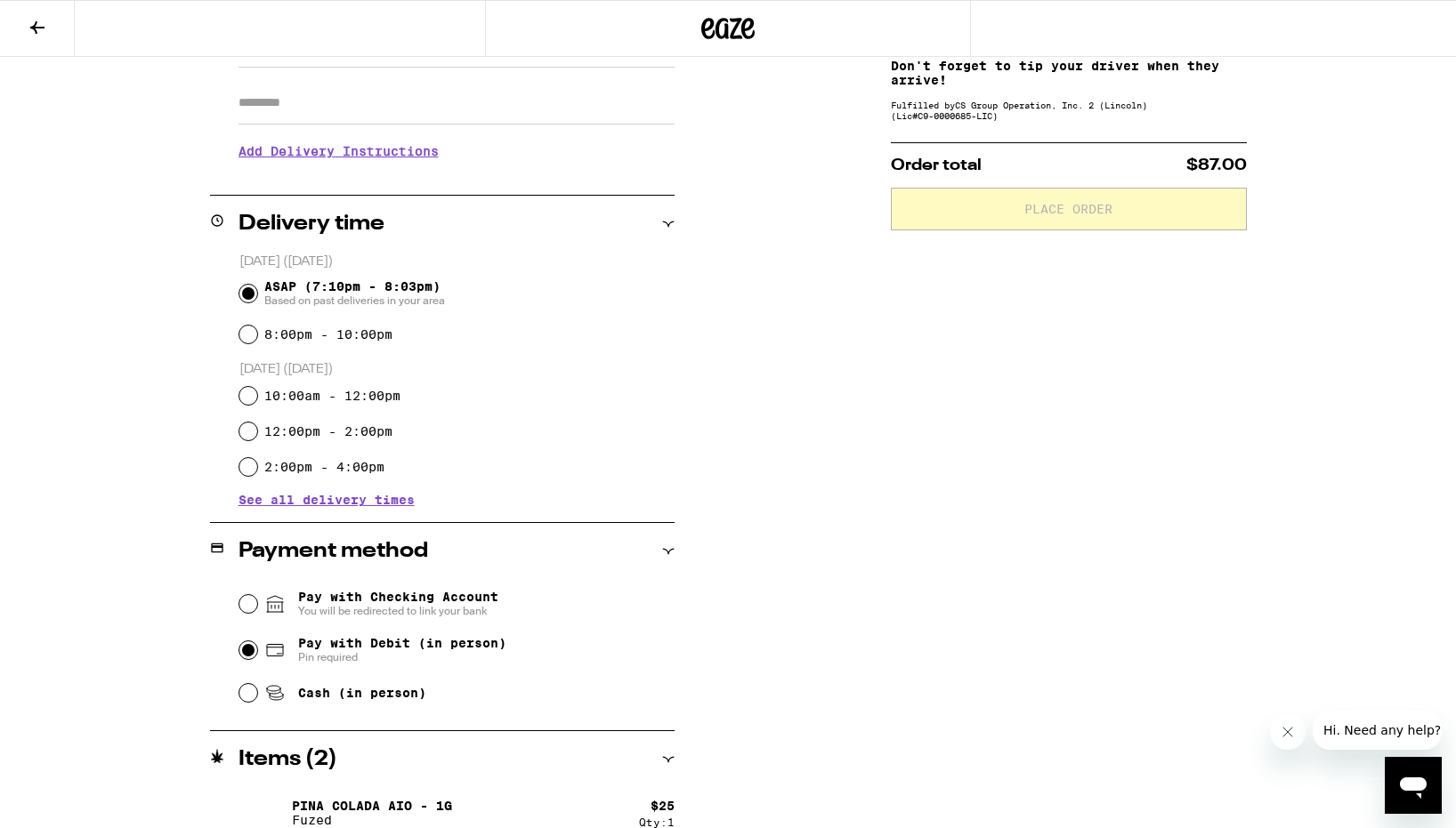
click at [253, 654] on input "Pay with Debit (in person) Pin required" at bounding box center [248, 650] width 17 height 17
radio input "true"
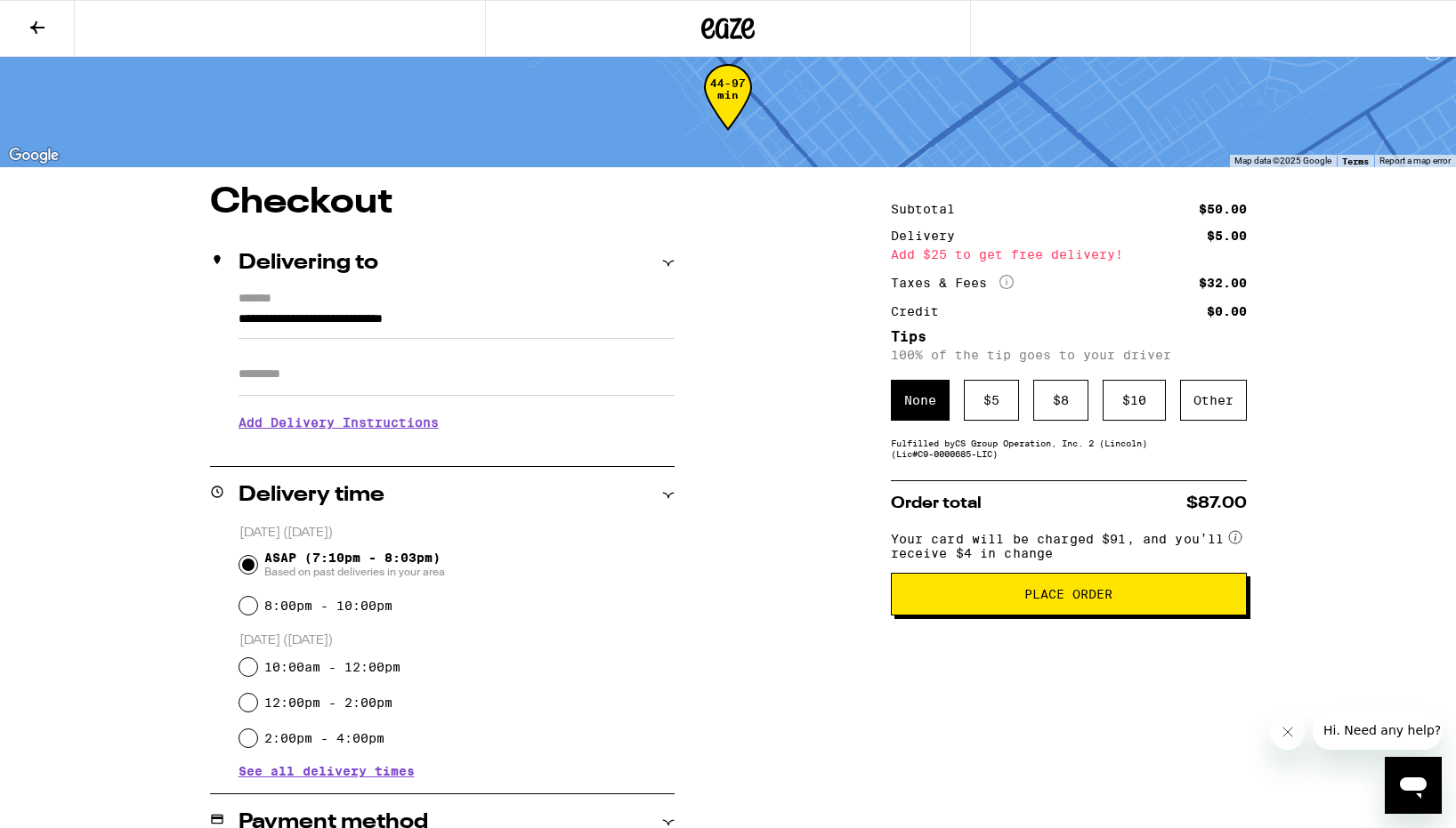
scroll to position [27, 0]
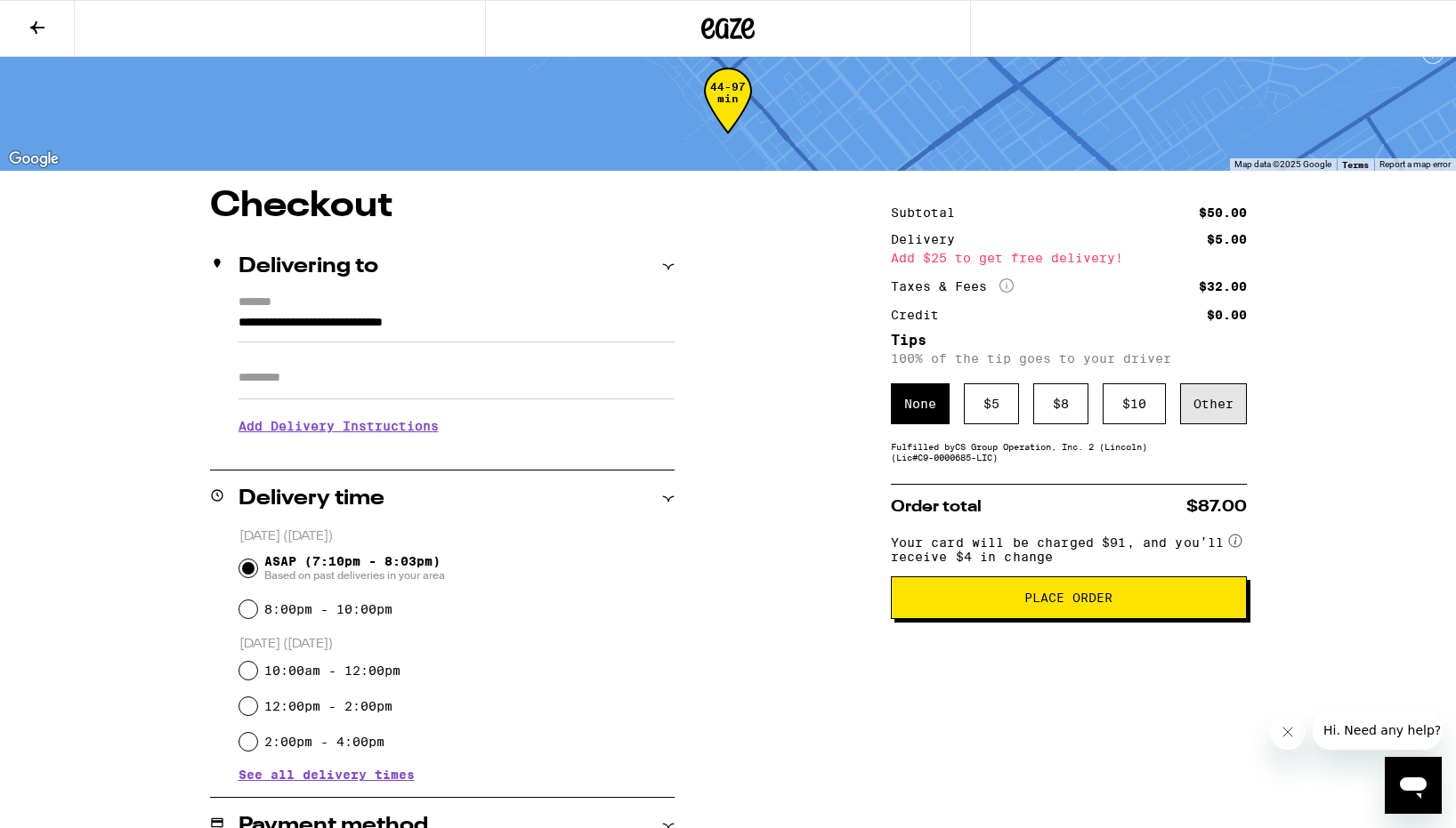
click at [1212, 409] on div "Other" at bounding box center [1212, 403] width 67 height 41
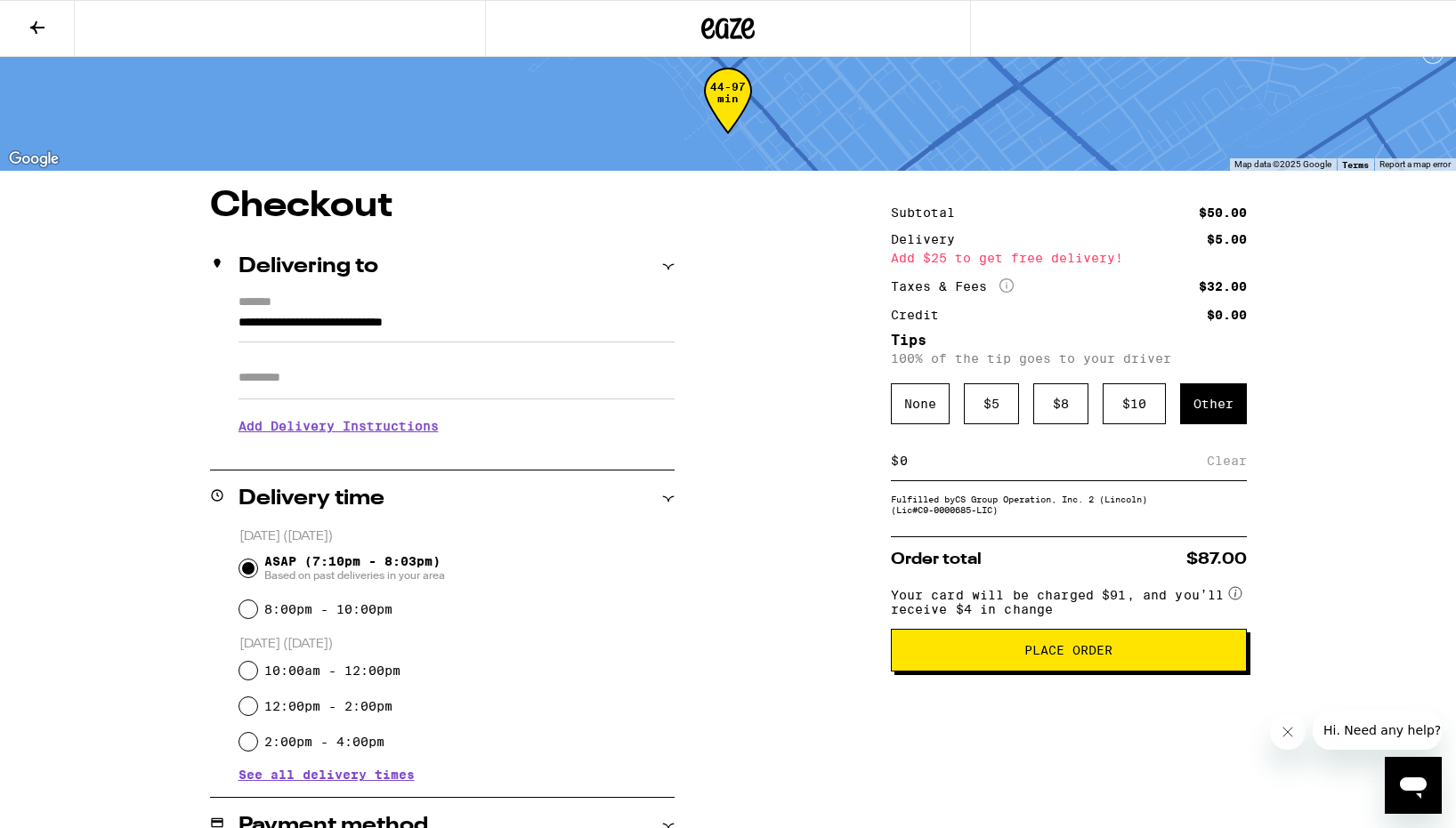
click at [1020, 463] on input at bounding box center [1053, 460] width 308 height 16
type input "3"
type input "4"
click at [1130, 515] on div "Fulfilled by CS Group Operation, Inc. 2 ([PERSON_NAME]) (Lic# C9-0000685-LIC )" at bounding box center [1069, 504] width 356 height 21
click at [1230, 471] on div "Save" at bounding box center [1230, 460] width 32 height 39
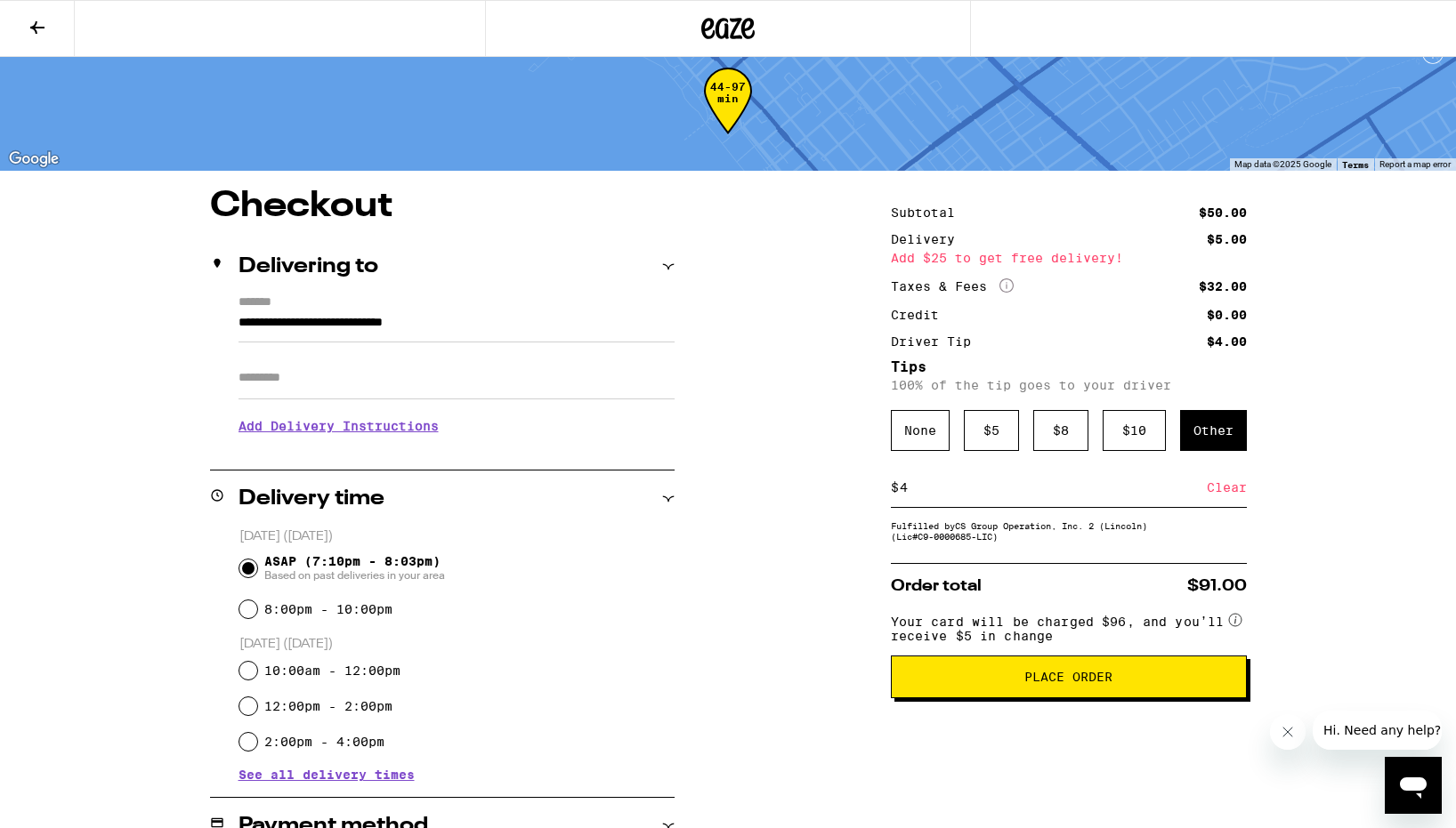
click at [1227, 493] on div "Clear" at bounding box center [1226, 488] width 40 height 39
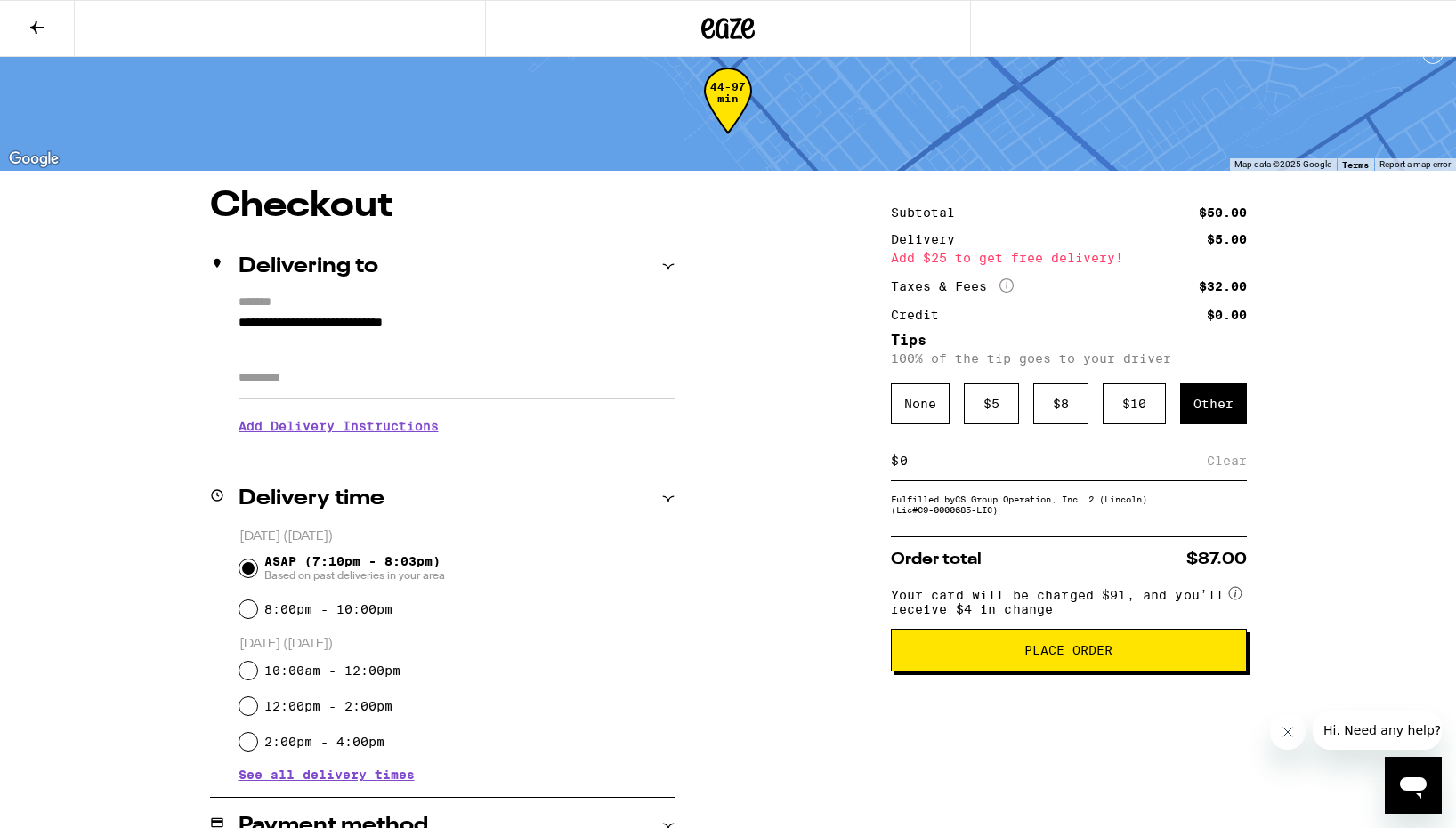
click at [1104, 657] on span "Place Order" at bounding box center [1068, 650] width 88 height 13
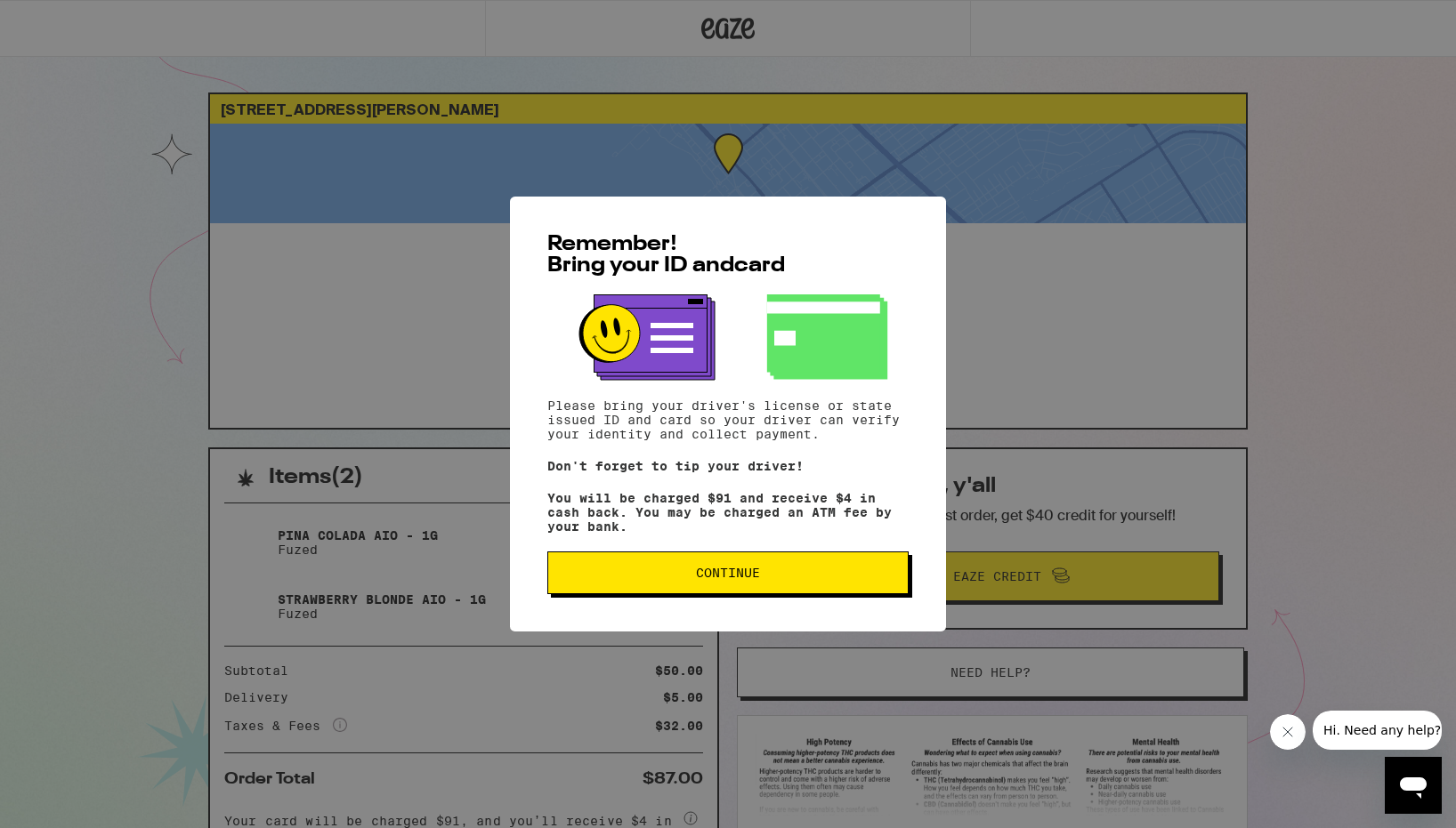
click at [786, 579] on span "Continue" at bounding box center [728, 573] width 331 height 13
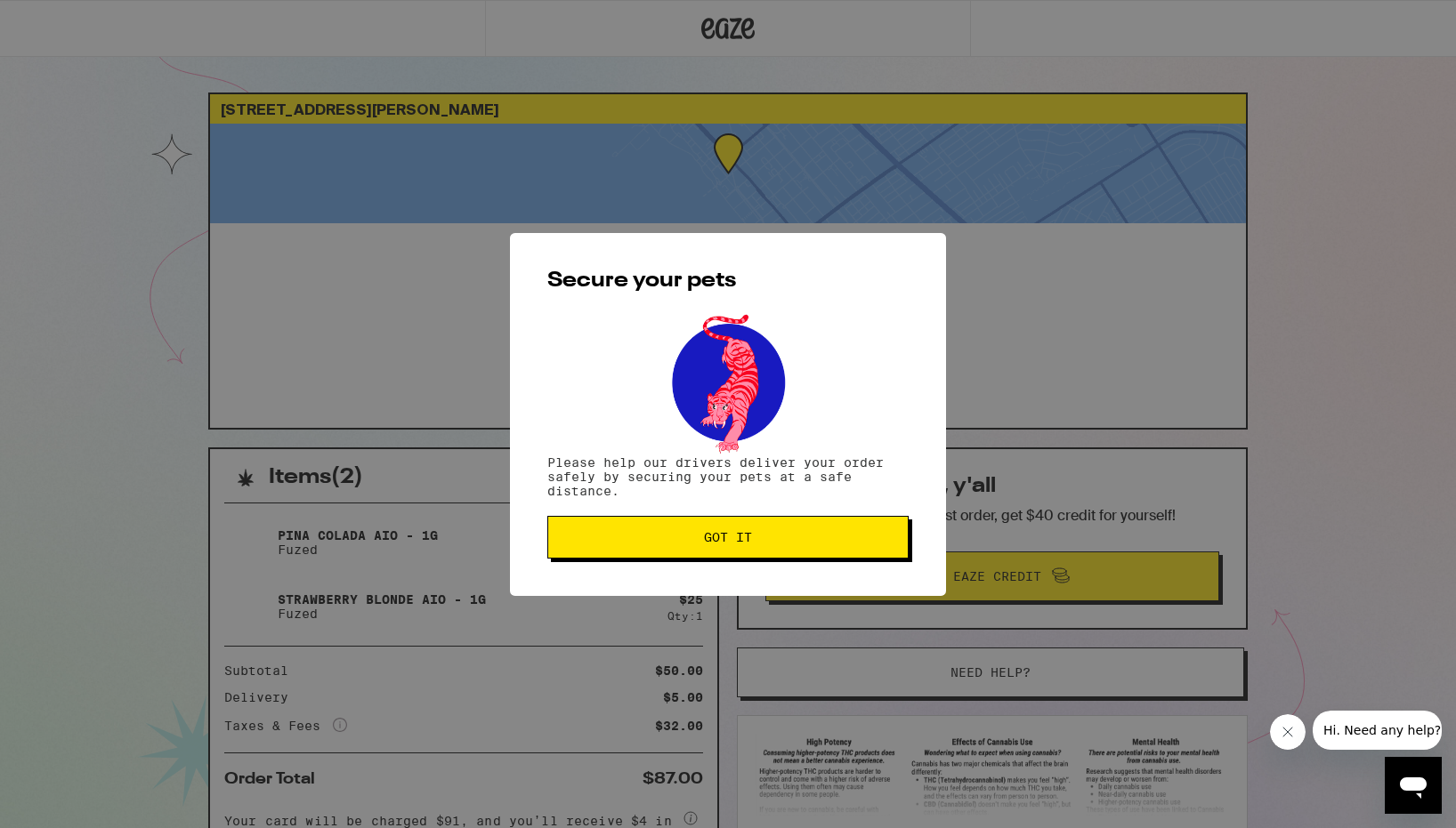
click at [774, 547] on button "Got it" at bounding box center [728, 537] width 361 height 43
